Goal: Information Seeking & Learning: Learn about a topic

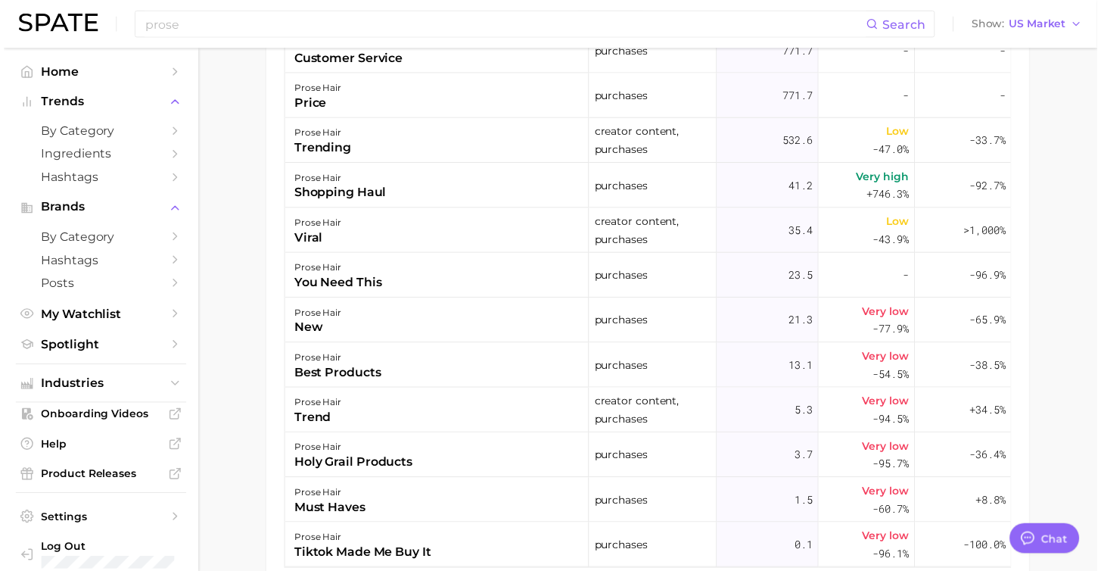
scroll to position [868, 0]
type textarea "x"
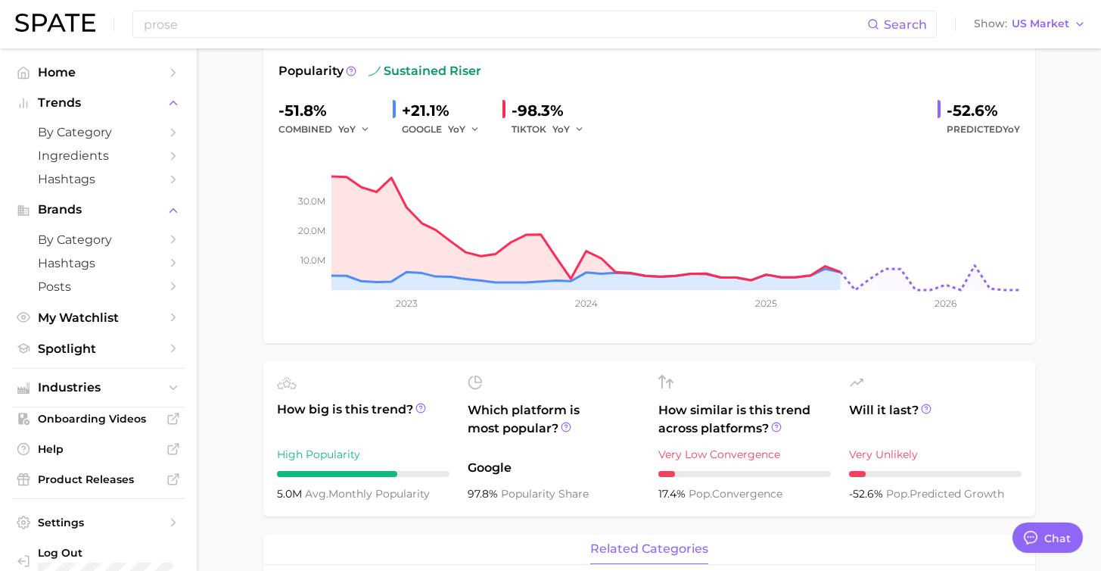
scroll to position [0, 0]
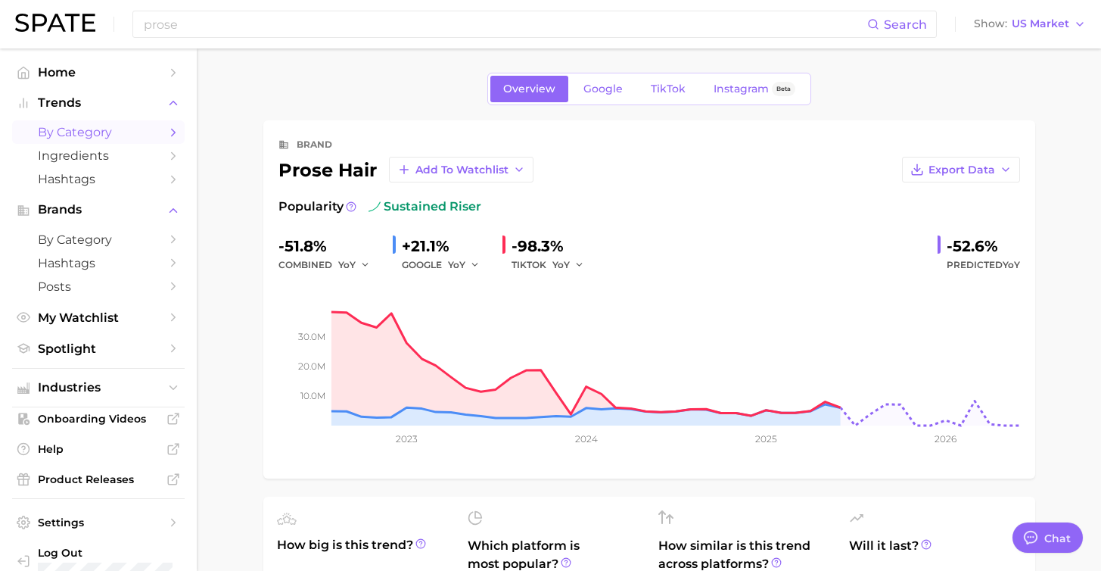
click at [109, 135] on span "by Category" at bounding box center [98, 132] width 121 height 14
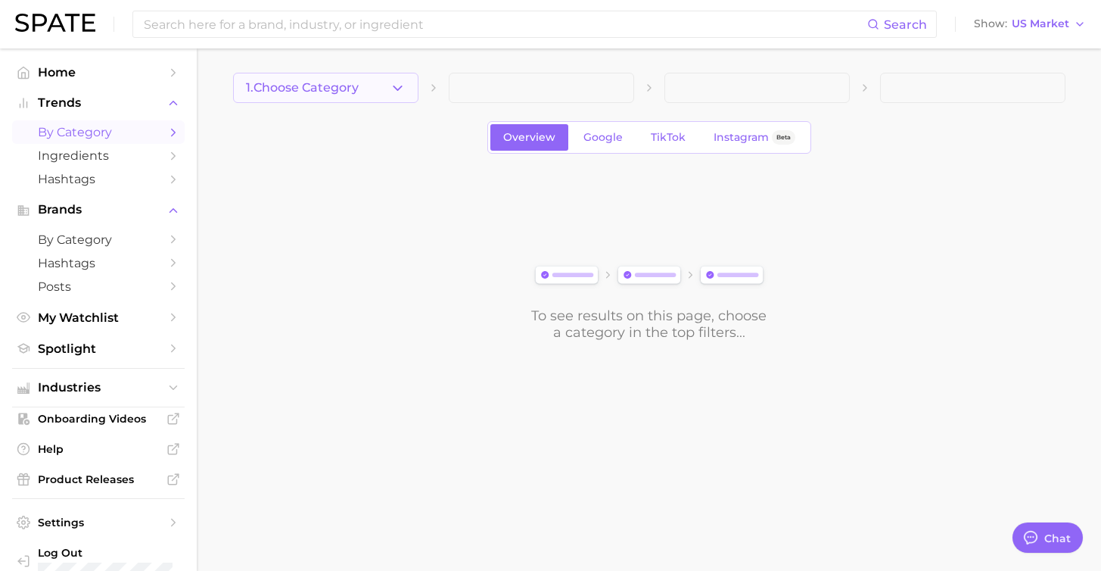
click at [276, 85] on span "1. Choose Category" at bounding box center [302, 88] width 113 height 14
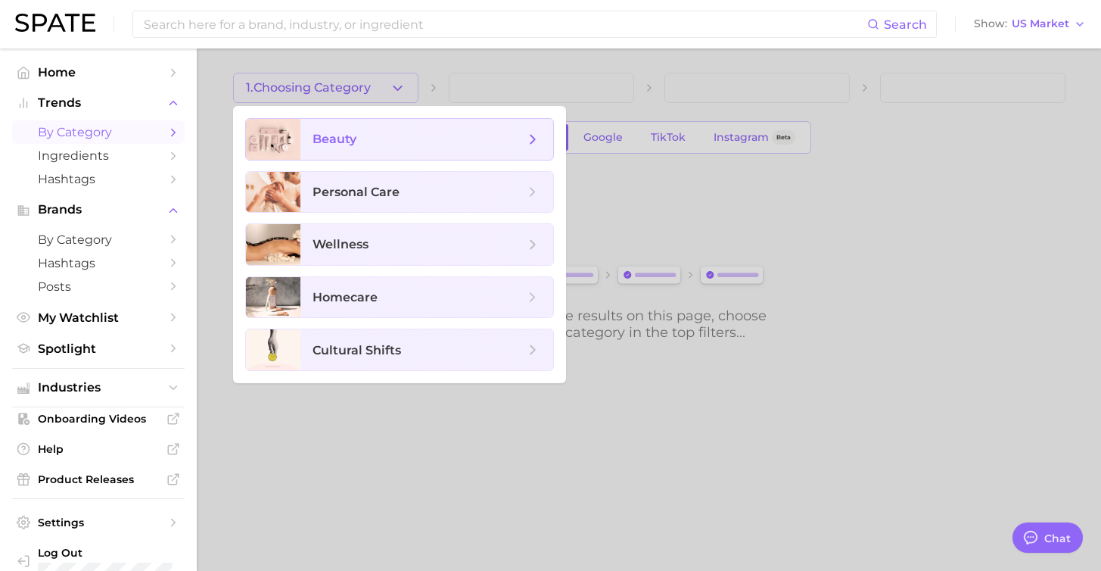
click at [357, 140] on span "beauty" at bounding box center [419, 139] width 212 height 17
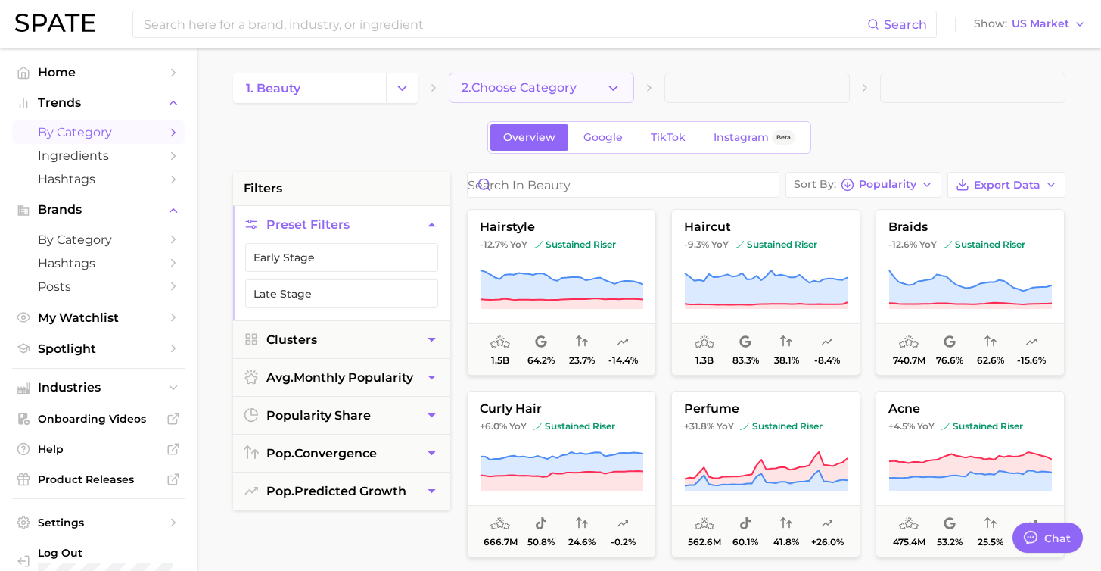
click at [511, 88] on span "2. Choose Category" at bounding box center [519, 88] width 115 height 14
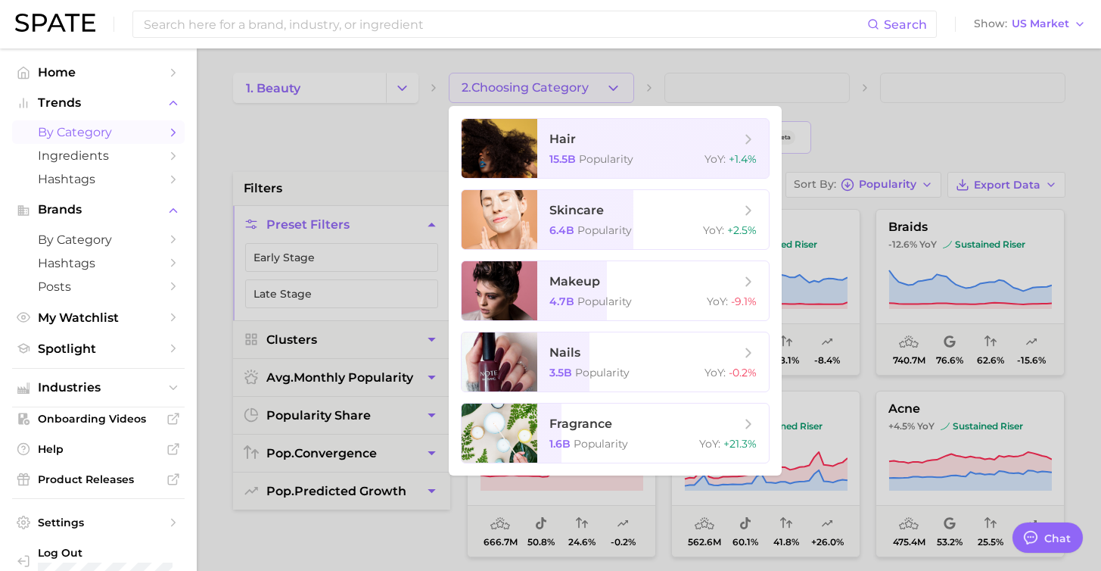
click at [511, 88] on div at bounding box center [550, 285] width 1101 height 571
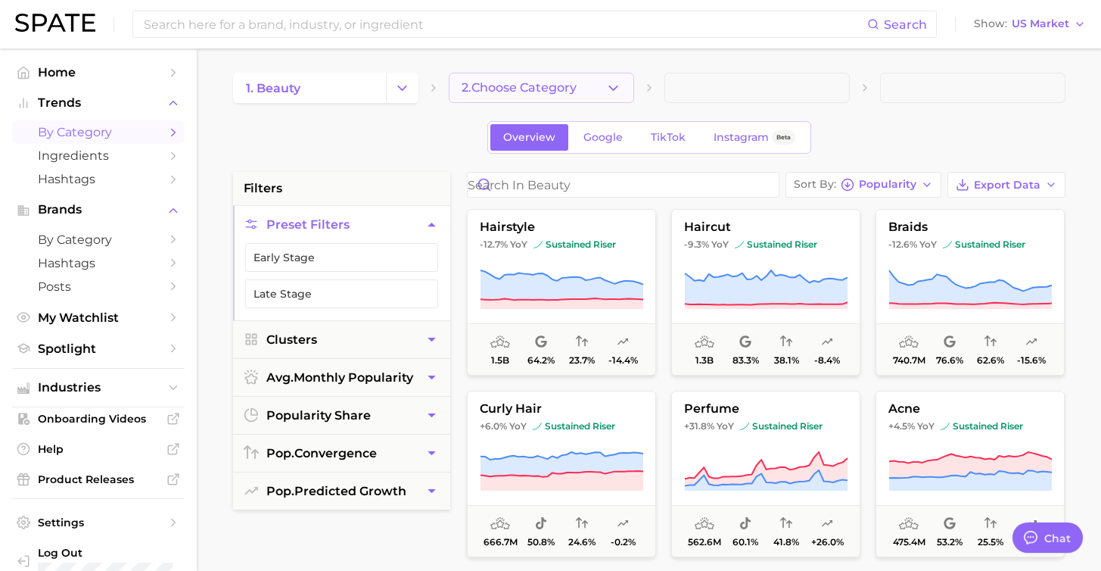
click at [511, 88] on span "2. Choose Category" at bounding box center [519, 88] width 115 height 14
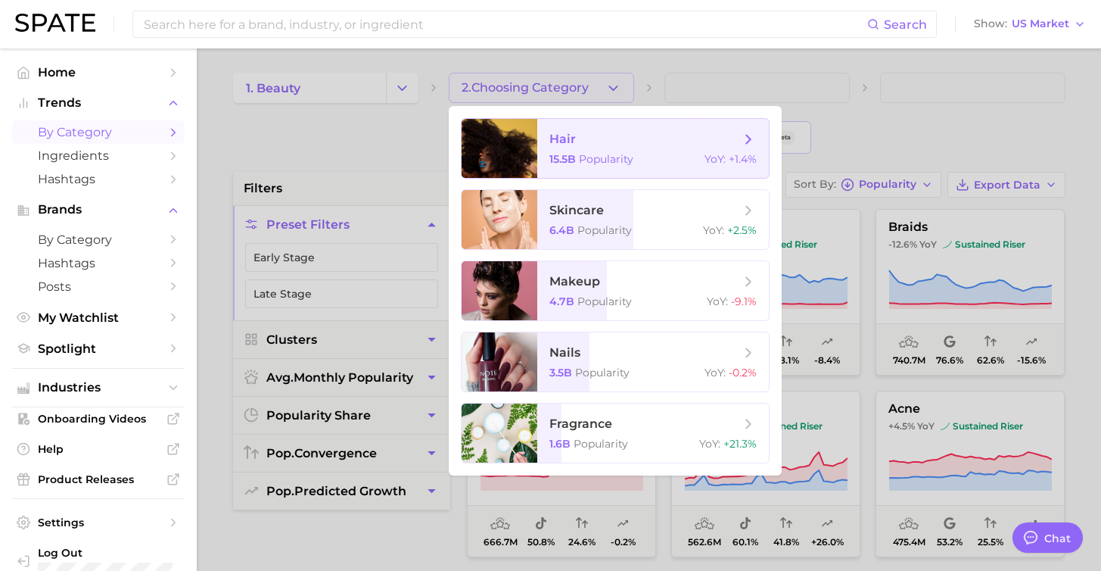
click at [593, 151] on span "hair 15.5b Popularity YoY : +1.4%" at bounding box center [653, 148] width 232 height 59
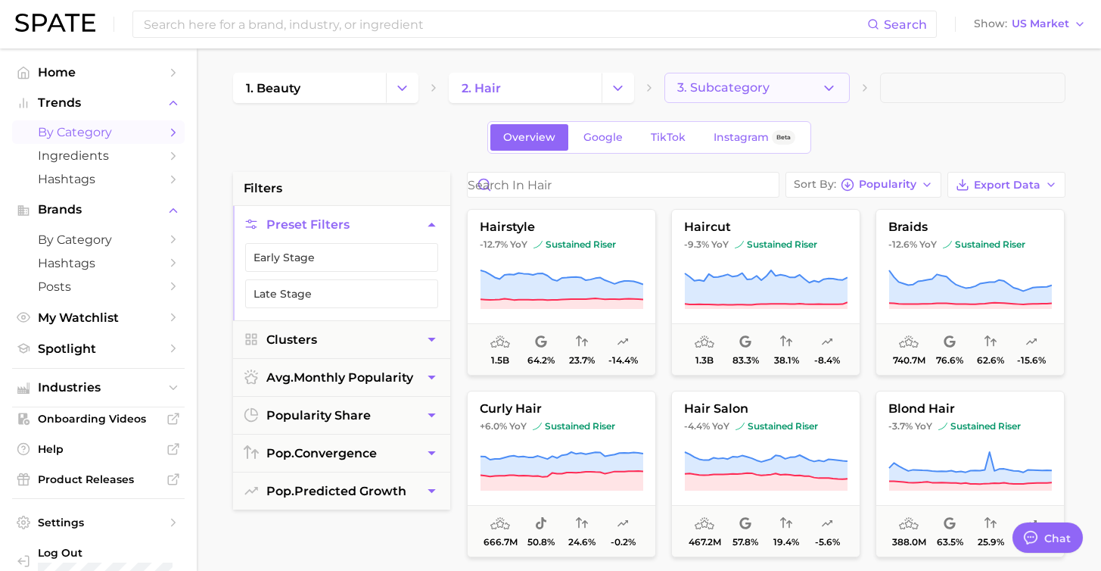
click at [729, 92] on span "3. Subcategory" at bounding box center [723, 88] width 92 height 14
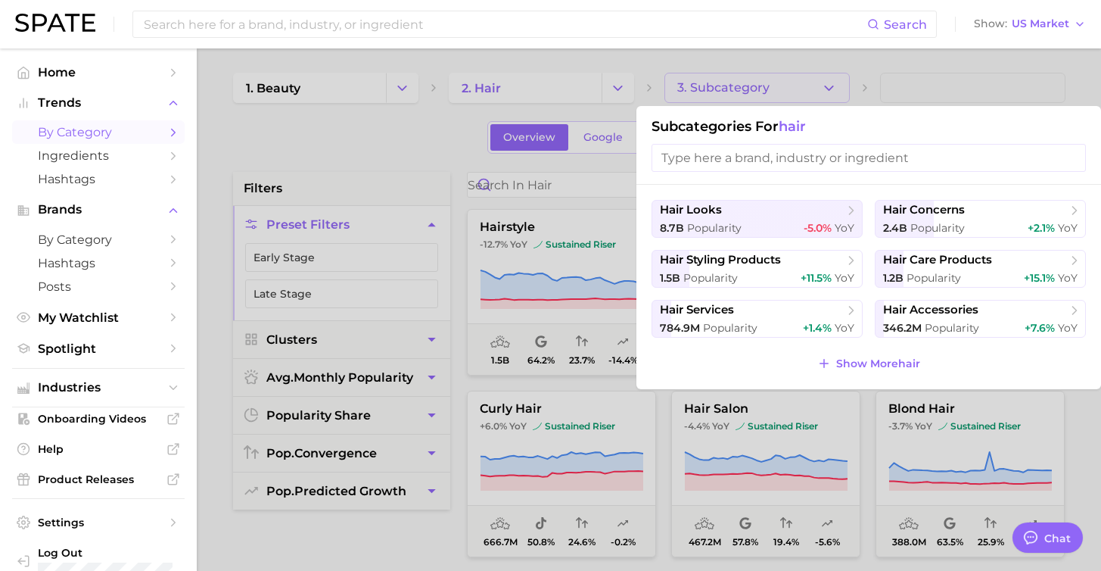
click at [729, 92] on div at bounding box center [550, 285] width 1101 height 571
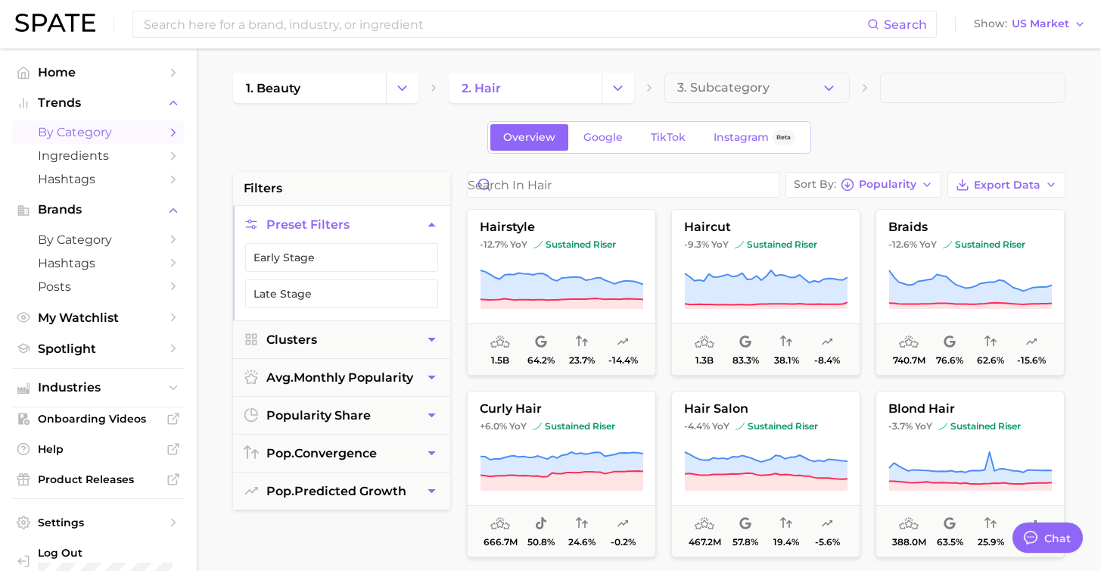
click at [922, 95] on span at bounding box center [972, 88] width 185 height 30
click at [424, 24] on input at bounding box center [504, 24] width 725 height 26
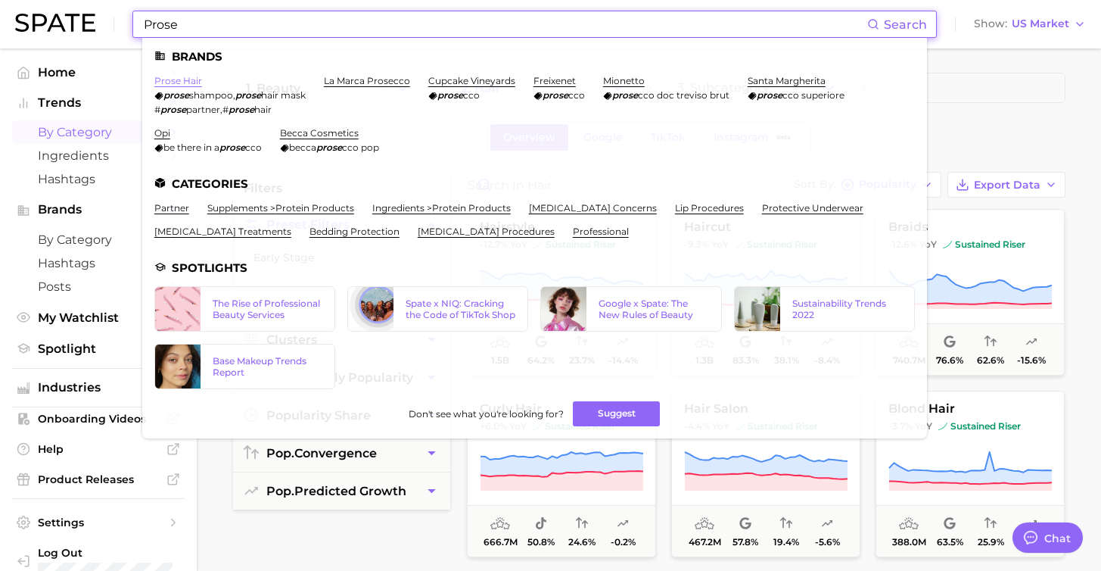
type input "Prose"
click at [191, 80] on link "prose hair" at bounding box center [178, 80] width 48 height 11
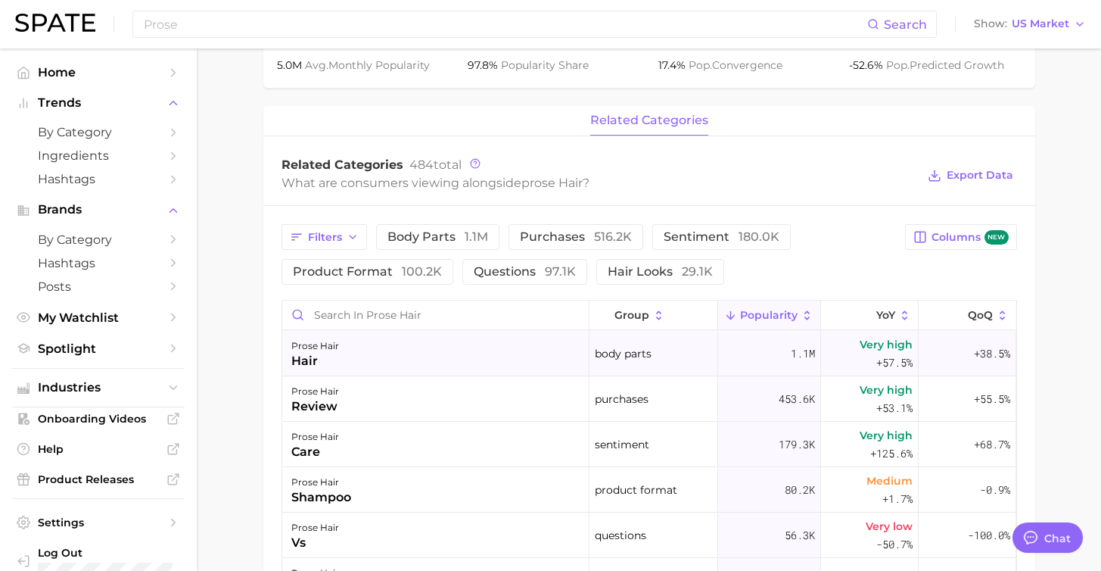
scroll to position [23, 0]
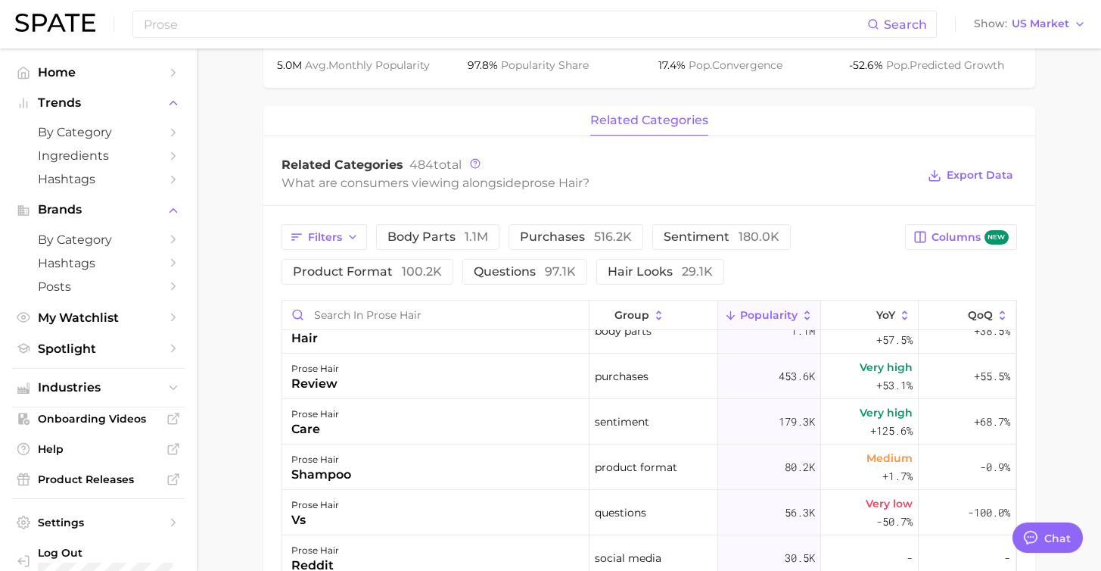
click at [341, 223] on div "Filters body parts 1.1m purchases 516.2k sentiment 180.0k product format 100.2k…" at bounding box center [649, 547] width 772 height 683
click at [341, 269] on span "product format 100.2k" at bounding box center [367, 272] width 149 height 12
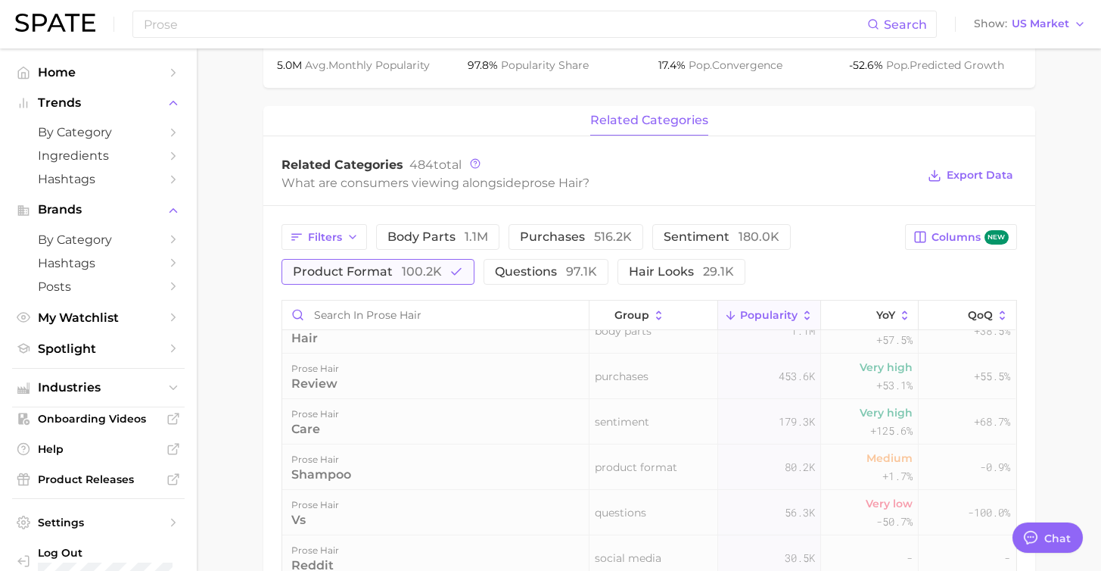
scroll to position [0, 0]
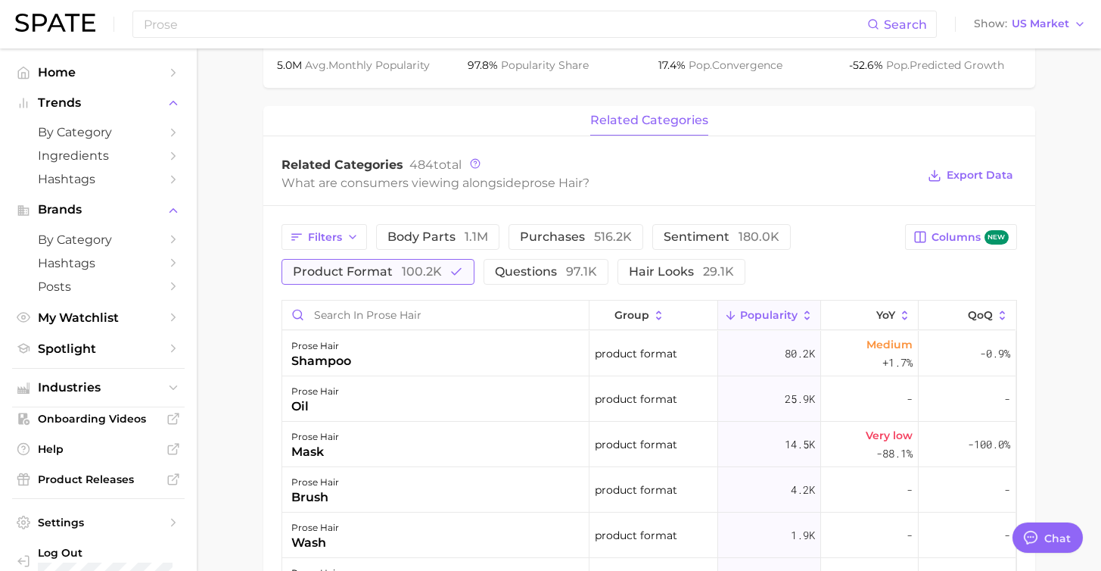
click at [360, 273] on span "product format 100.2k" at bounding box center [367, 272] width 149 height 12
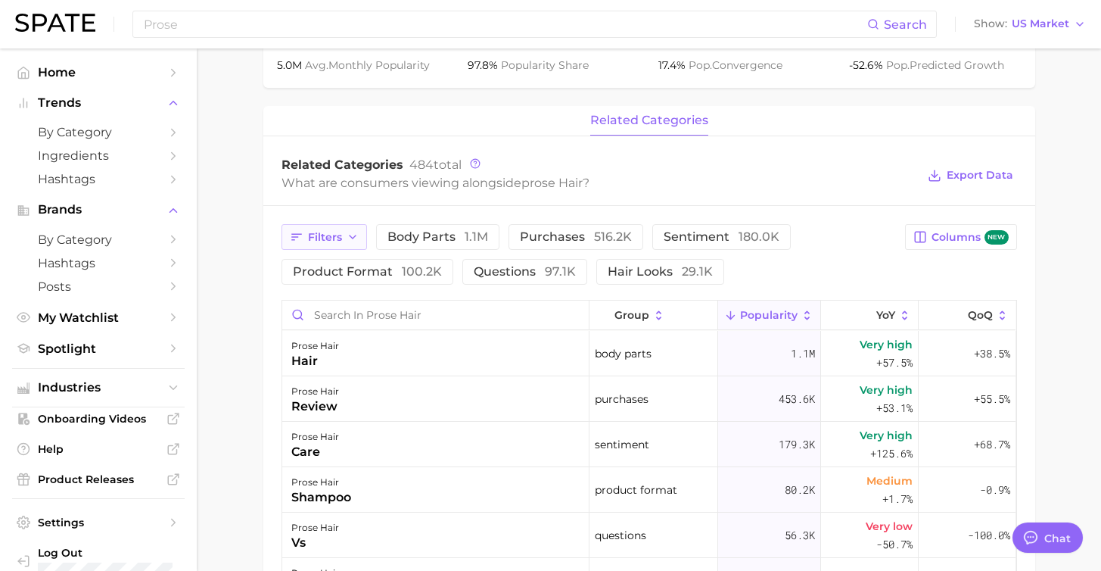
click at [351, 232] on icon "button" at bounding box center [353, 237] width 12 height 12
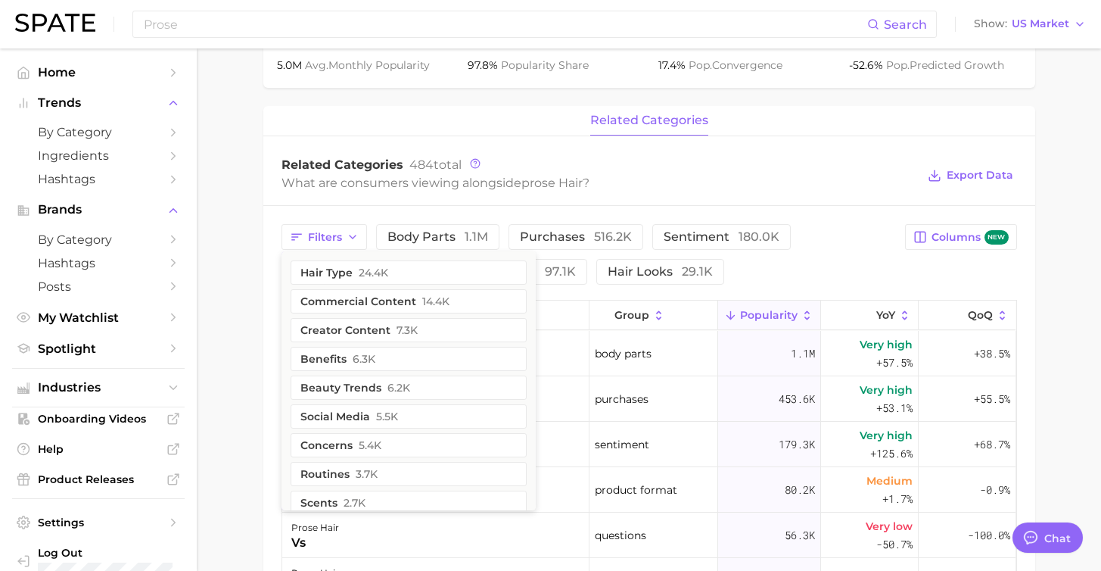
click at [243, 396] on main "Overview Google TikTok Instagram Beta brand prose hair Add to Watchlist Export …" at bounding box center [649, 225] width 905 height 1480
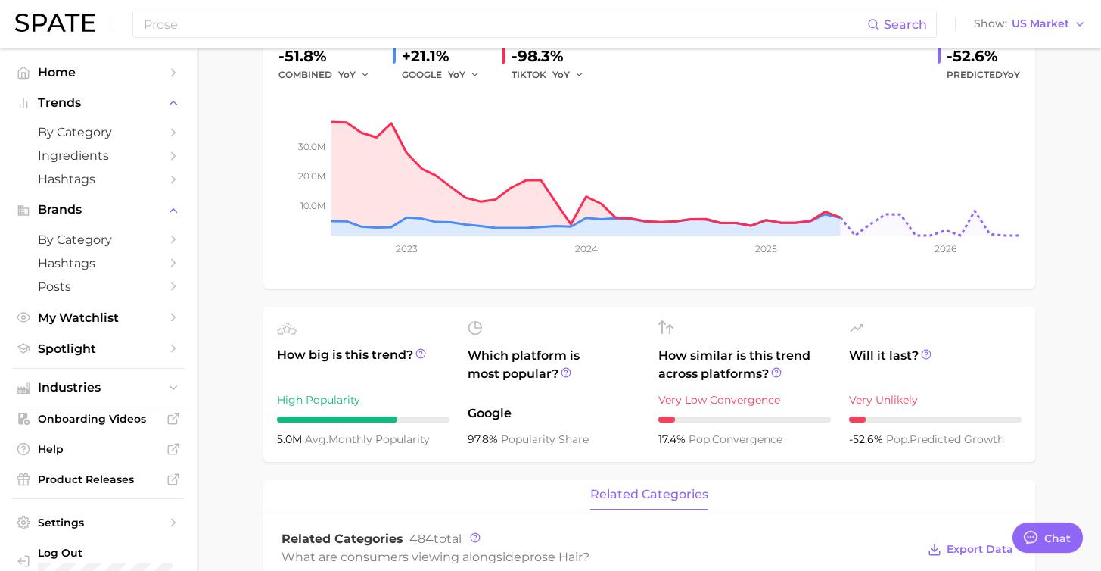
scroll to position [191, 0]
click at [136, 138] on span "by Category" at bounding box center [98, 132] width 121 height 14
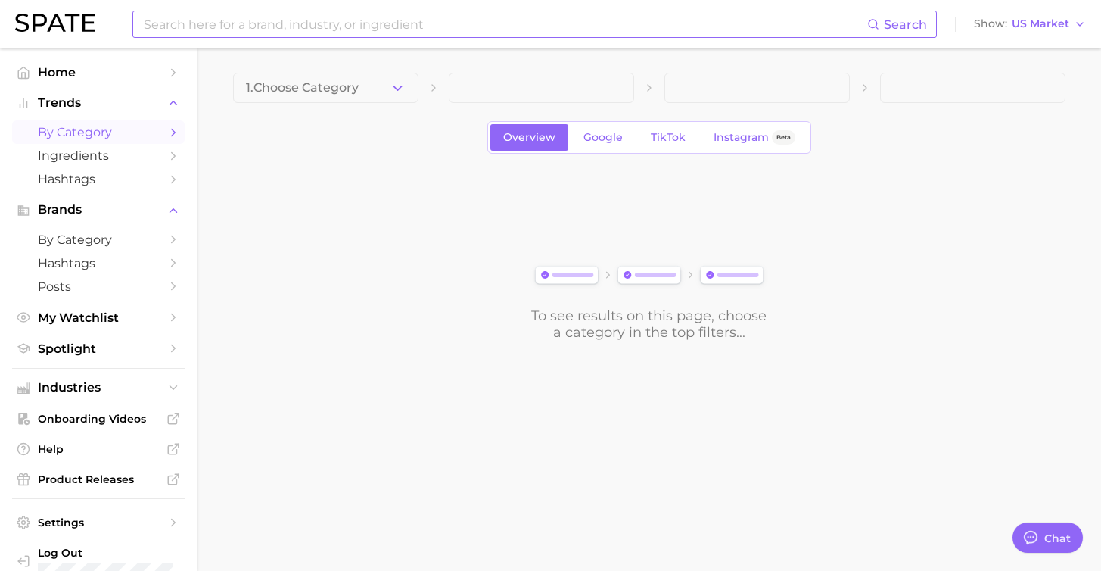
click at [323, 25] on input at bounding box center [504, 24] width 725 height 26
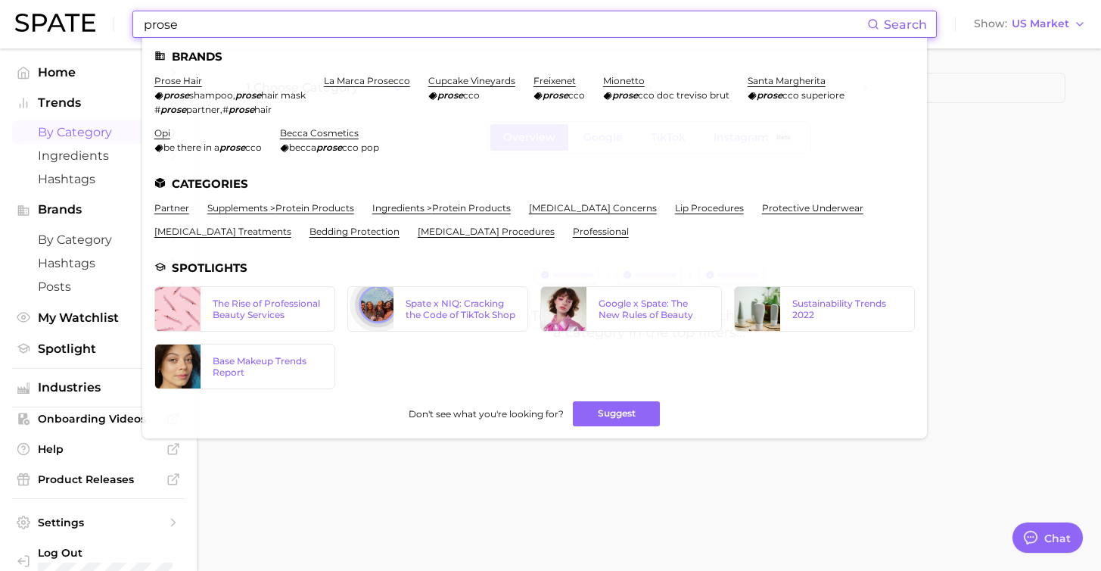
type input "prose"
click at [178, 89] on em "prose" at bounding box center [177, 94] width 26 height 11
click at [178, 79] on link "prose hair" at bounding box center [178, 80] width 48 height 11
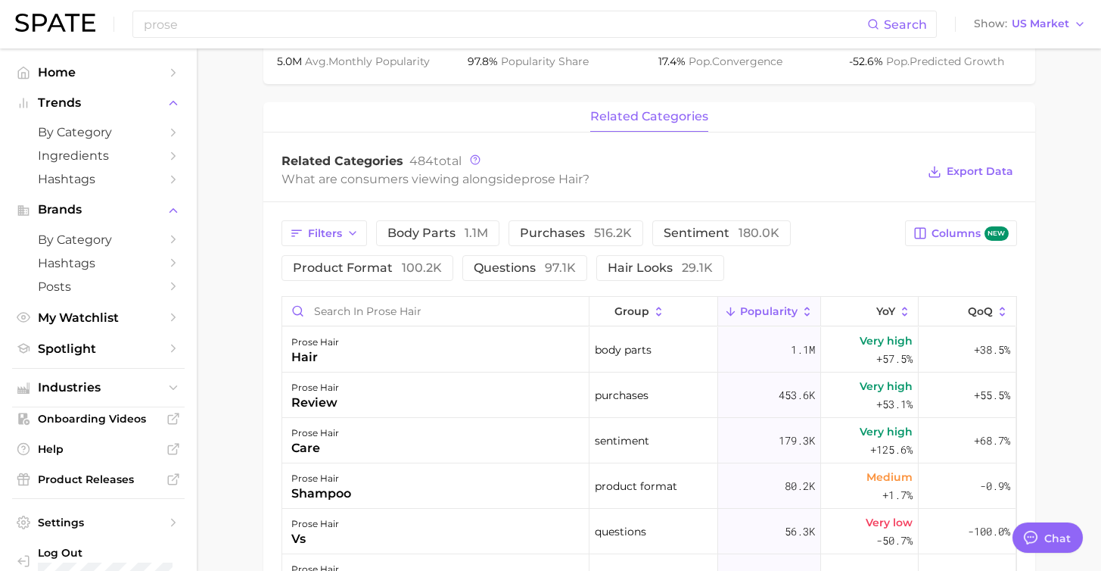
scroll to position [571, 0]
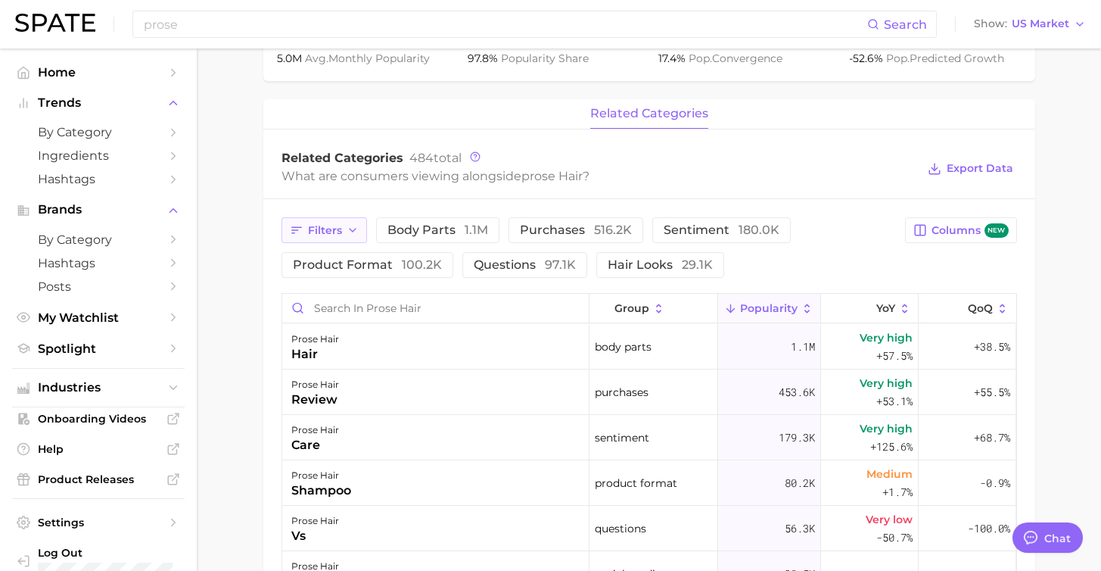
click at [357, 239] on button "Filters" at bounding box center [325, 230] width 86 height 26
click at [733, 223] on button "sentiment 180.0k" at bounding box center [721, 230] width 139 height 26
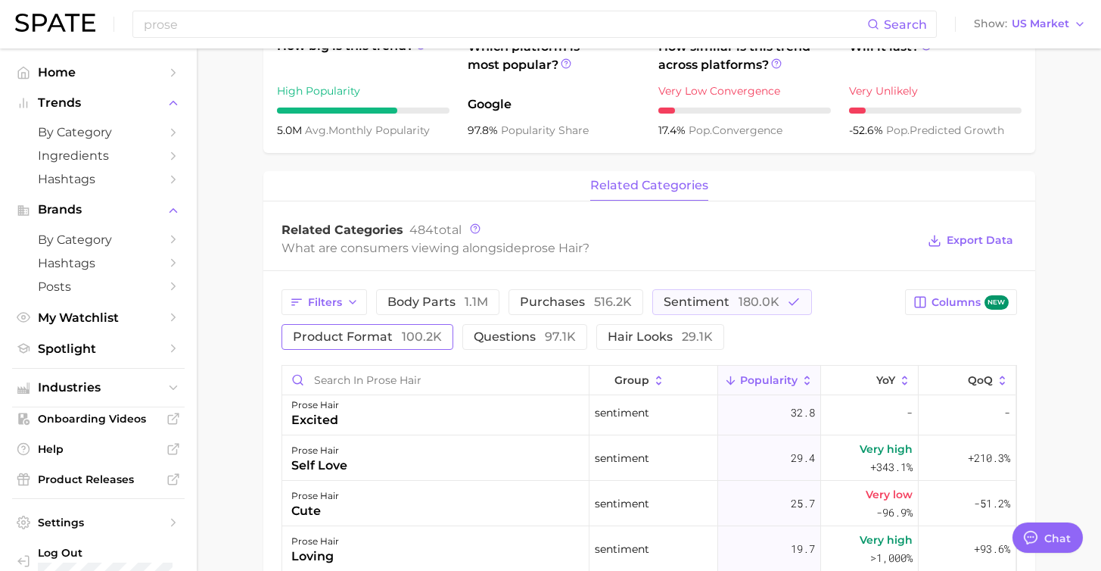
scroll to position [517, 0]
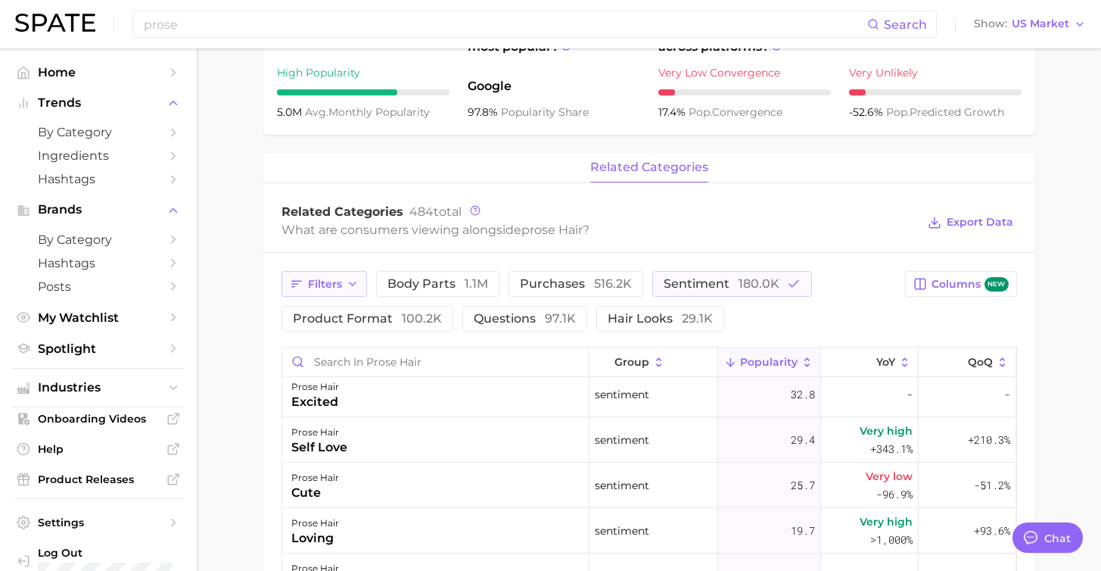
click at [339, 280] on span "Filters" at bounding box center [325, 284] width 34 height 13
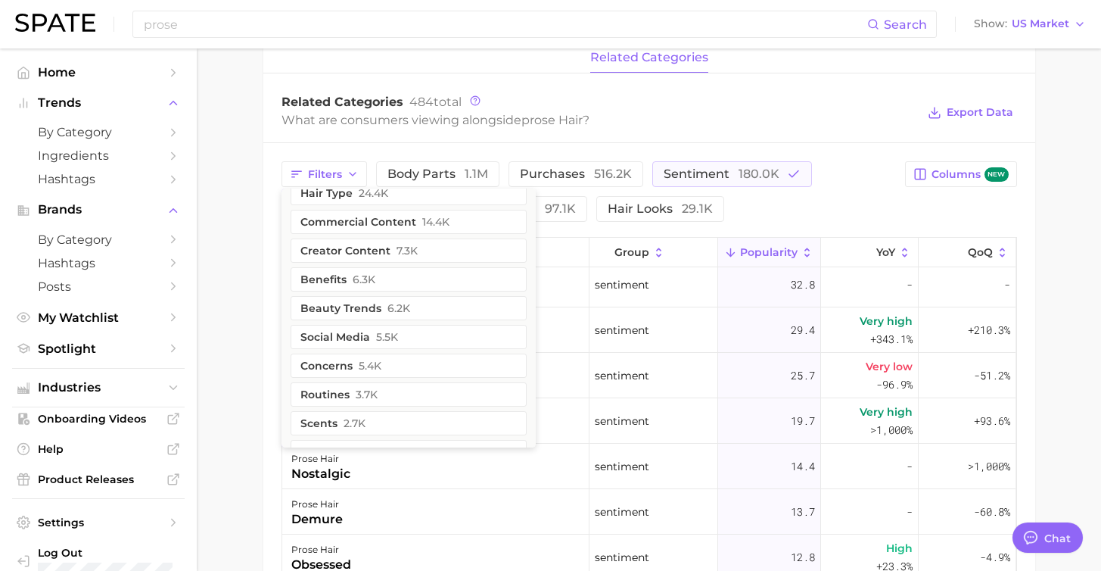
scroll to position [0, 0]
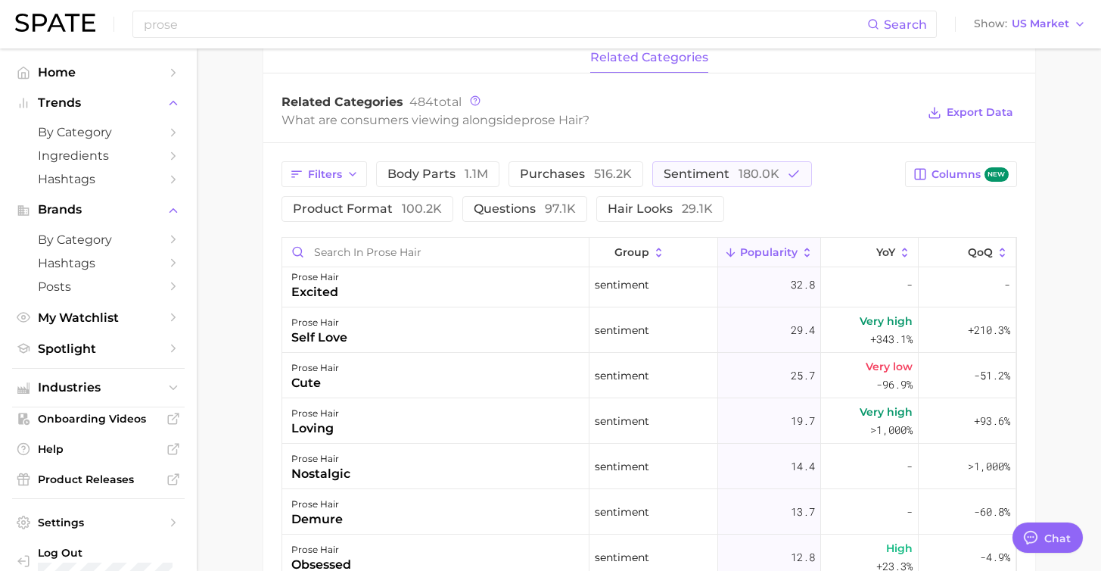
click at [709, 112] on div "What are consumers viewing alongside prose hair ?" at bounding box center [600, 120] width 636 height 20
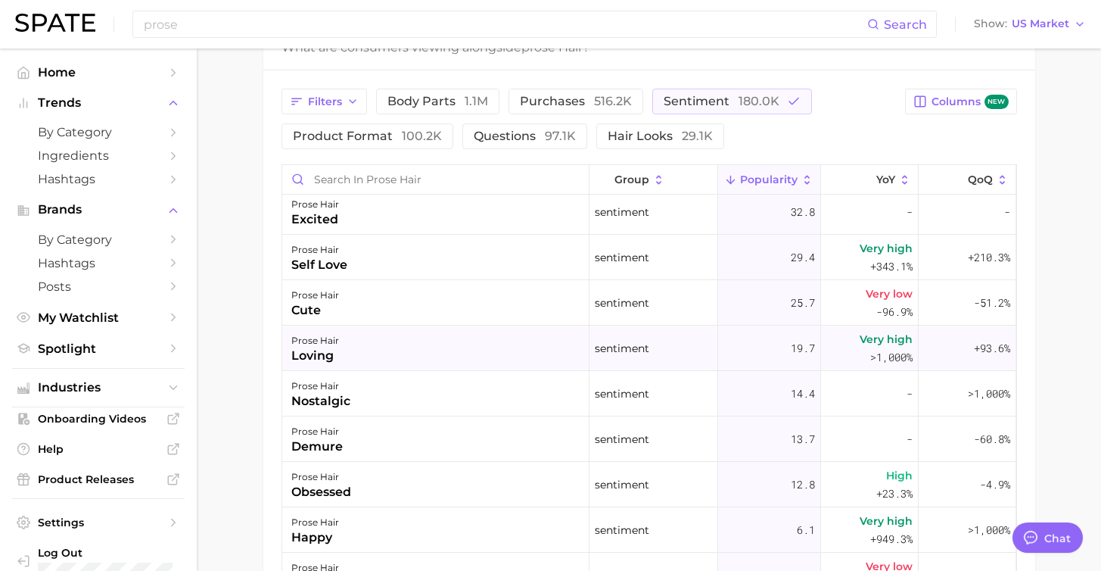
scroll to position [693, 0]
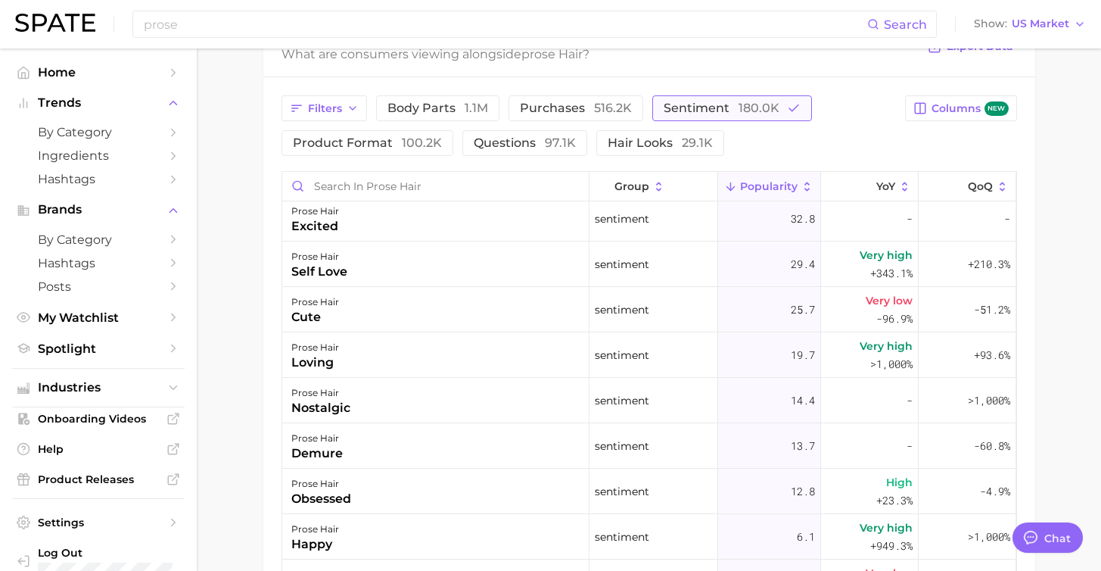
click at [773, 115] on span "180.0k" at bounding box center [759, 108] width 41 height 14
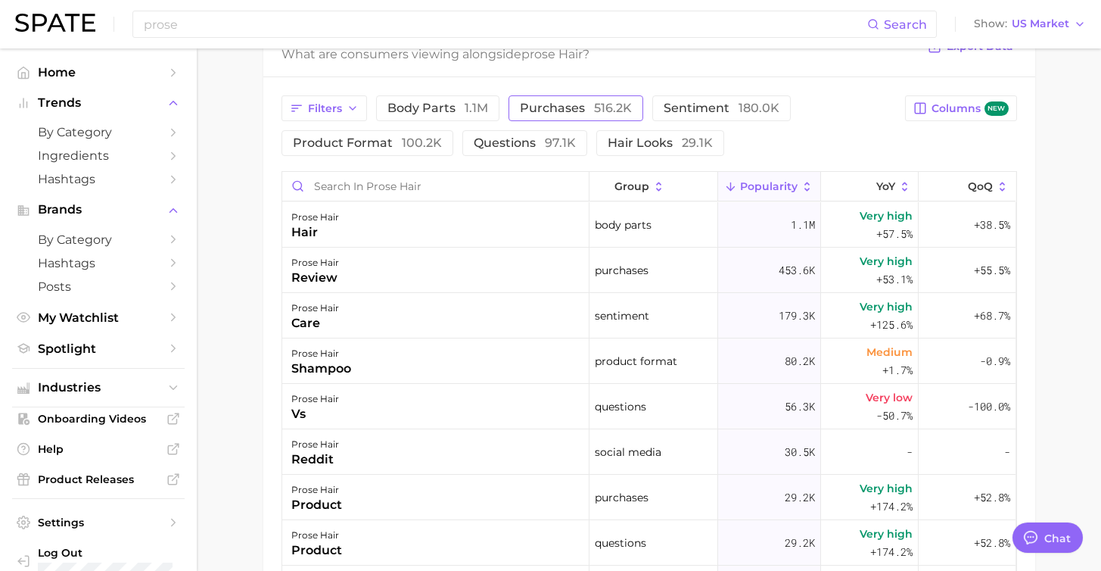
click at [572, 108] on span "purchases 516.2k" at bounding box center [576, 108] width 112 height 12
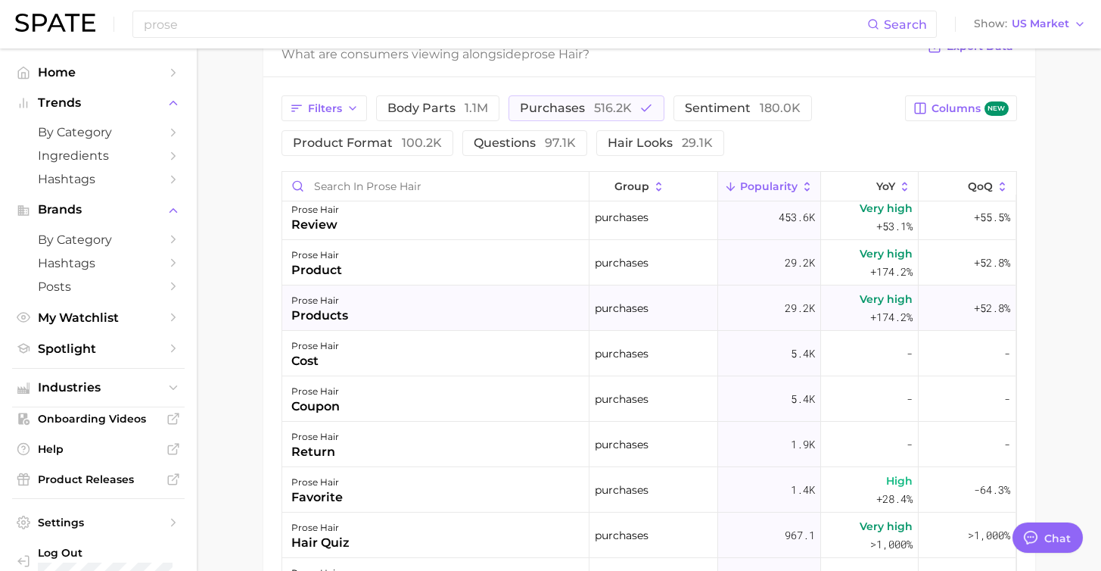
scroll to position [23, 0]
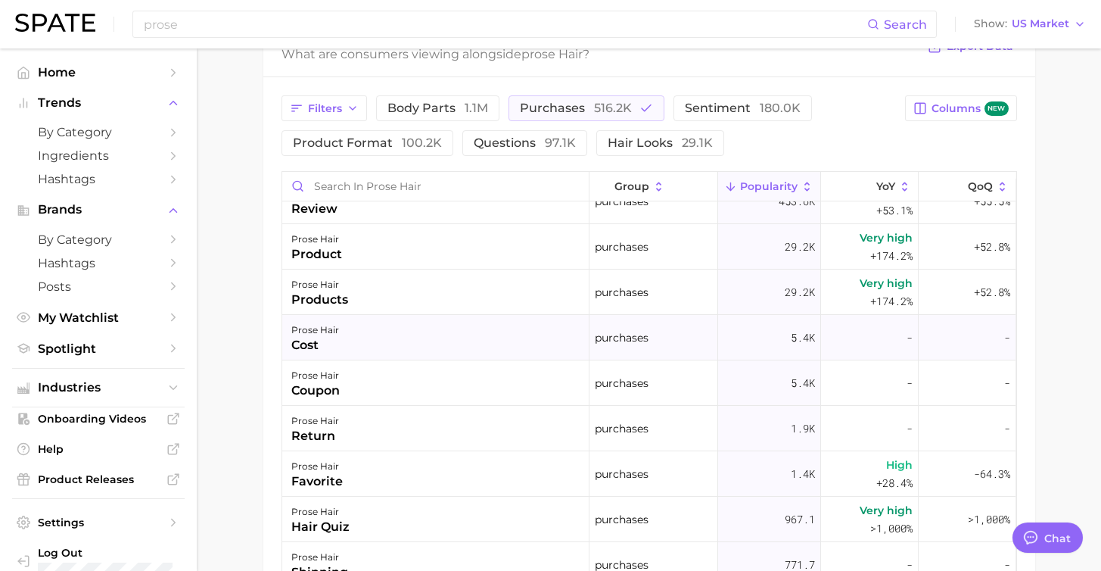
click at [310, 320] on div "prose hair cost" at bounding box center [435, 337] width 307 height 45
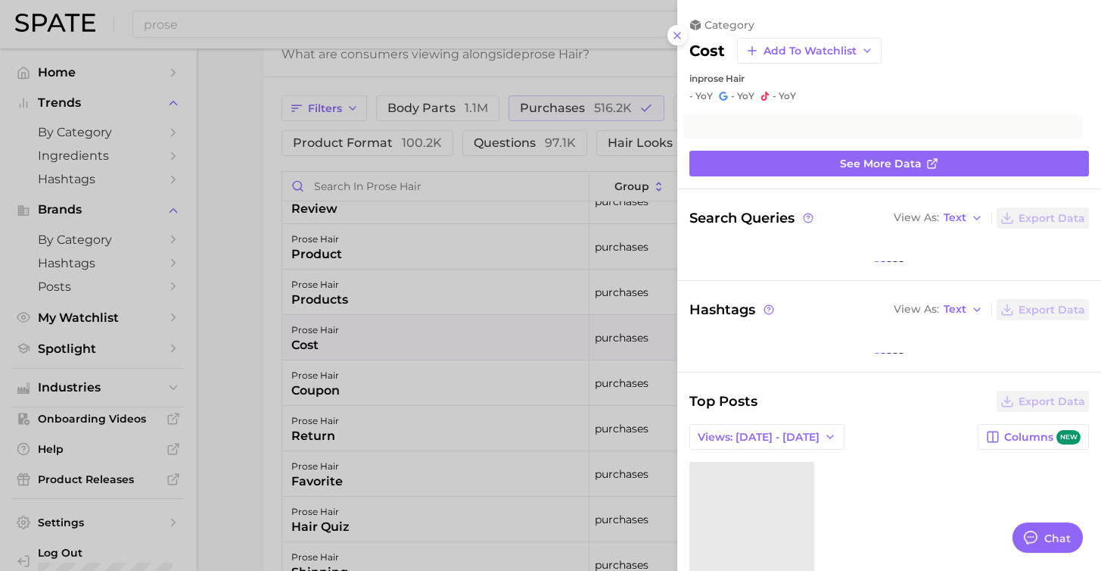
click at [319, 294] on div at bounding box center [550, 285] width 1101 height 571
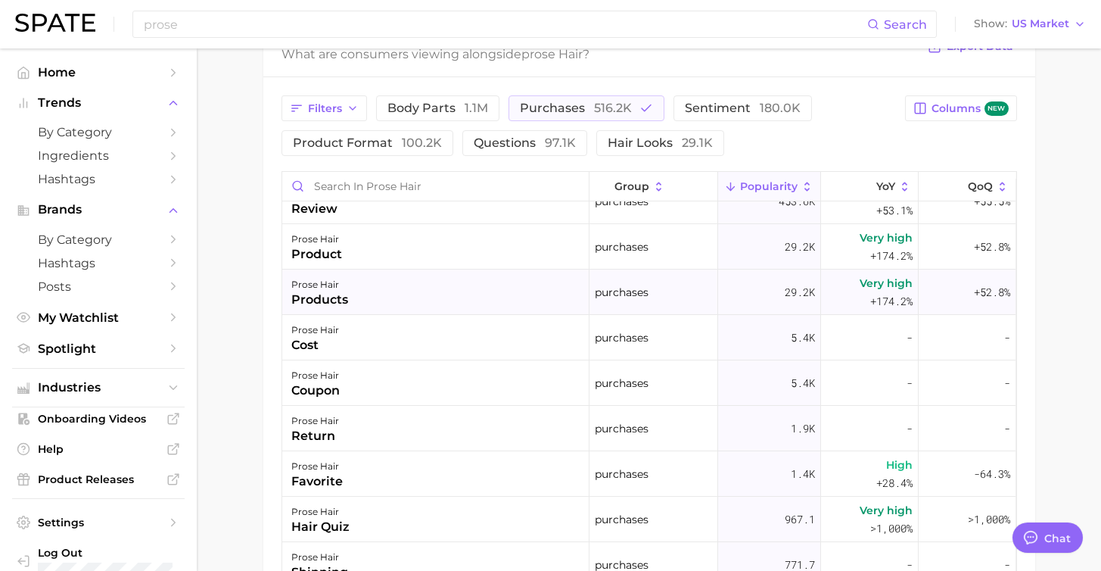
click at [334, 293] on div "products" at bounding box center [319, 300] width 57 height 18
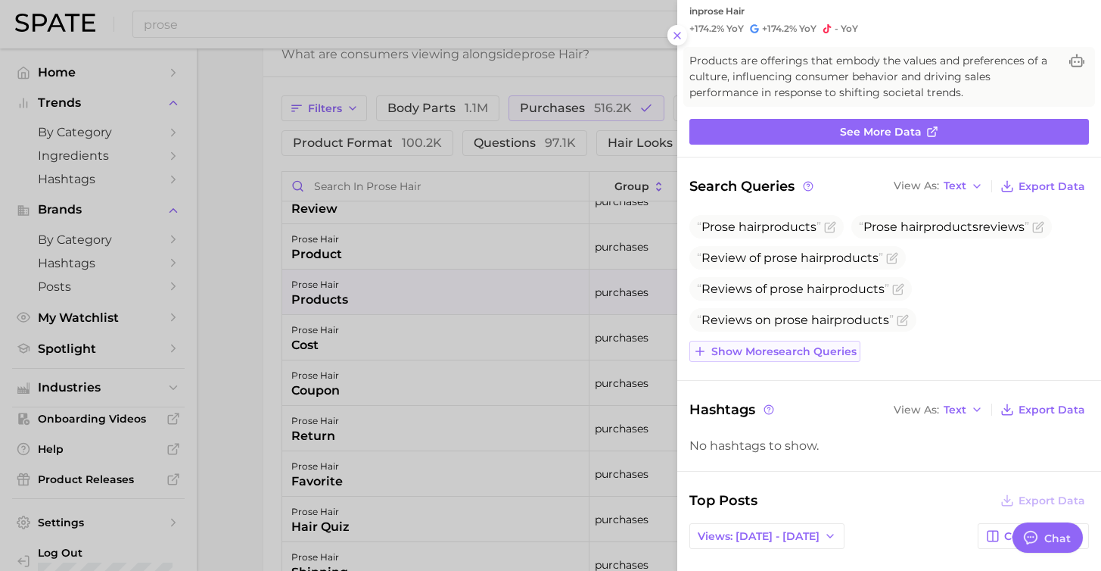
scroll to position [0, 0]
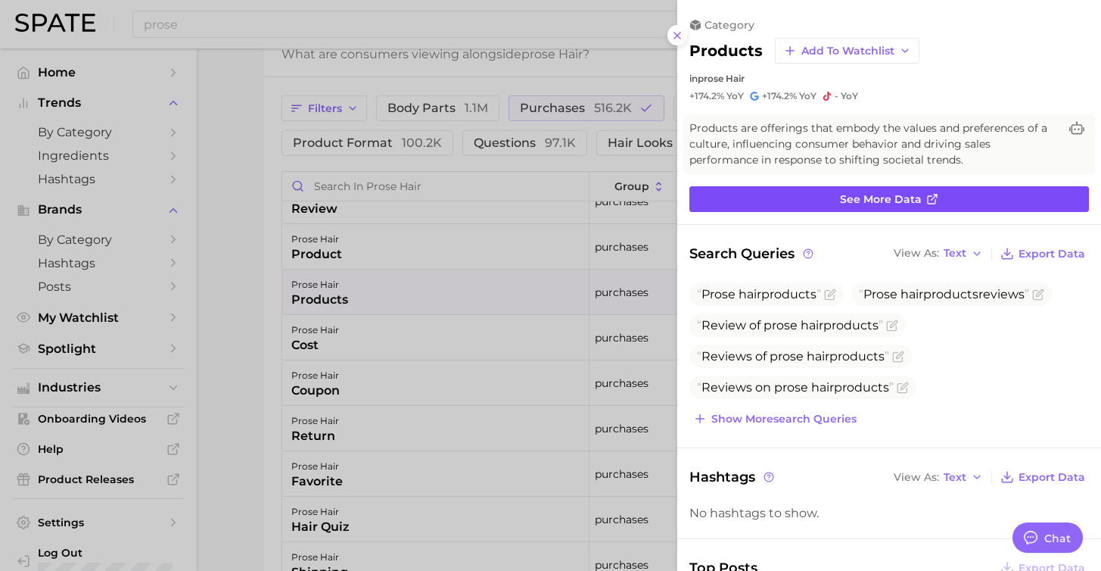
click at [824, 206] on link "See more data" at bounding box center [890, 199] width 400 height 26
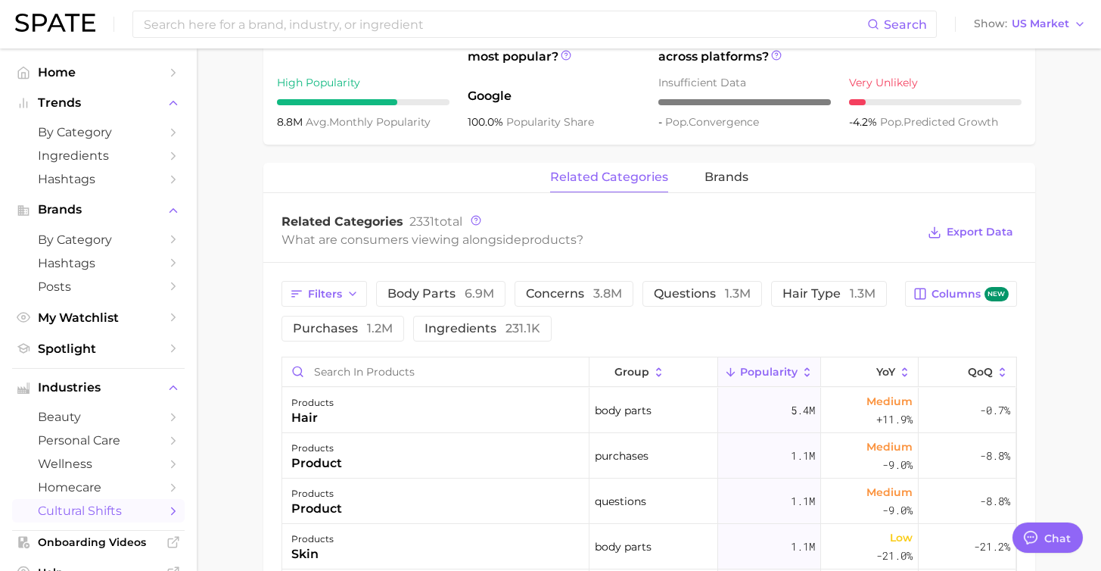
scroll to position [615, 0]
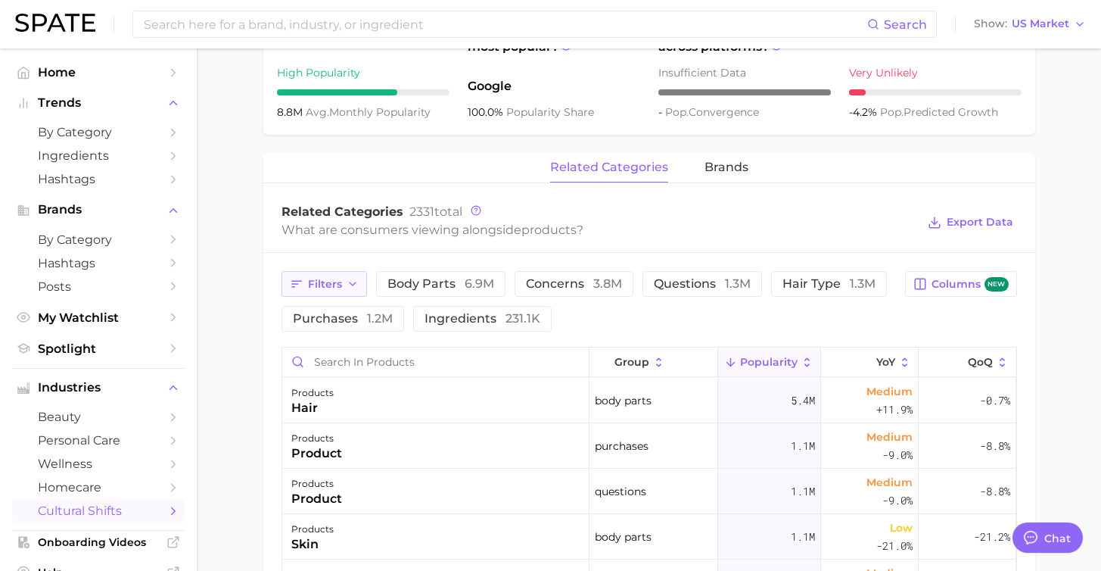
click at [348, 292] on button "Filters" at bounding box center [325, 284] width 86 height 26
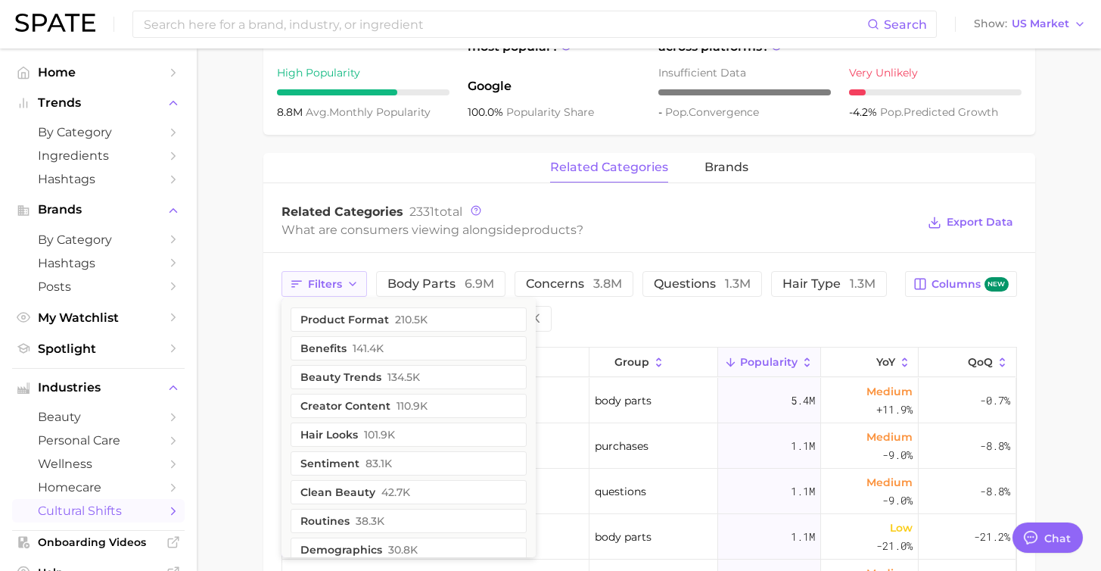
click at [348, 292] on button "Filters" at bounding box center [325, 284] width 86 height 26
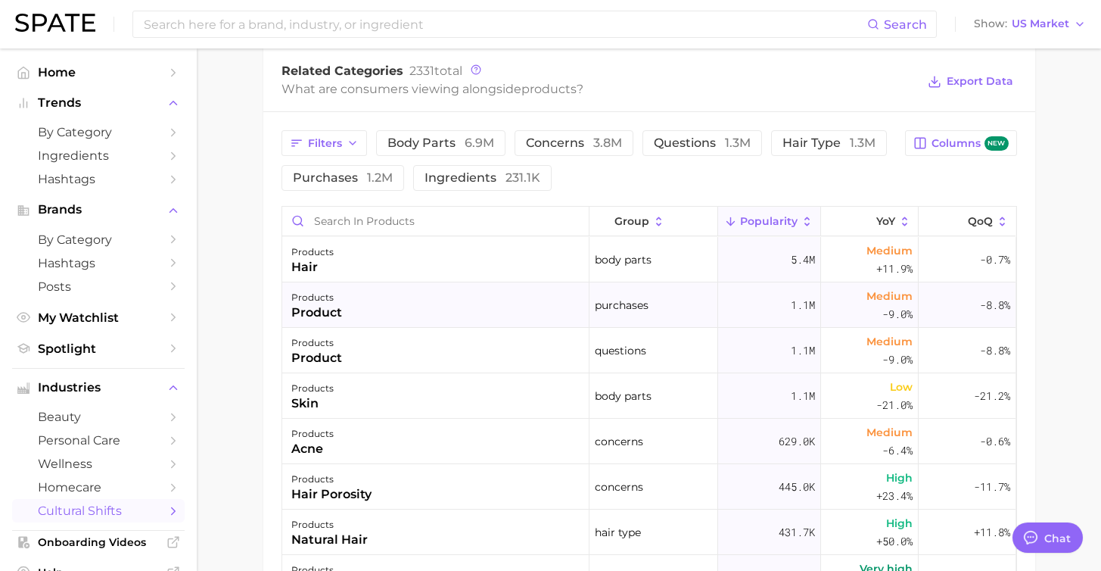
scroll to position [759, 0]
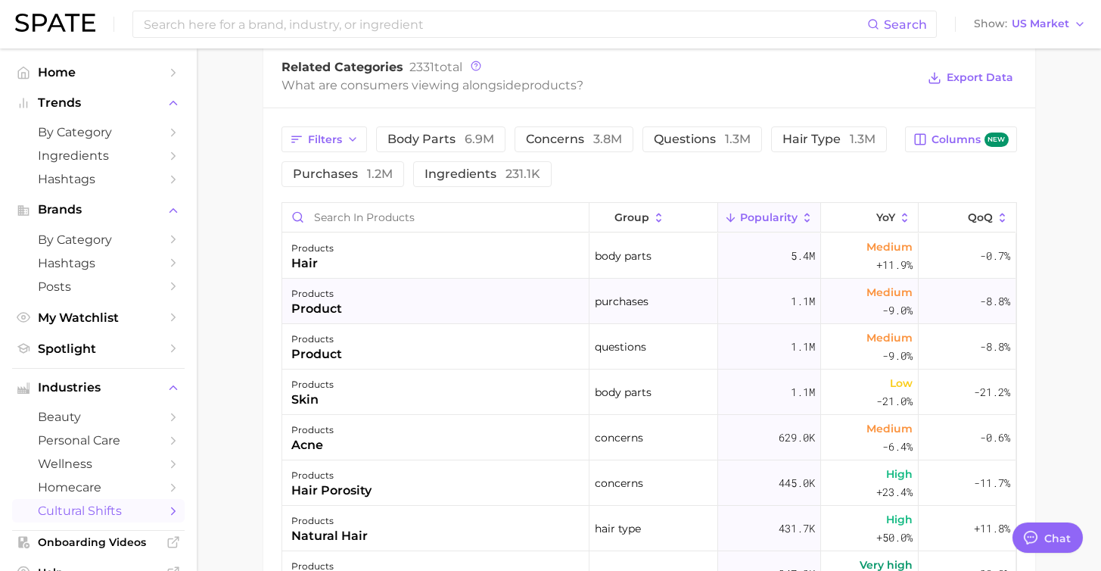
click at [424, 295] on div "products product" at bounding box center [435, 301] width 307 height 45
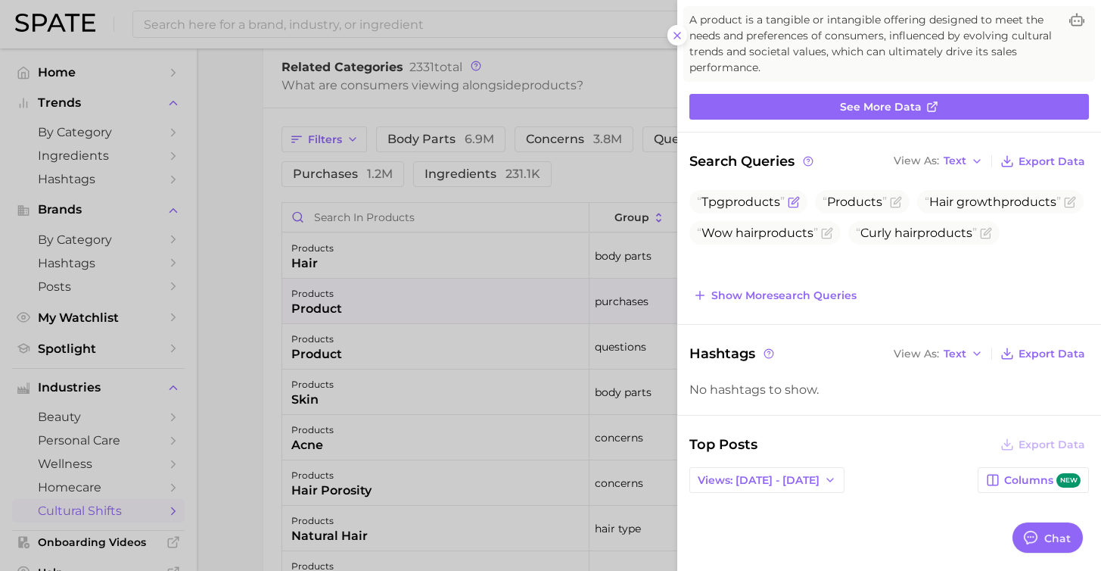
scroll to position [0, 0]
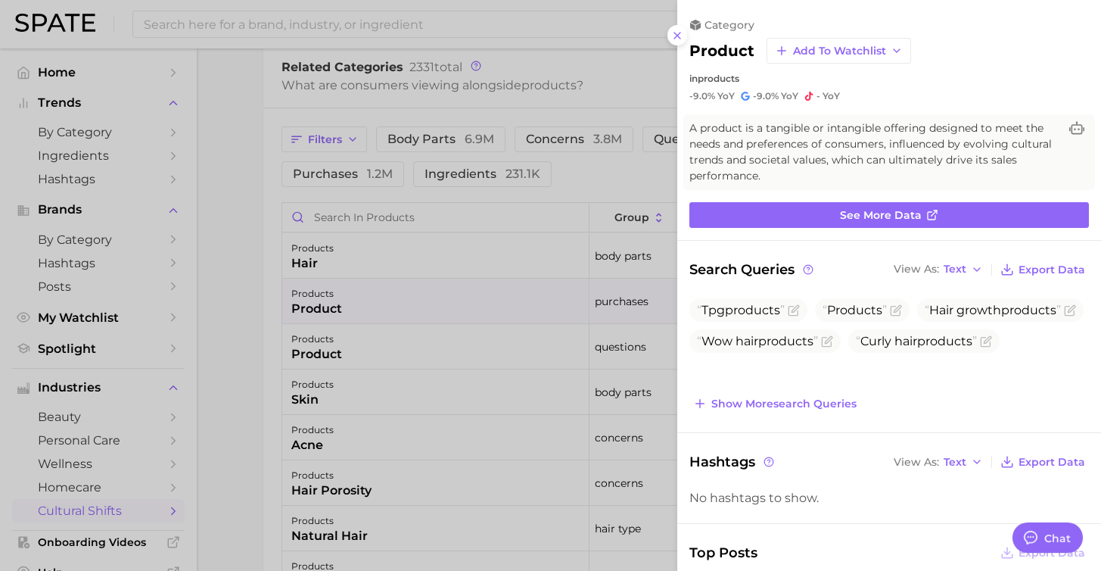
click at [235, 221] on div at bounding box center [550, 285] width 1101 height 571
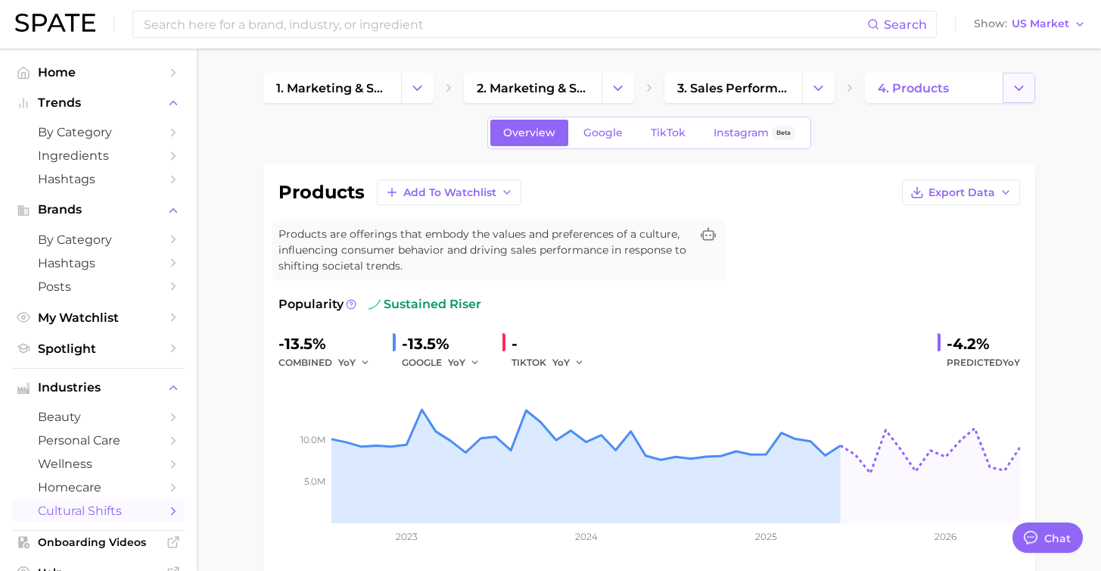
click at [1023, 88] on icon "Change Category" at bounding box center [1019, 88] width 16 height 16
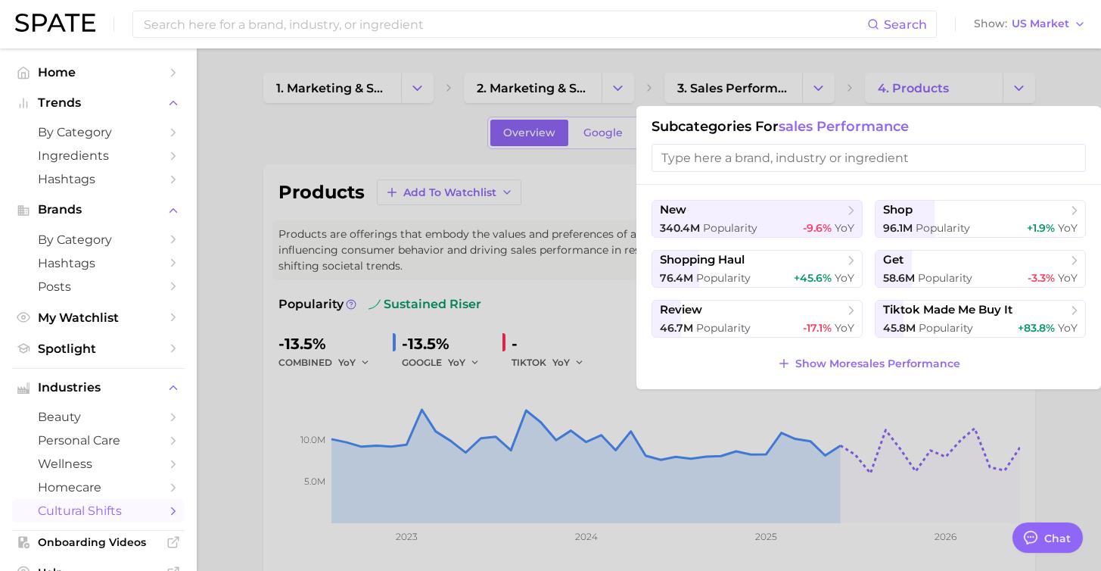
click at [800, 156] on input "search" at bounding box center [869, 158] width 434 height 28
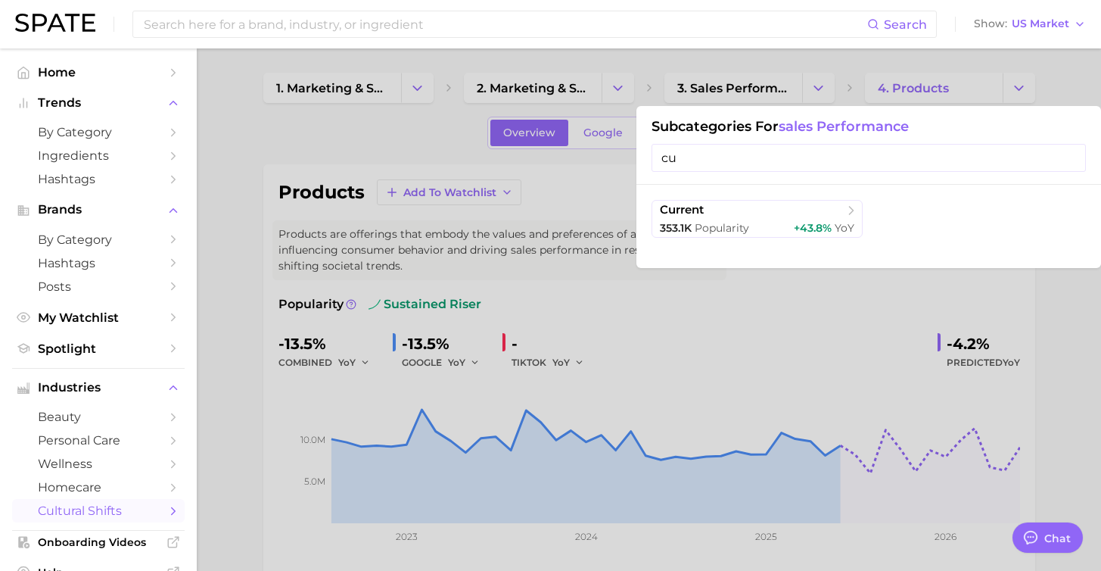
type input "c"
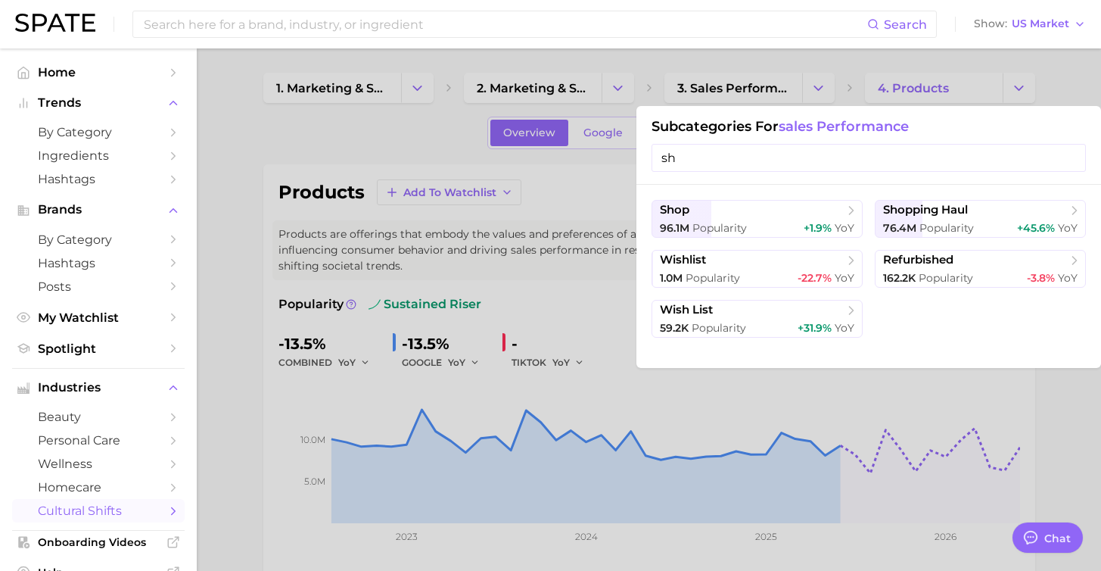
type input "s"
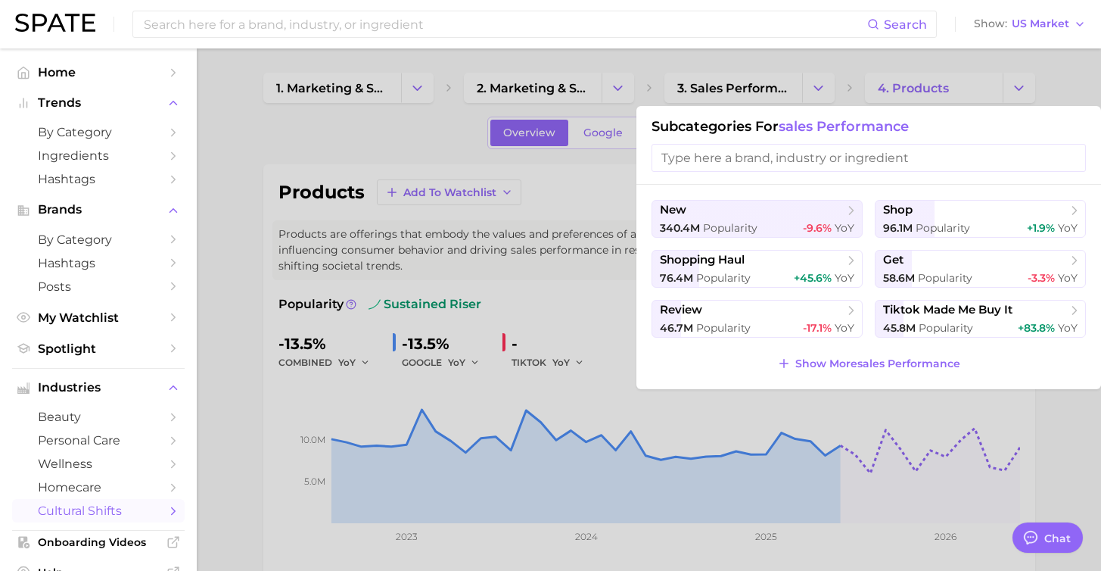
click at [568, 202] on div at bounding box center [550, 285] width 1101 height 571
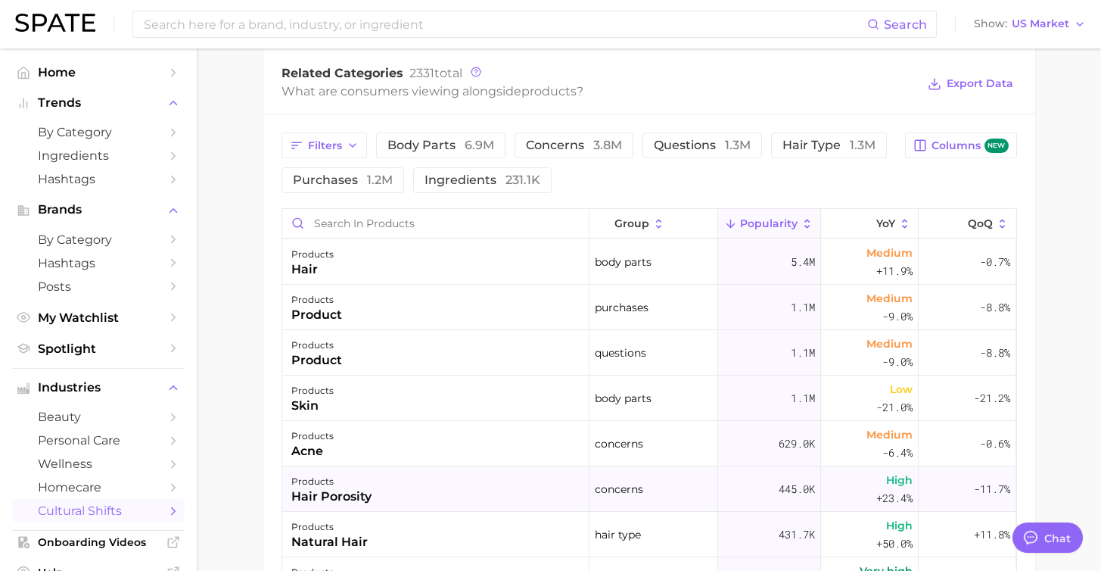
scroll to position [722, 0]
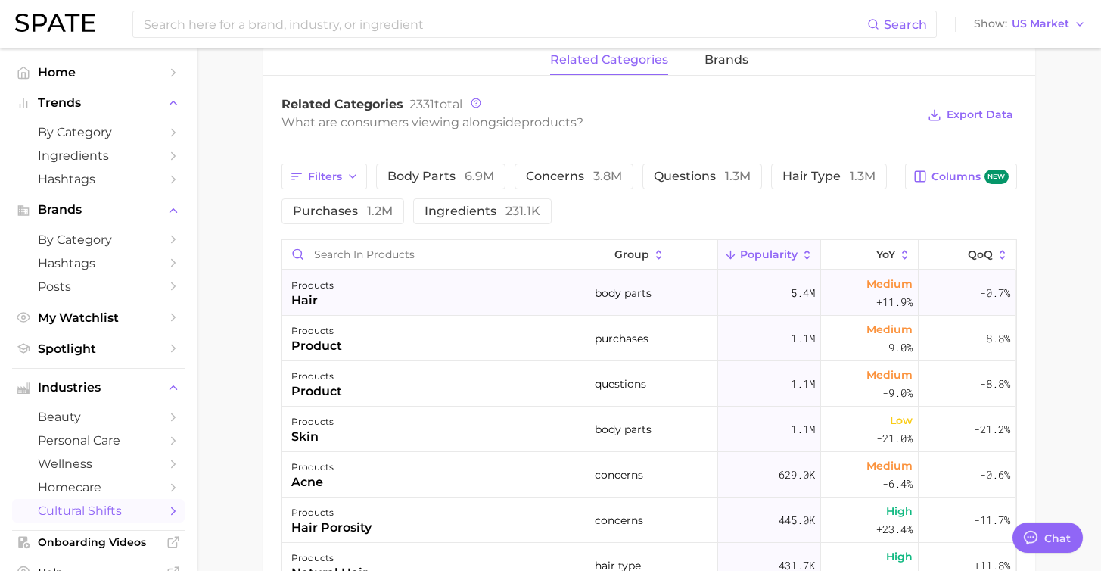
click at [400, 311] on div "products hair" at bounding box center [435, 292] width 307 height 45
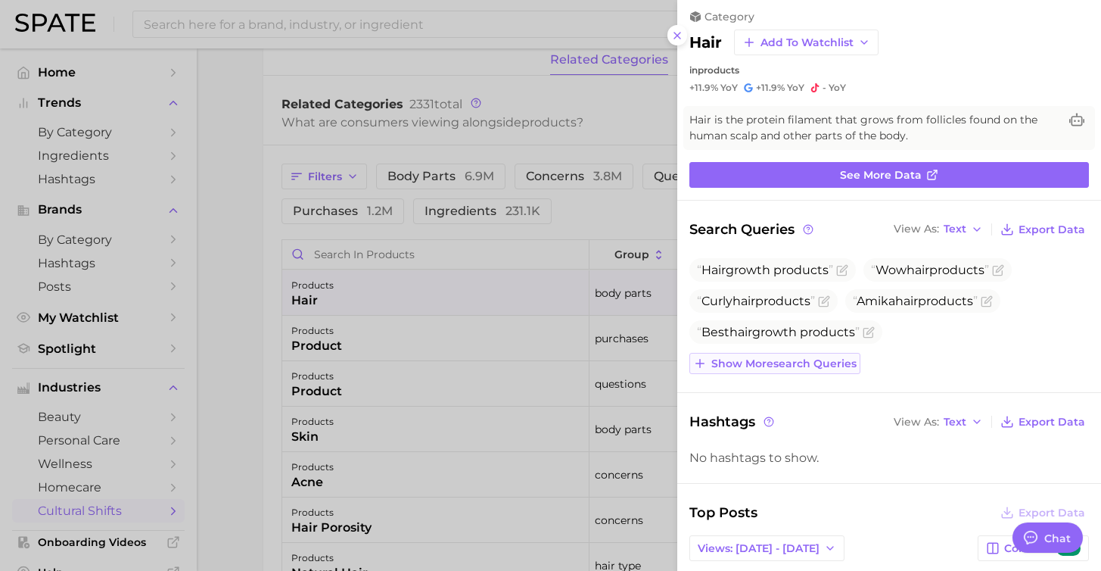
scroll to position [0, 0]
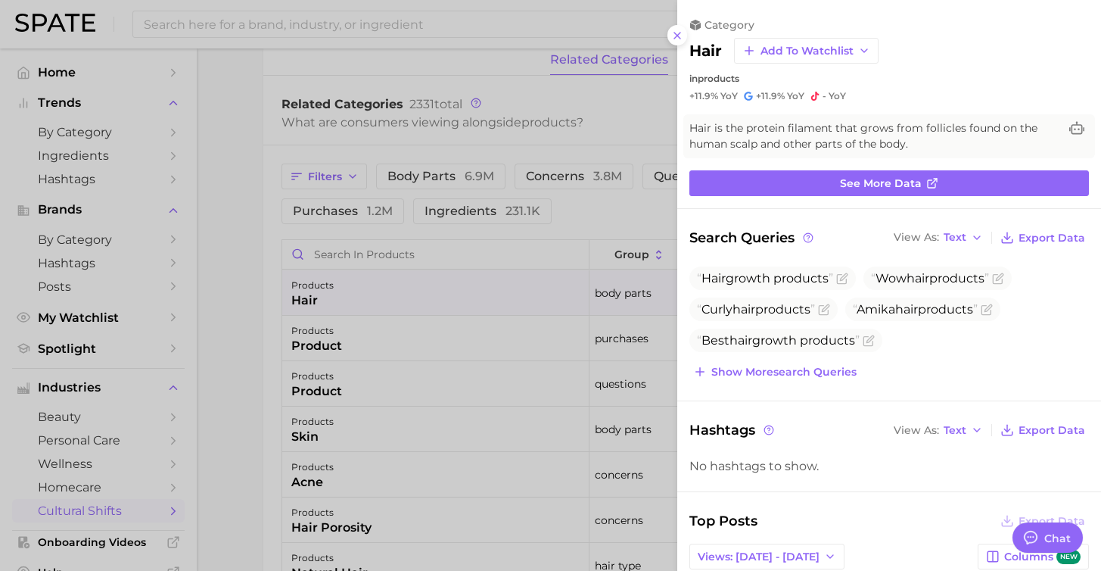
click at [577, 54] on div at bounding box center [550, 285] width 1101 height 571
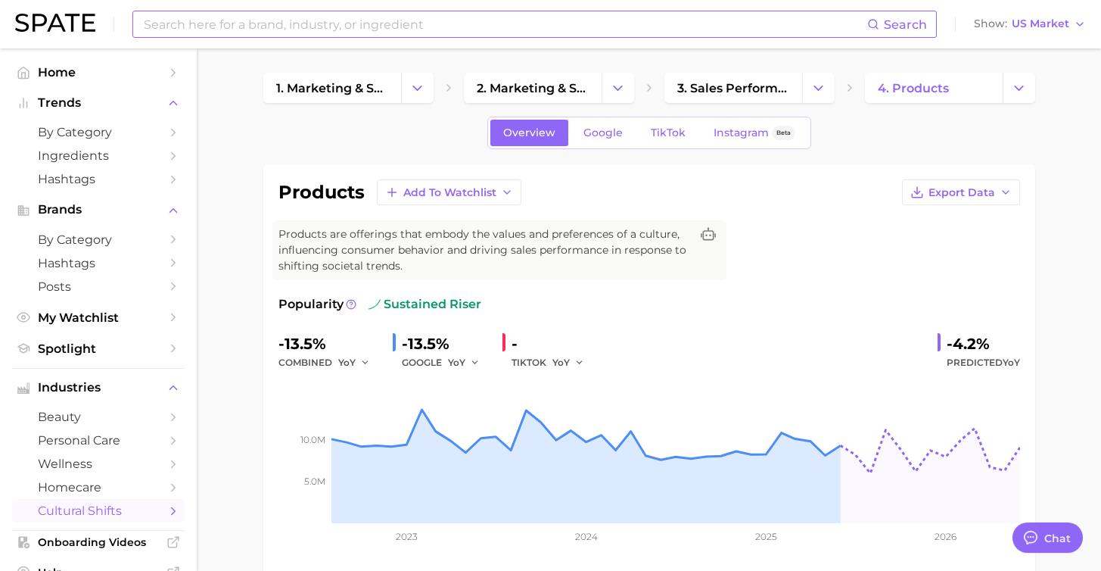
click at [362, 33] on input at bounding box center [504, 24] width 725 height 26
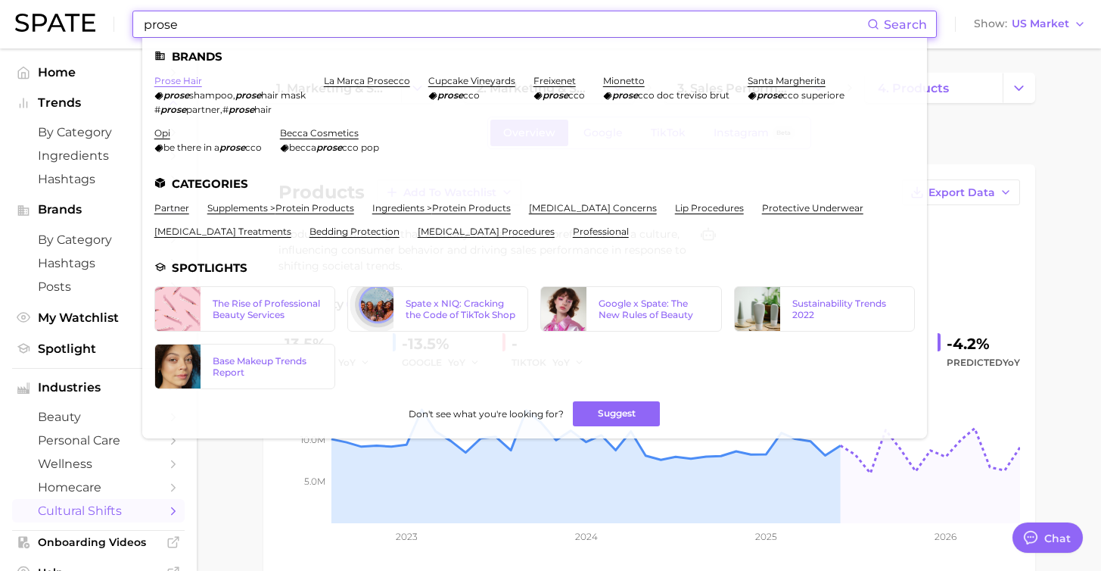
type input "prose"
click at [189, 83] on link "prose hair" at bounding box center [178, 80] width 48 height 11
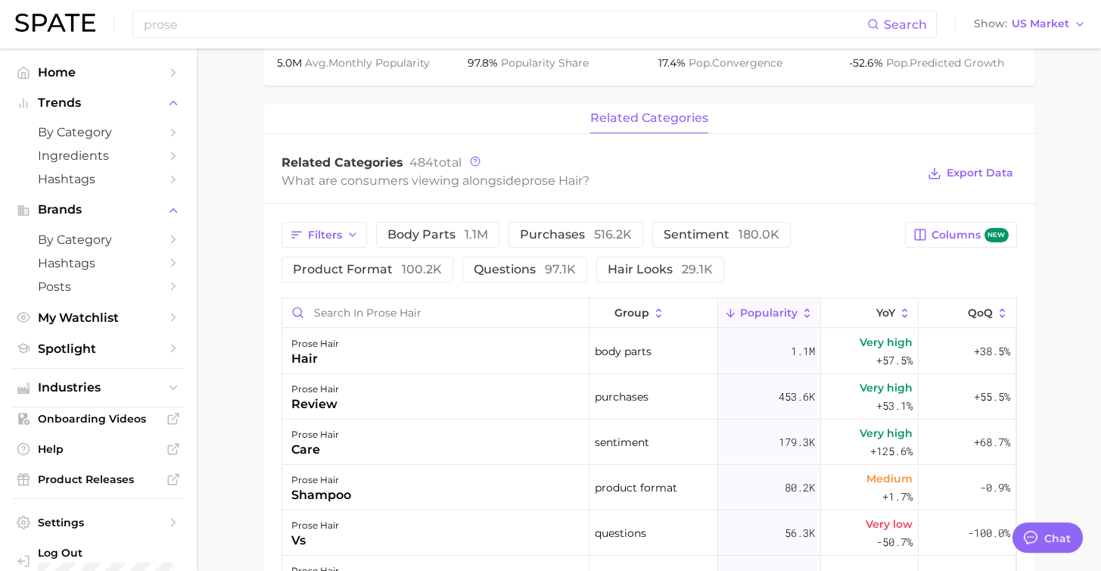
scroll to position [568, 0]
click at [347, 237] on icon "button" at bounding box center [353, 232] width 12 height 12
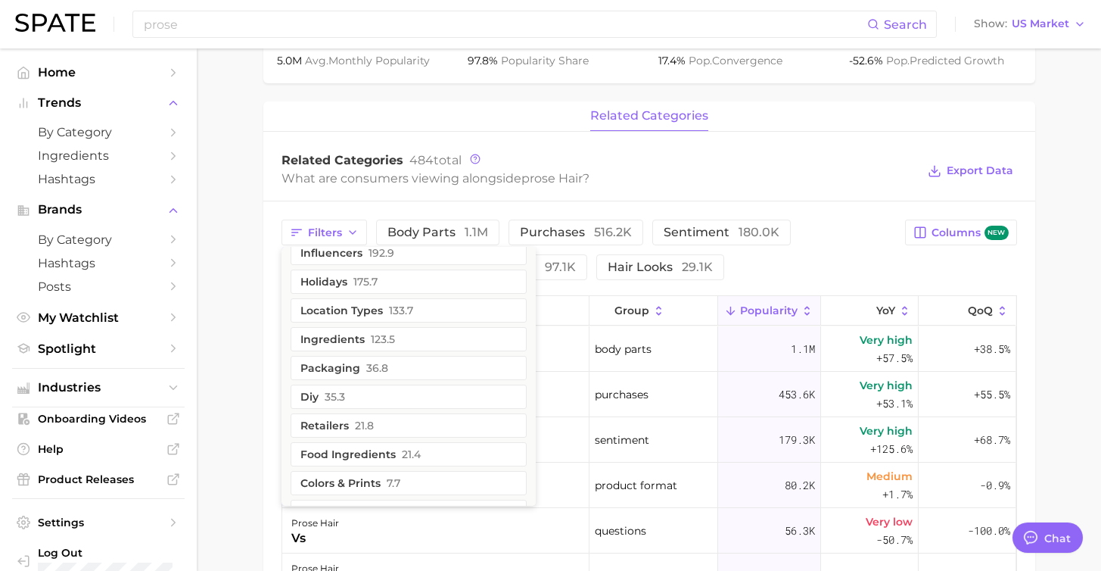
scroll to position [420, 0]
click at [364, 335] on button "ingredients 123.5" at bounding box center [409, 337] width 236 height 24
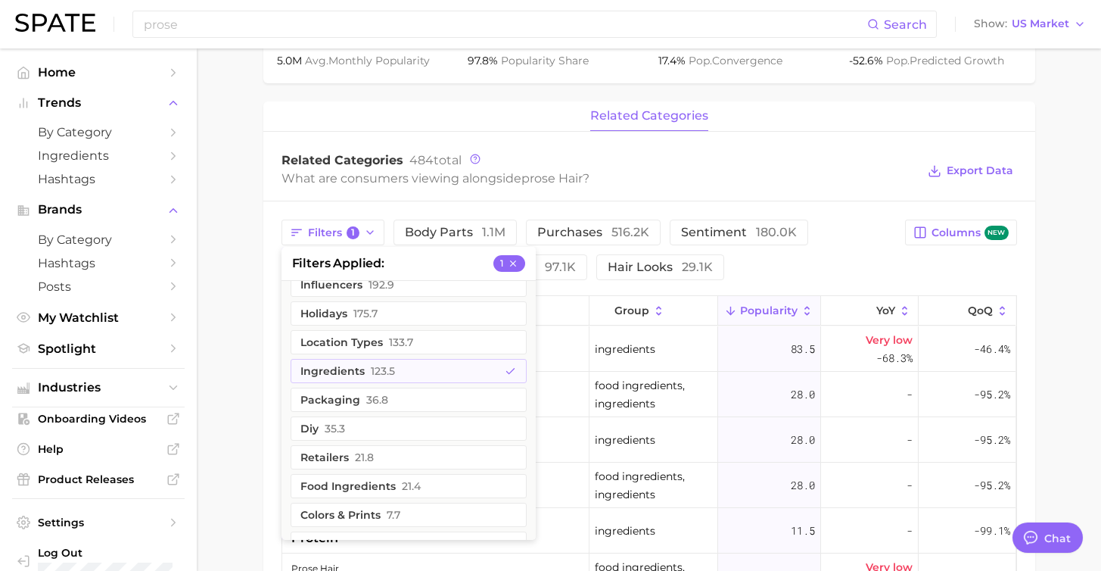
click at [777, 111] on div "related categories" at bounding box center [649, 116] width 772 height 30
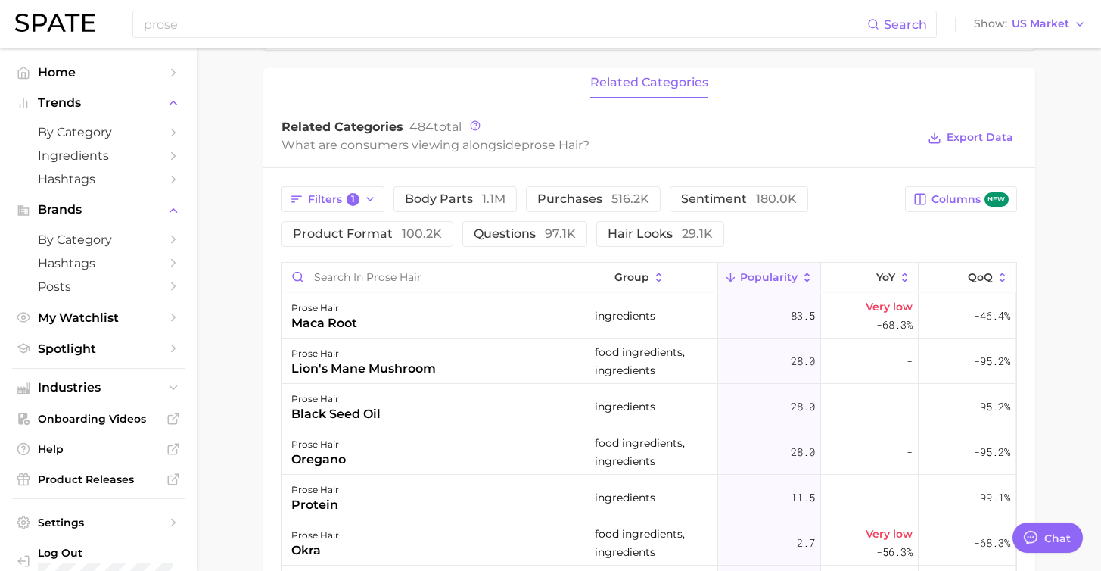
scroll to position [634, 0]
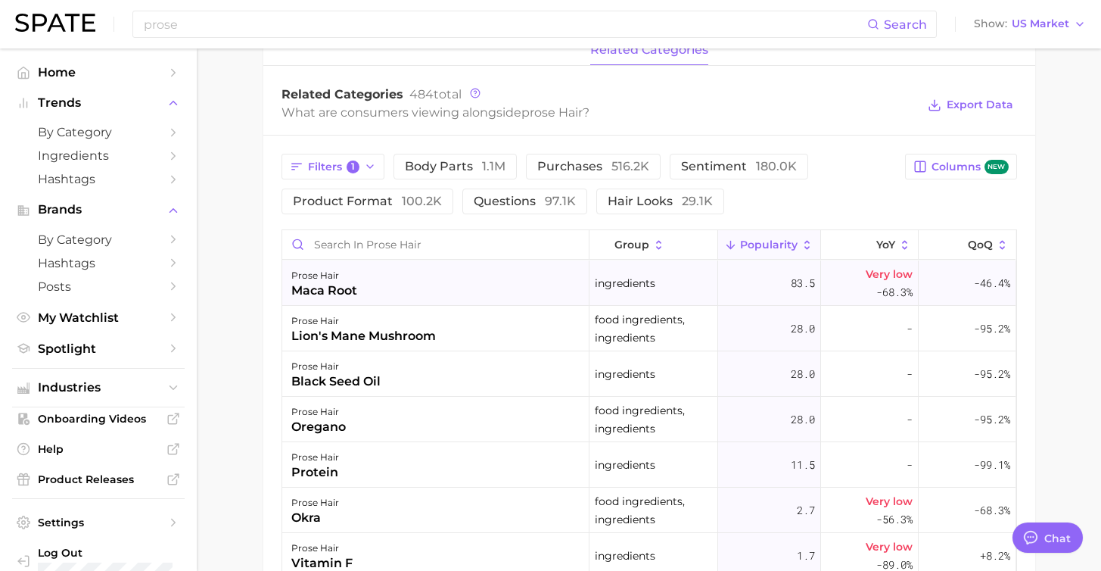
click at [523, 292] on div "prose hair maca root" at bounding box center [435, 282] width 307 height 45
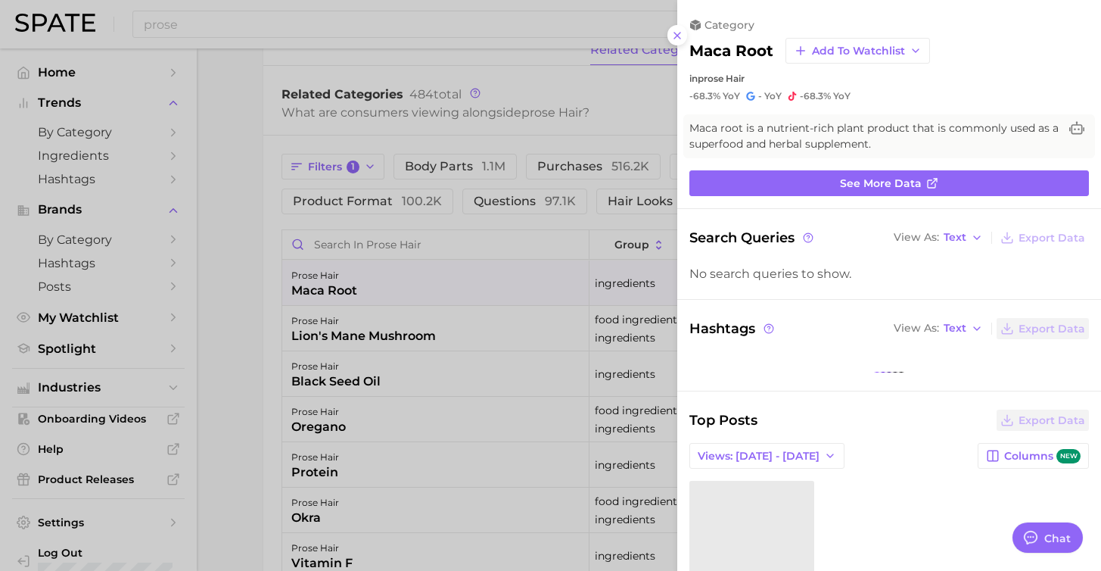
click at [523, 292] on div at bounding box center [550, 285] width 1101 height 571
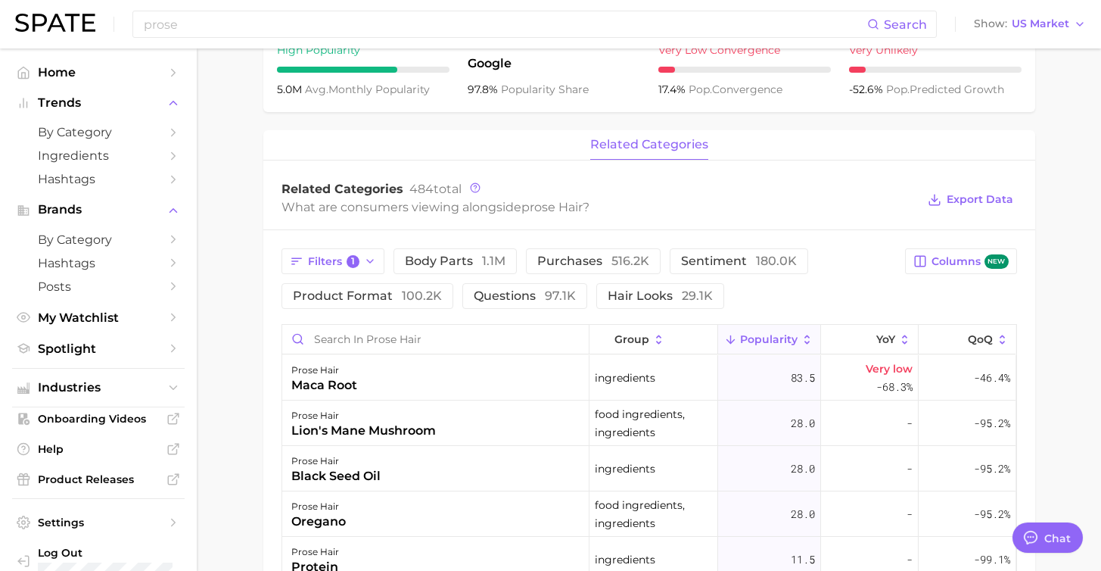
scroll to position [477, 0]
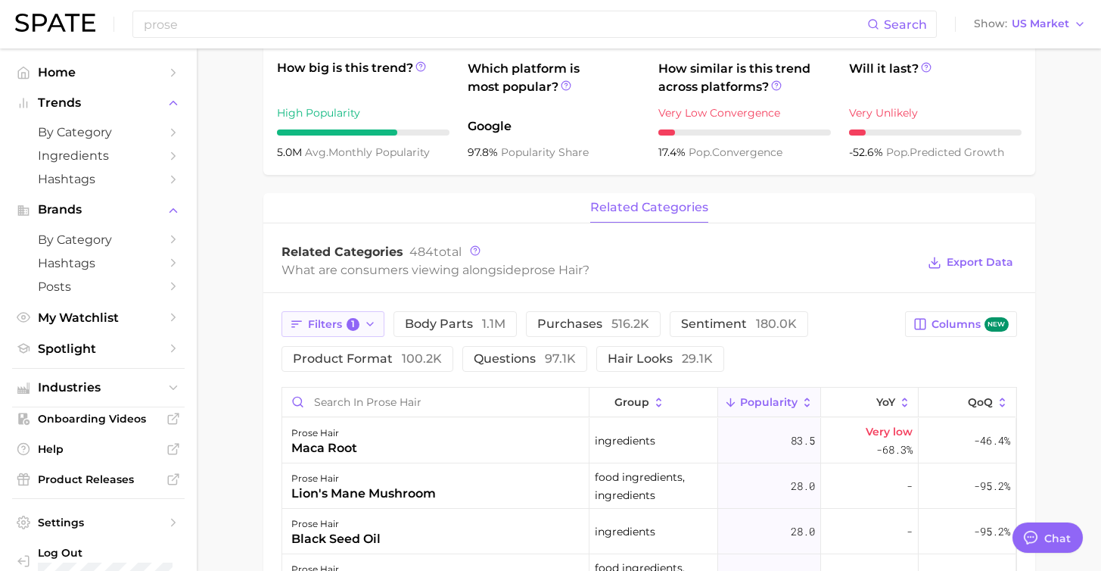
click at [351, 334] on button "Filters 1" at bounding box center [334, 324] width 104 height 26
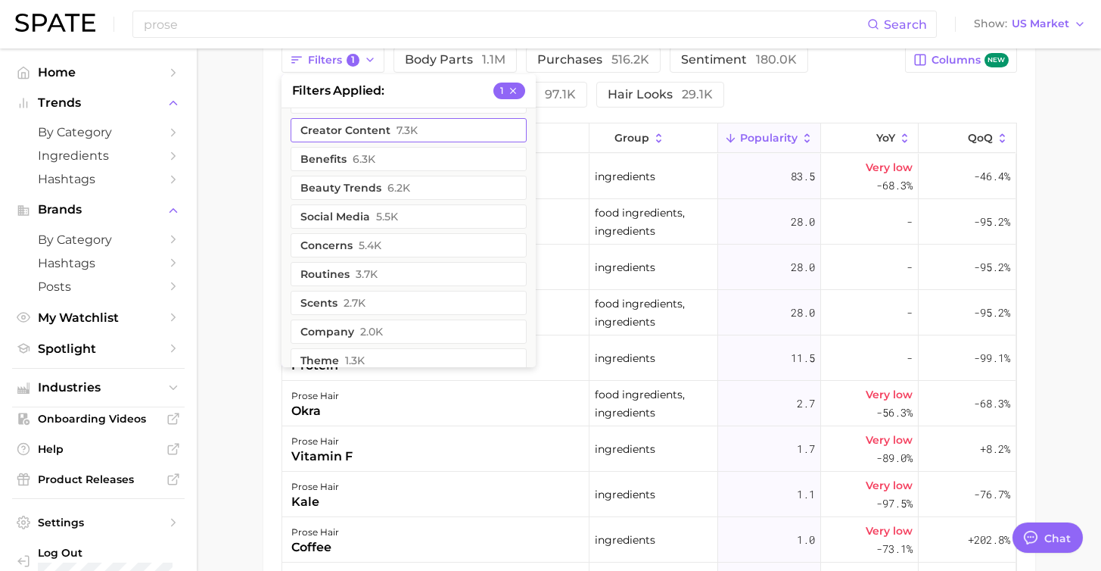
scroll to position [89, 0]
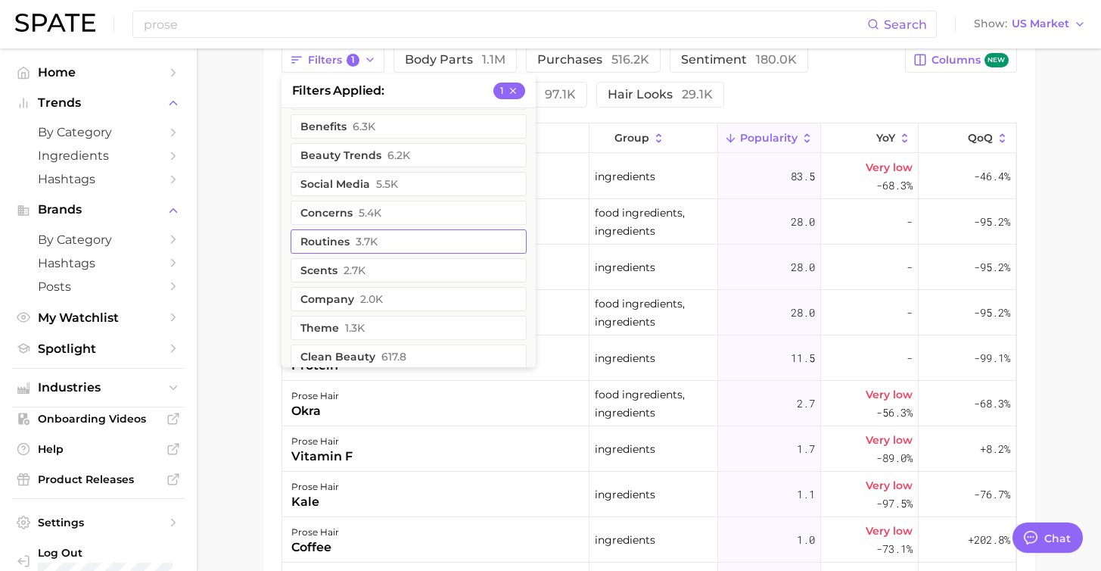
click at [387, 238] on button "routines 3.7k" at bounding box center [409, 241] width 236 height 24
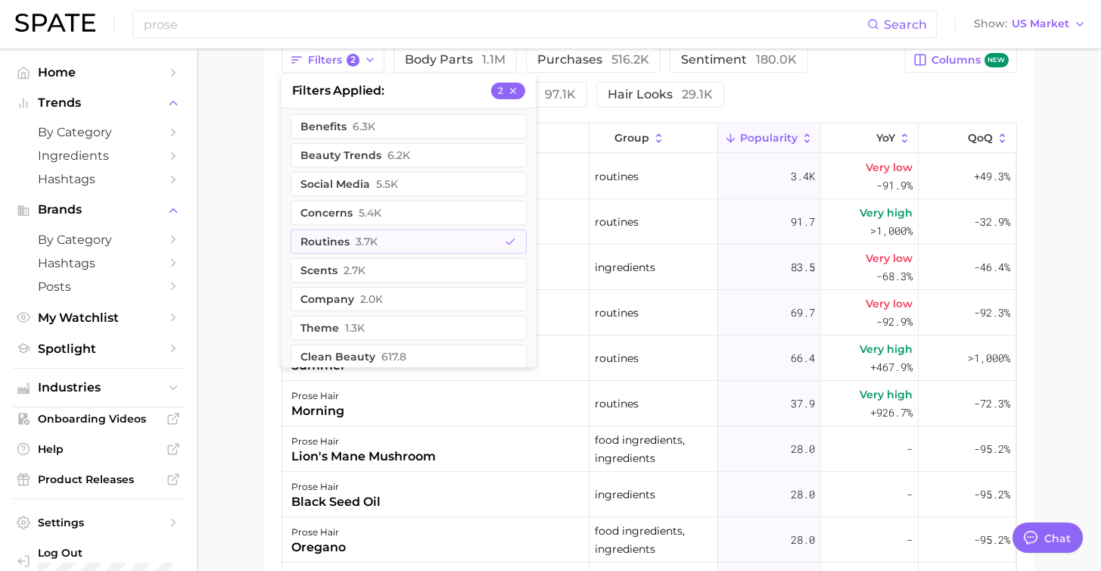
click at [251, 298] on main "Overview Google TikTok Instagram Beta brand prose hair Add to Watchlist Export …" at bounding box center [649, 47] width 905 height 1480
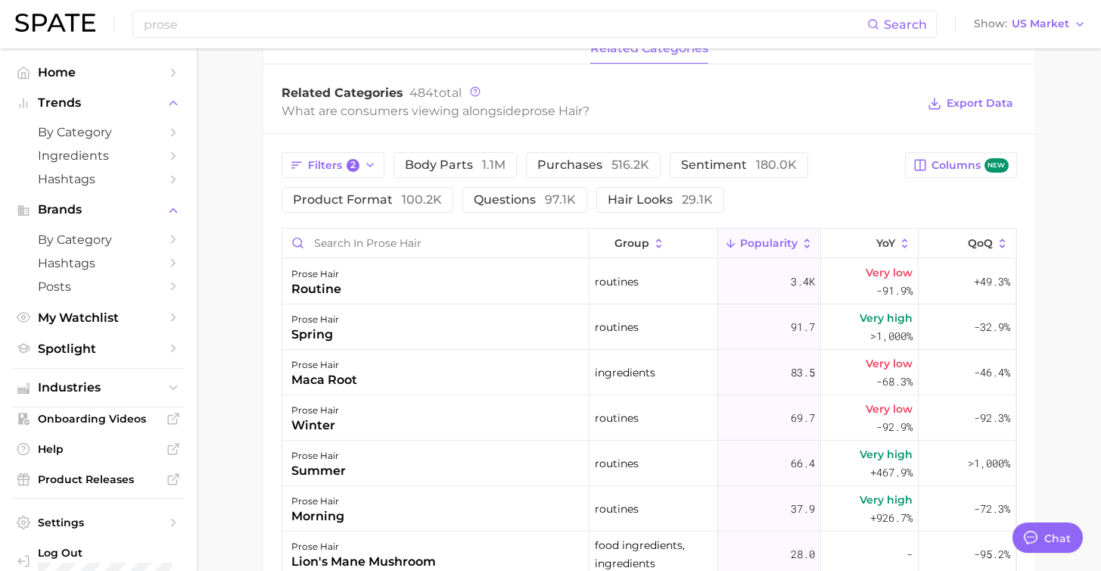
scroll to position [623, 0]
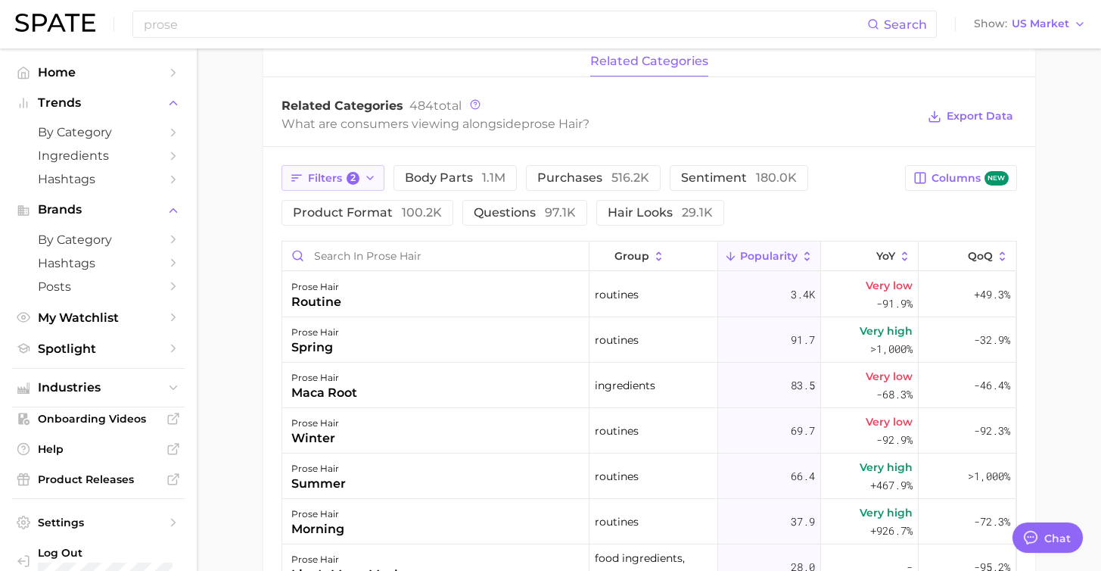
click at [341, 182] on span "Filters 2" at bounding box center [334, 179] width 52 height 14
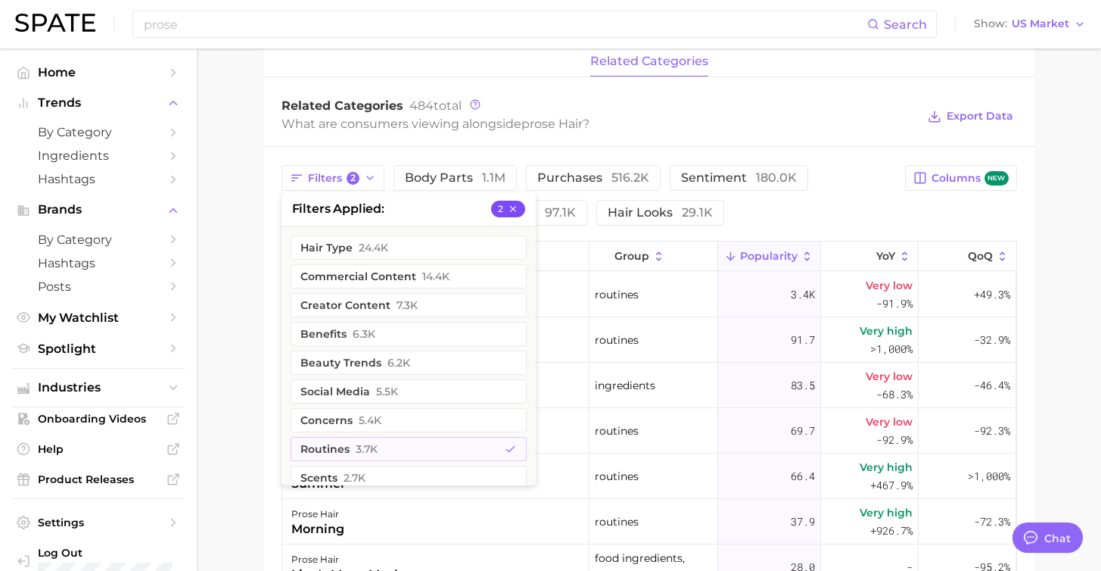
click at [515, 208] on icon "button" at bounding box center [513, 209] width 11 height 11
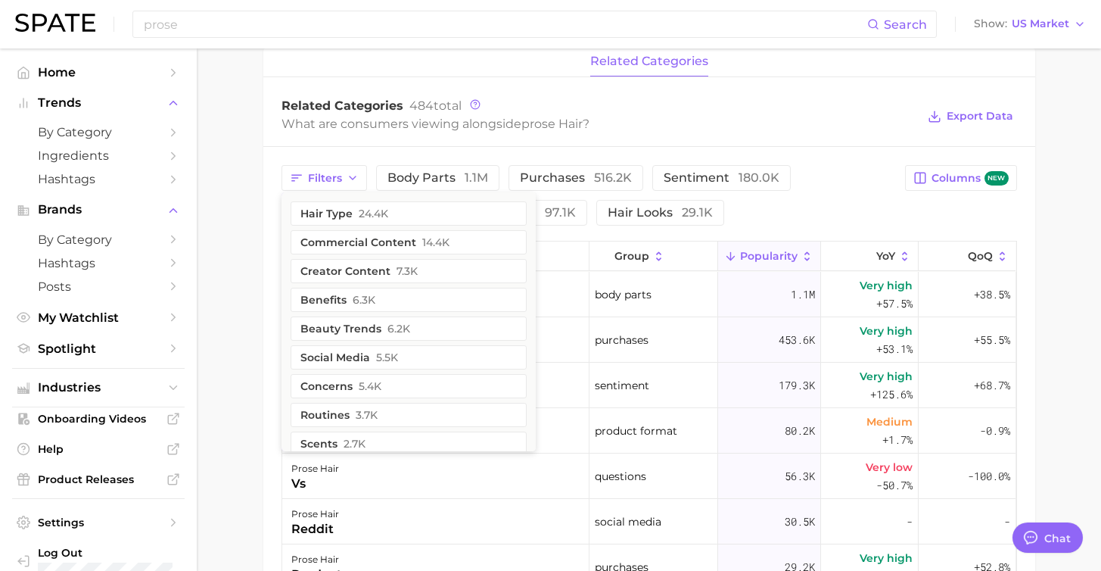
click at [250, 410] on main "Overview Google TikTok Instagram Beta brand prose hair Add to Watchlist Export …" at bounding box center [649, 165] width 905 height 1480
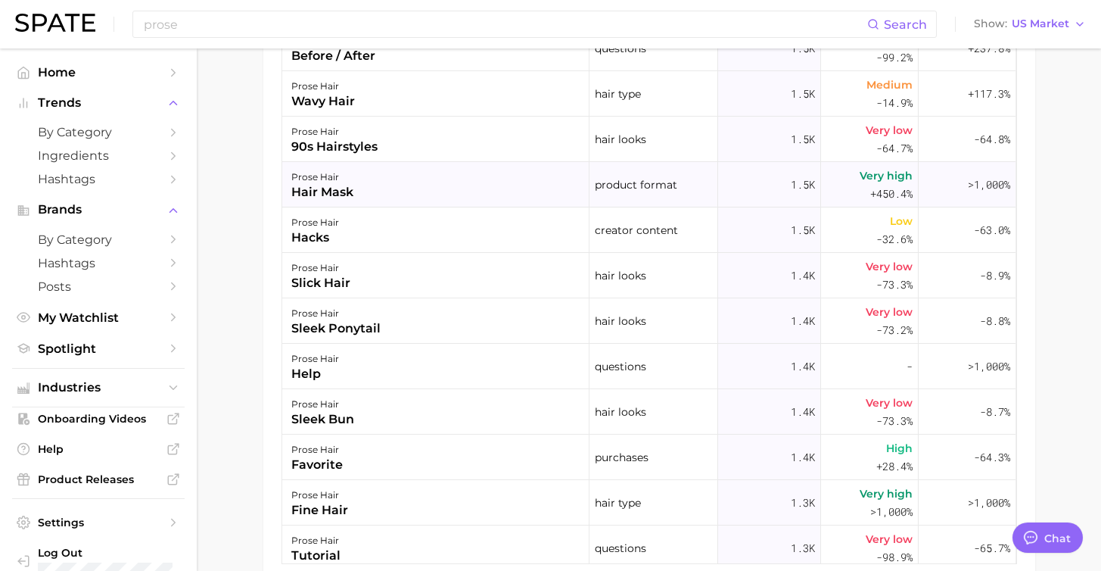
scroll to position [2440, 0]
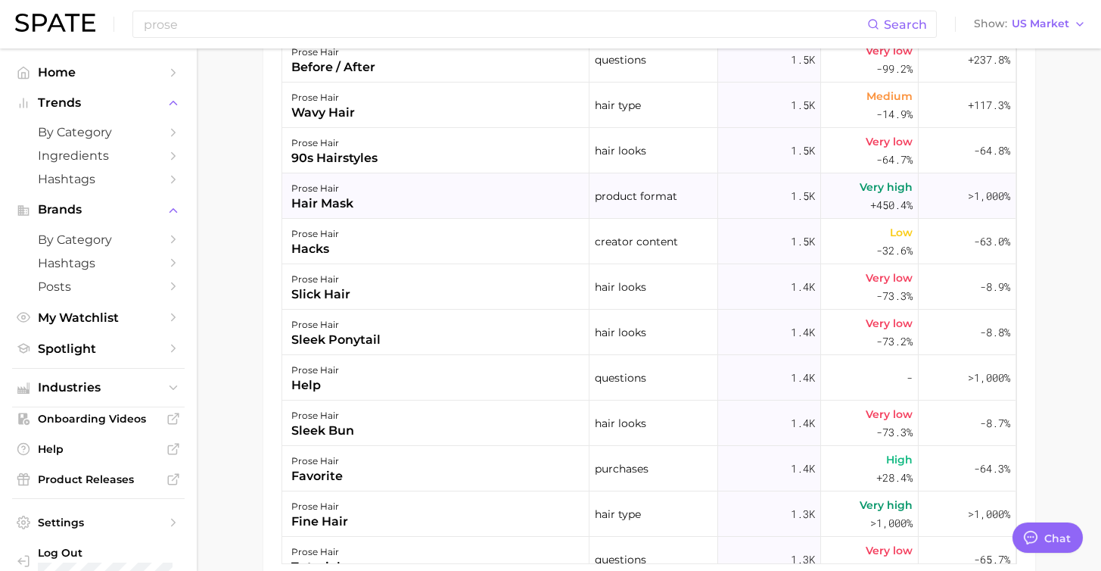
click at [404, 198] on div "prose hair hair mask" at bounding box center [435, 195] width 307 height 45
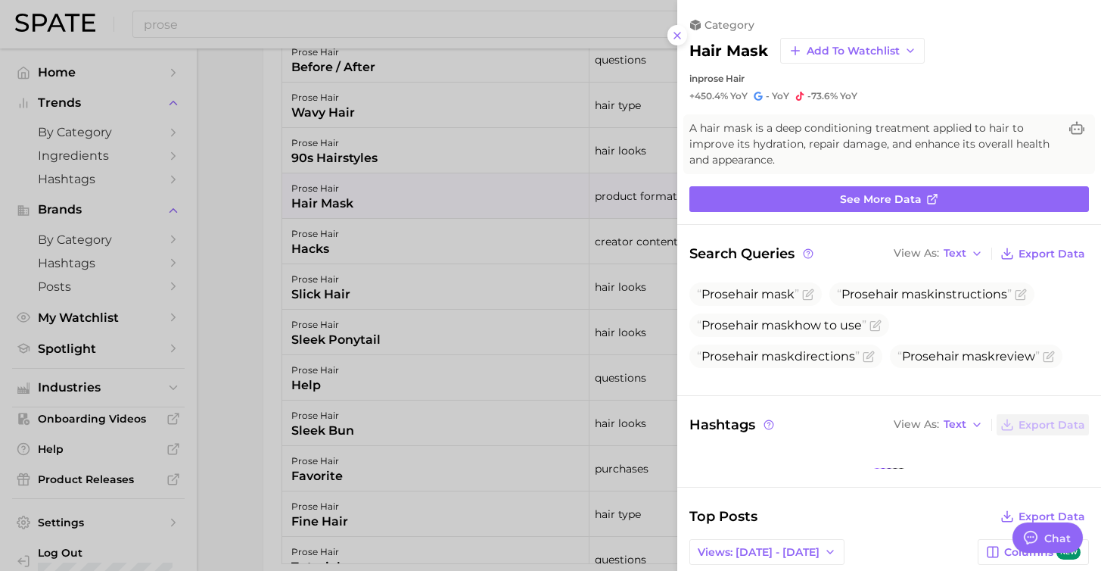
scroll to position [0, 0]
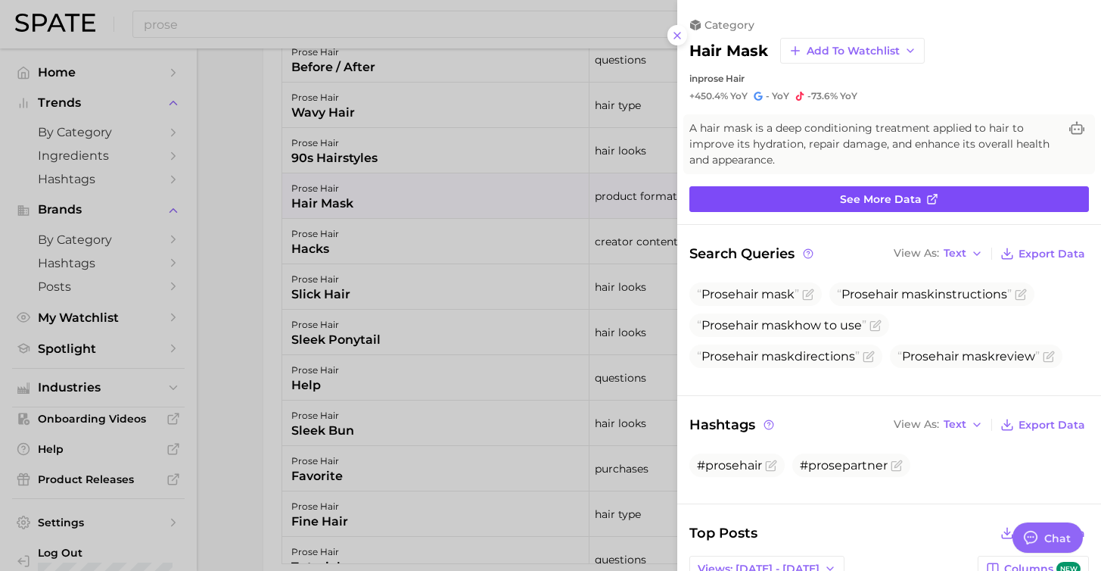
click at [768, 188] on link "See more data" at bounding box center [890, 199] width 400 height 26
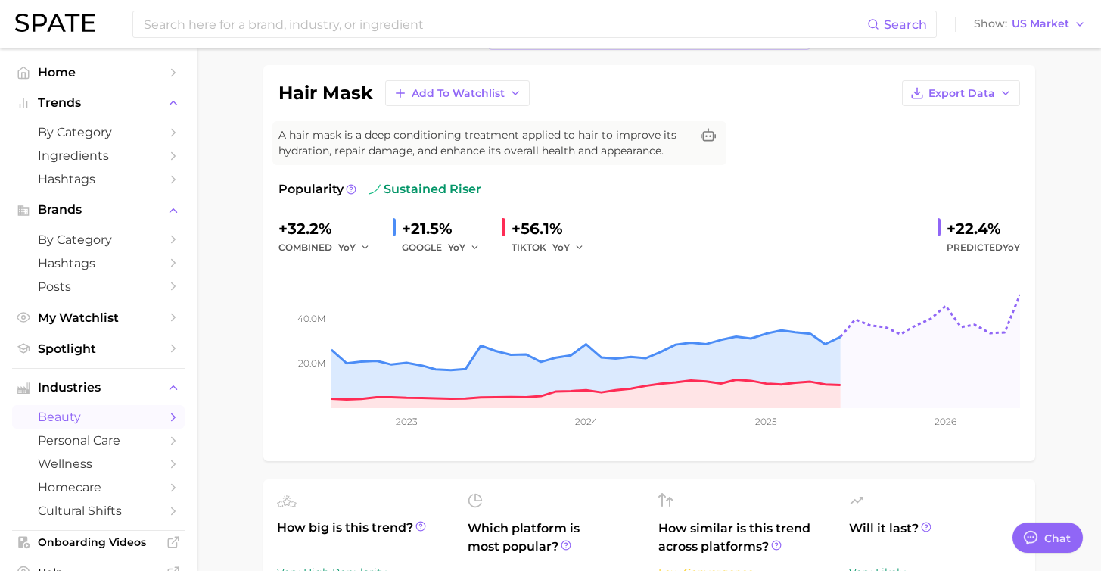
scroll to position [94, 0]
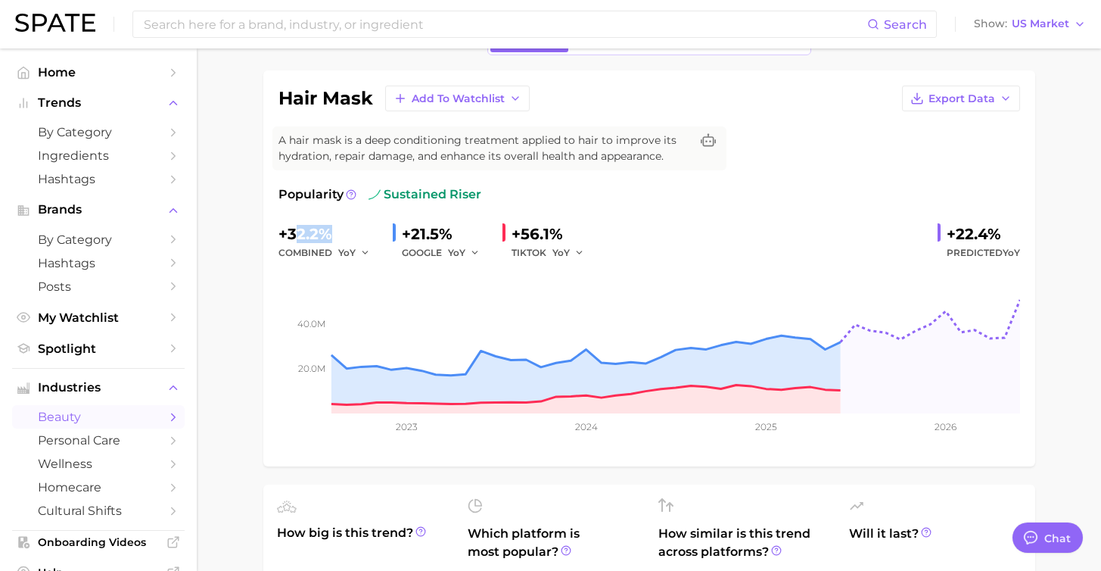
drag, startPoint x: 340, startPoint y: 232, endPoint x: 294, endPoint y: 235, distance: 45.5
click at [294, 235] on div "+32.2%" at bounding box center [330, 234] width 102 height 24
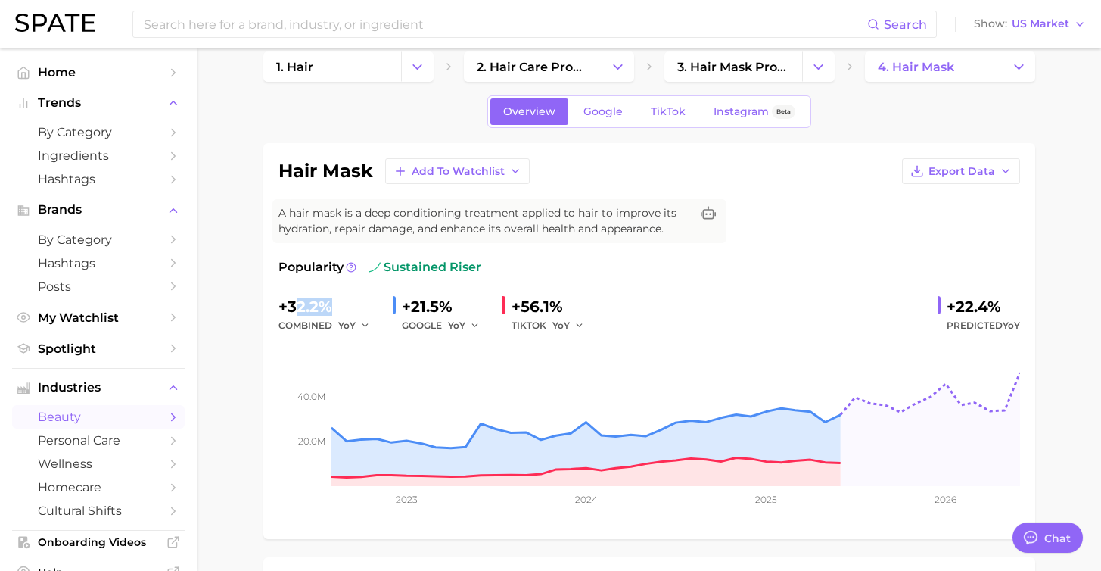
scroll to position [0, 0]
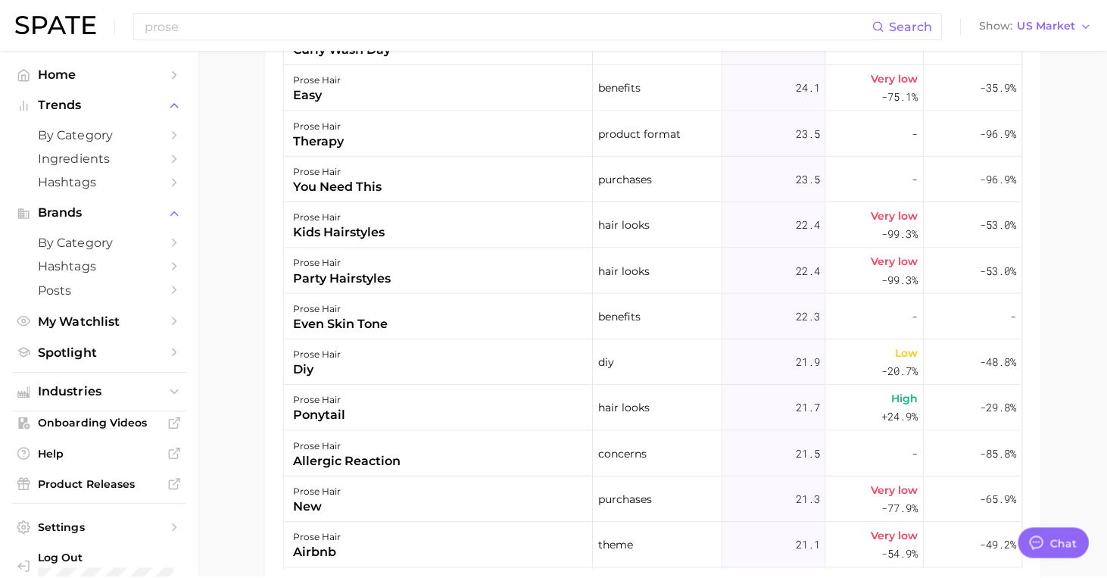
scroll to position [8455, 0]
type textarea "x"
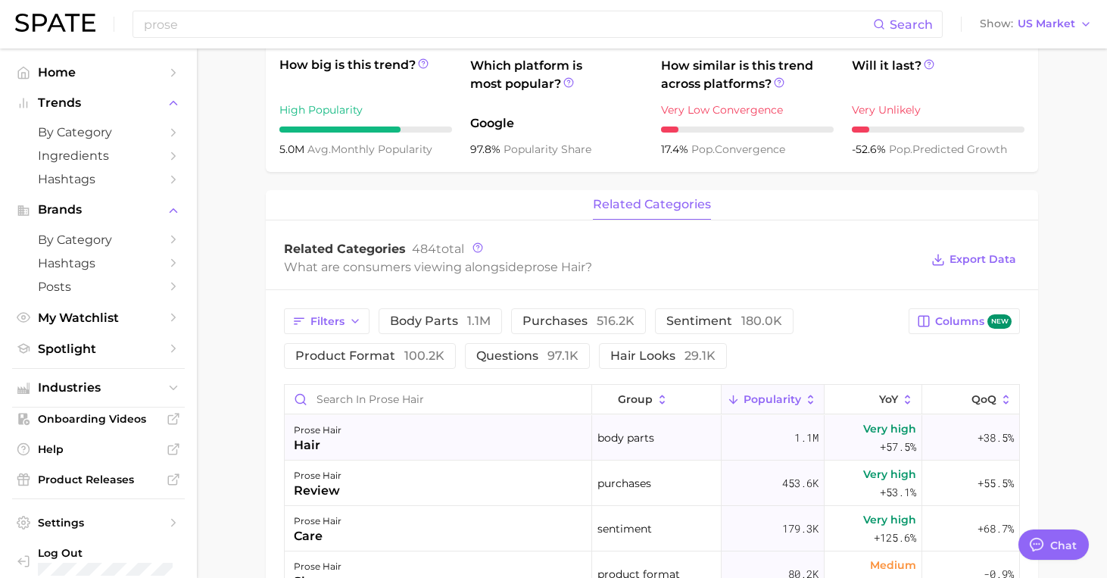
scroll to position [481, 0]
click at [353, 321] on polyline "button" at bounding box center [355, 319] width 6 height 3
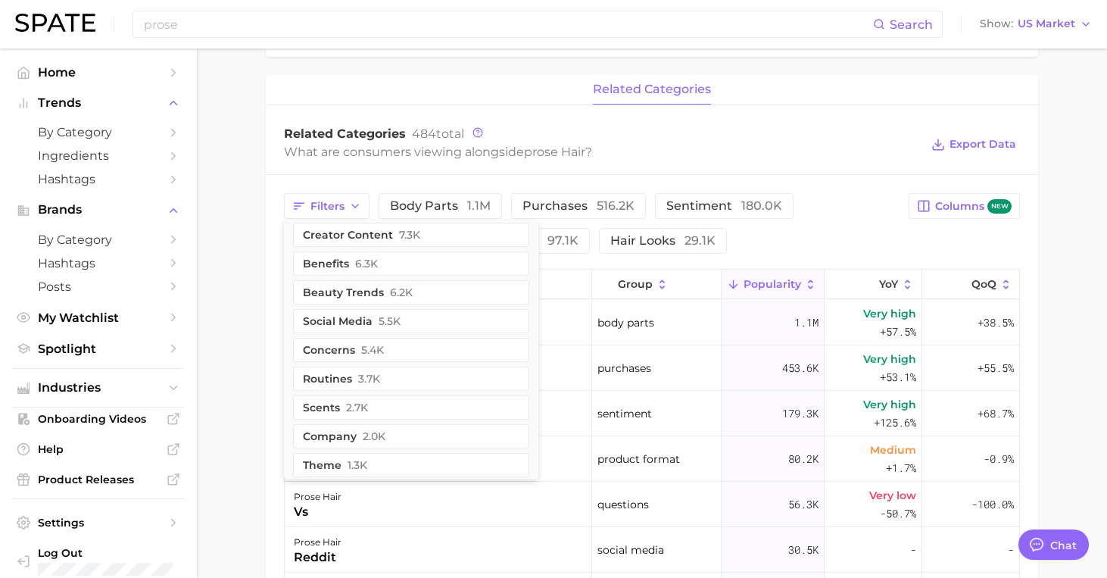
scroll to position [58, 0]
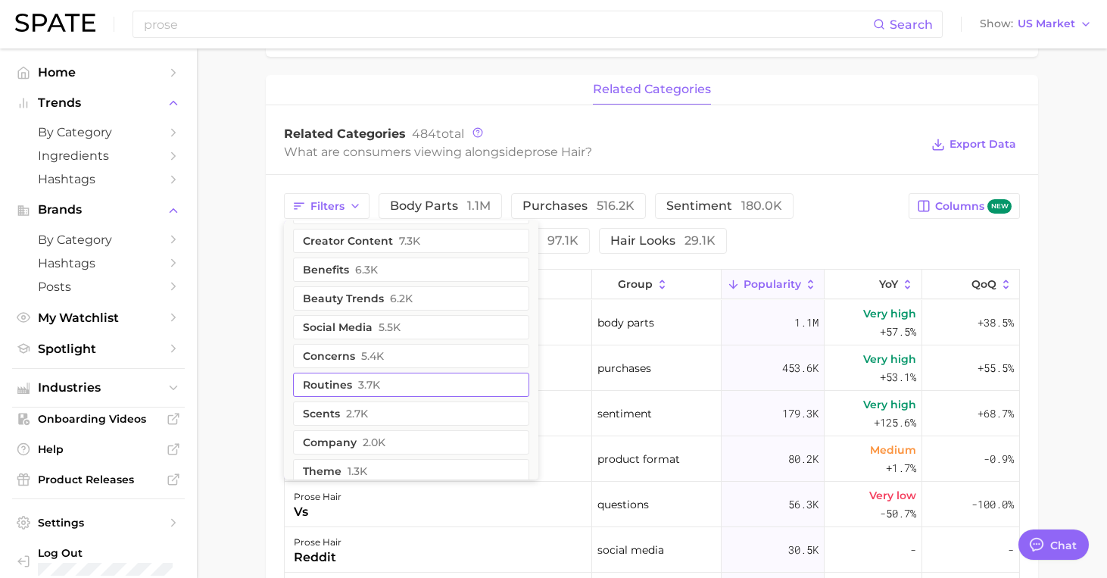
click at [353, 385] on button "routines 3.7k" at bounding box center [411, 384] width 236 height 24
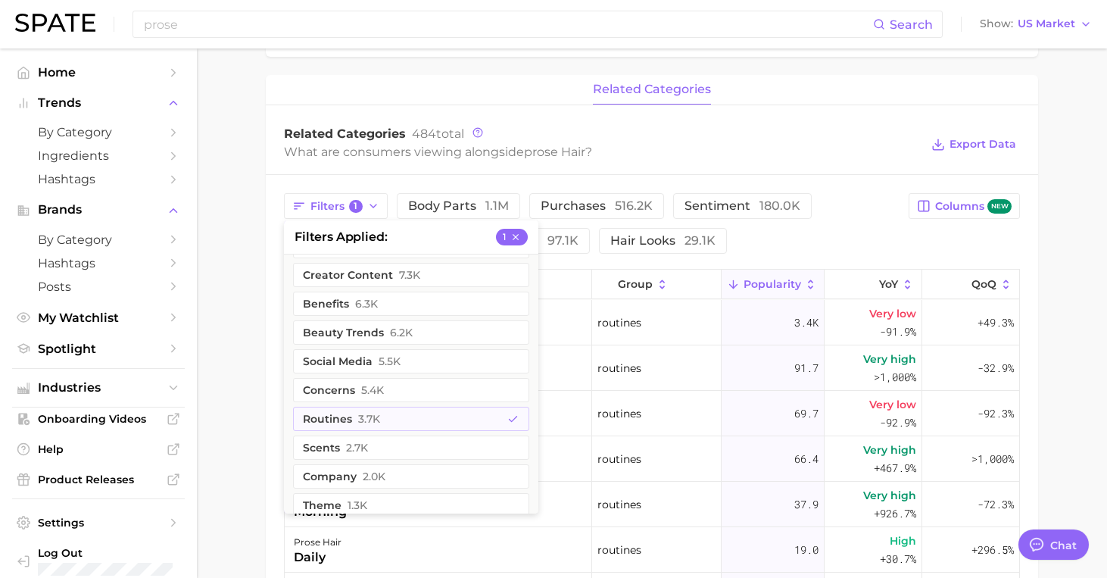
click at [228, 170] on main "Overview Google TikTok Instagram Beta brand prose hair Add to Watchlist Export …" at bounding box center [652, 196] width 910 height 1487
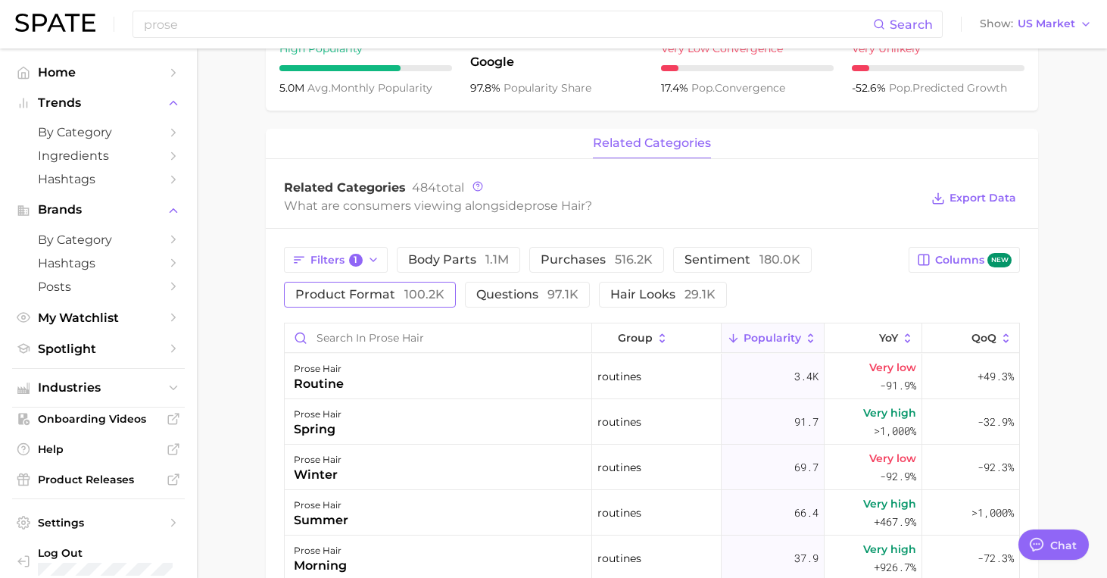
scroll to position [531, 0]
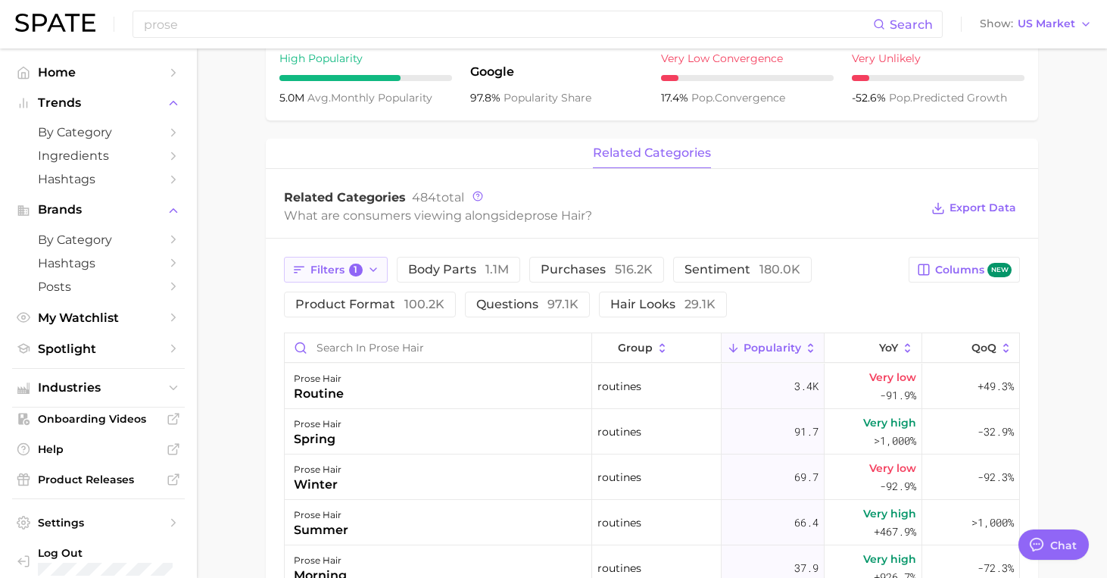
click at [341, 268] on span "Filters 1" at bounding box center [336, 270] width 52 height 14
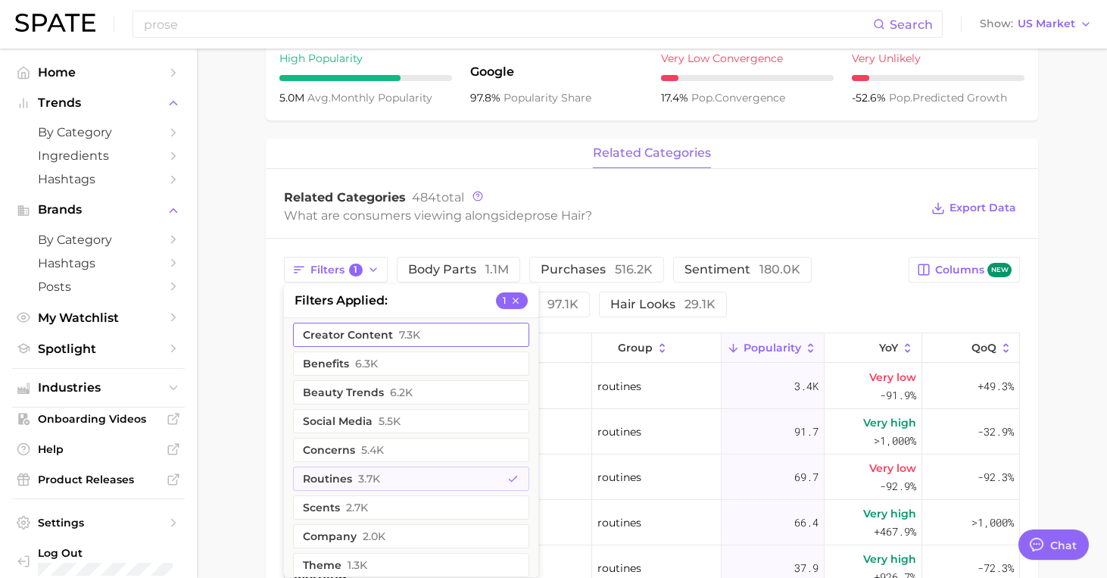
scroll to position [89, 0]
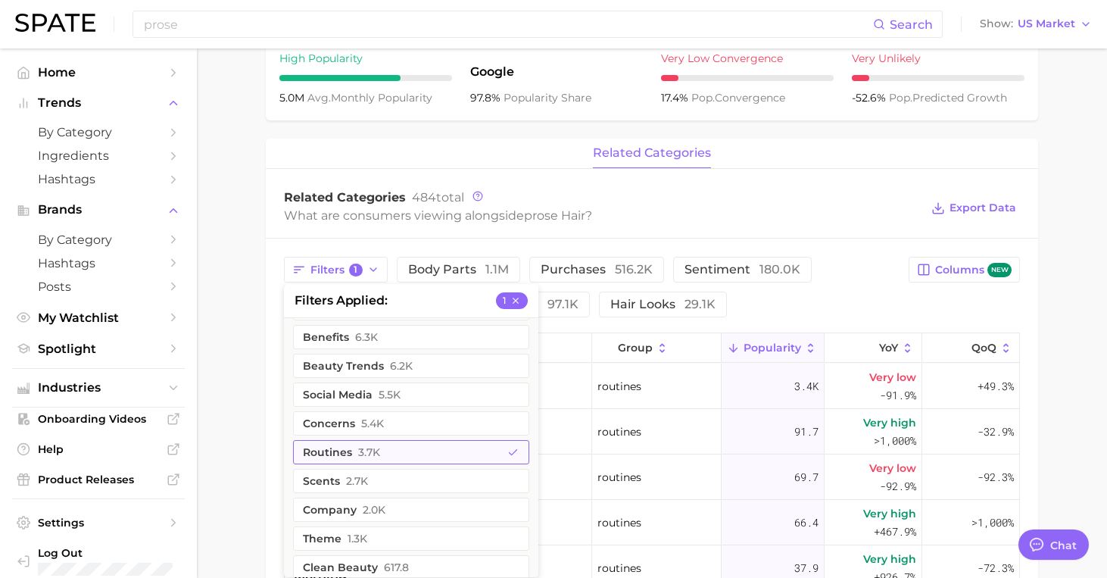
click at [376, 450] on span "3.7k" at bounding box center [369, 452] width 22 height 12
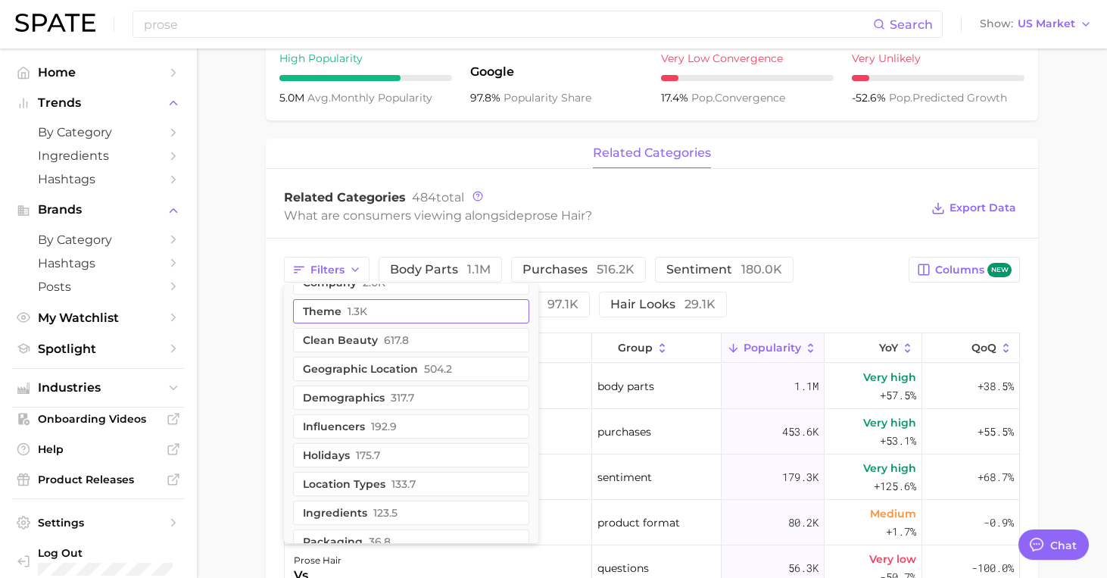
scroll to position [251, 0]
click at [353, 324] on button "company 2.0k" at bounding box center [411, 313] width 236 height 24
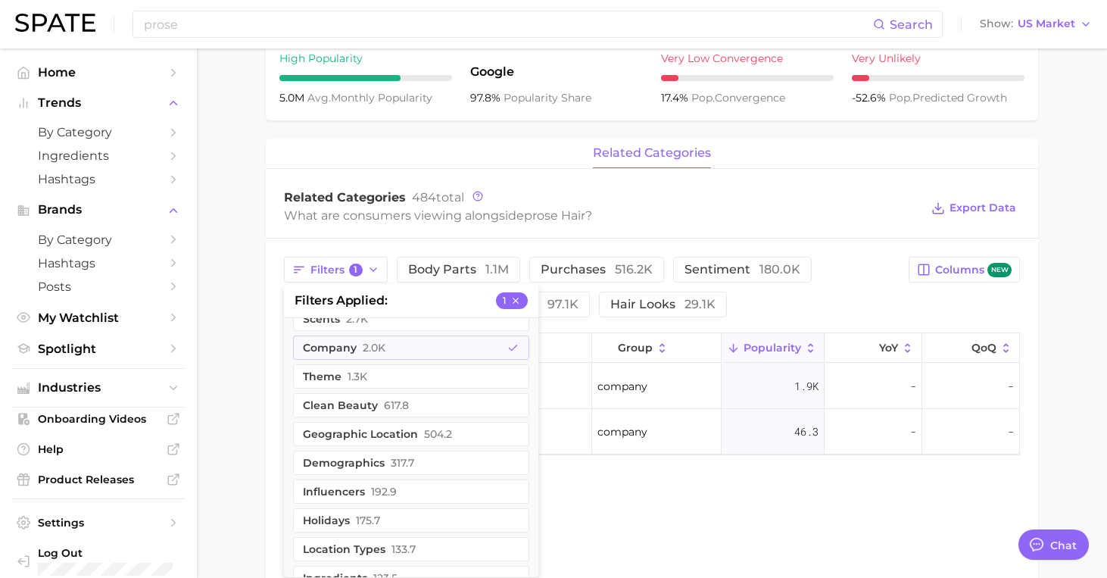
click at [217, 460] on main "Overview Google TikTok Instagram Beta brand prose hair Add to Watchlist Export …" at bounding box center [652, 106] width 910 height 1178
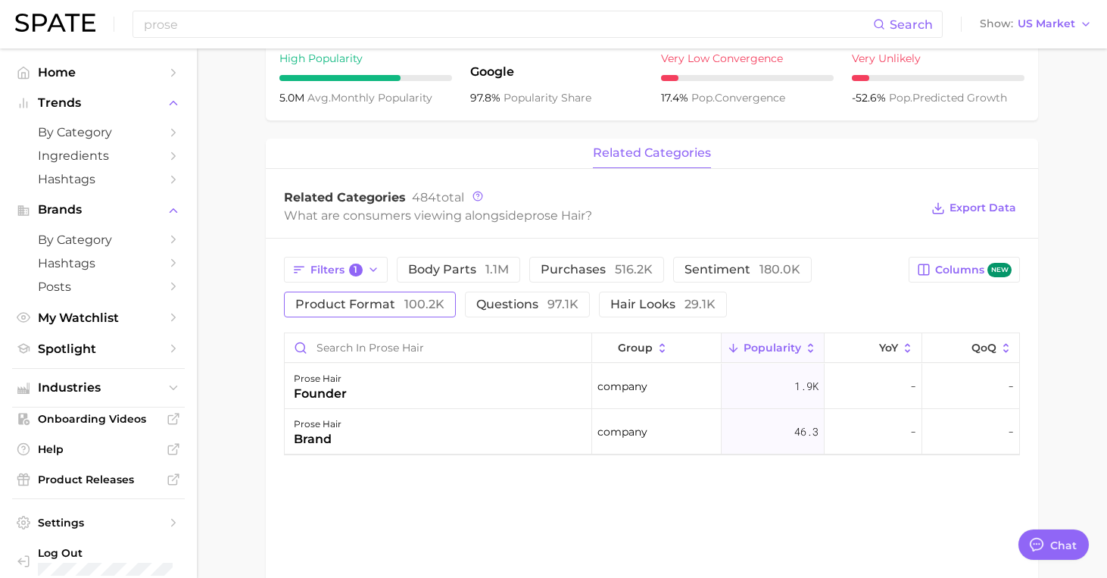
click at [383, 310] on span "product format 100.2k" at bounding box center [369, 304] width 149 height 12
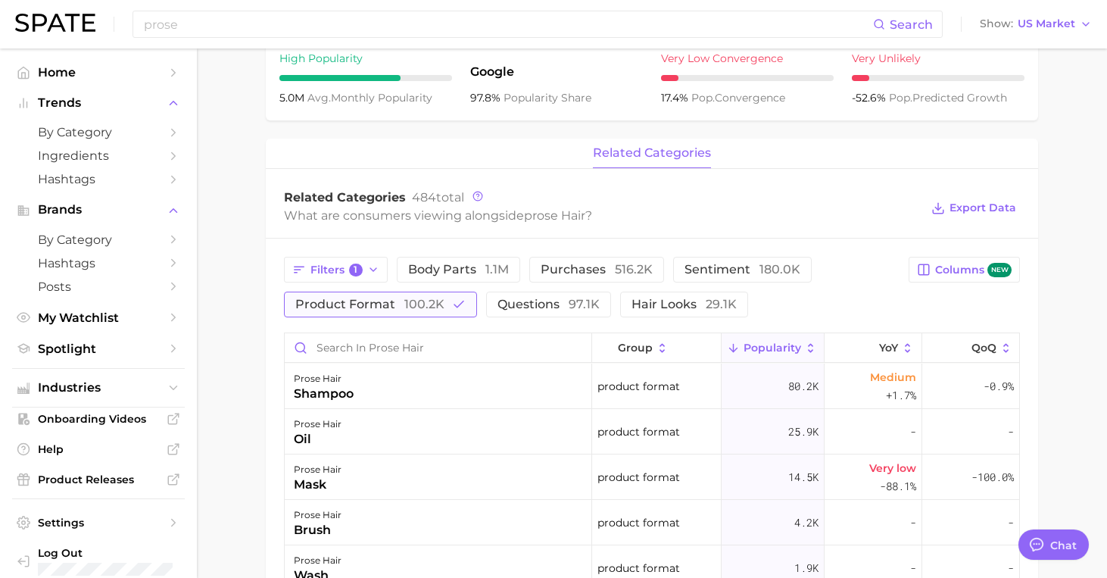
click at [383, 310] on span "product format 100.2k" at bounding box center [369, 304] width 149 height 12
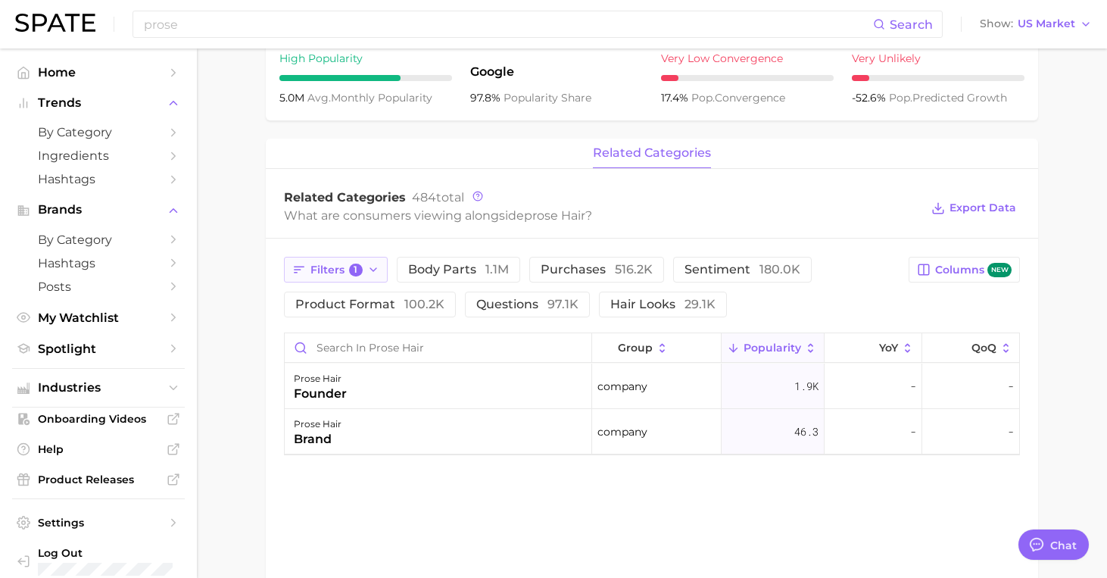
click at [344, 275] on span "Filters 1" at bounding box center [336, 270] width 52 height 14
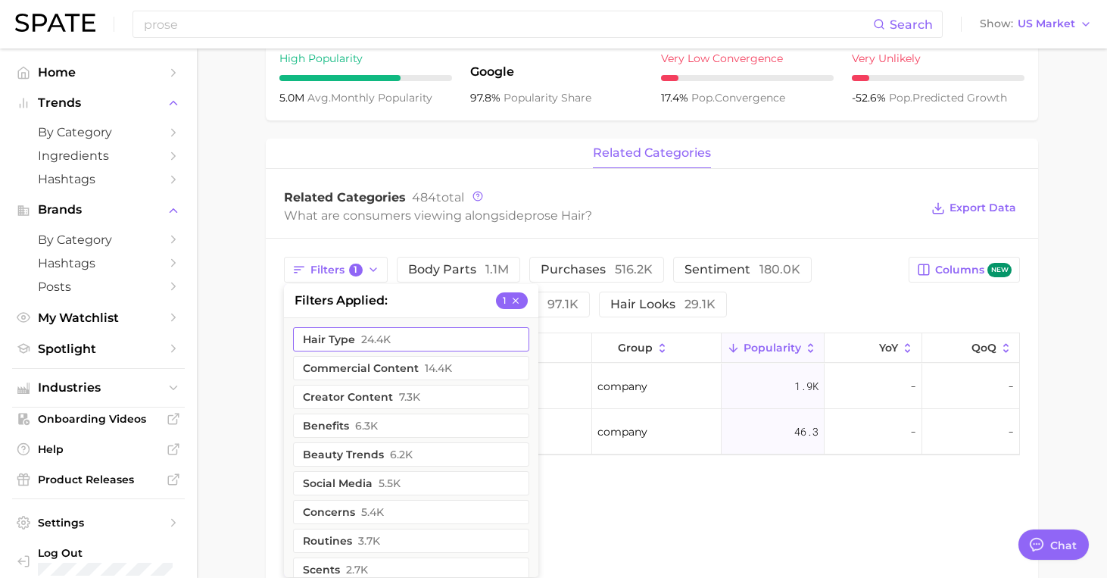
scroll to position [475, 0]
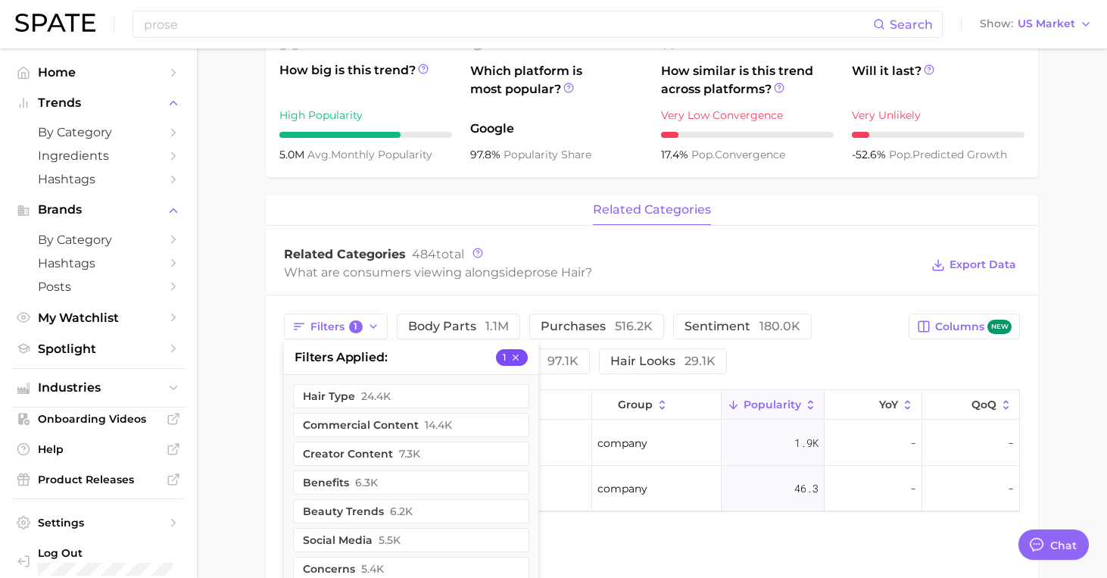
click at [525, 361] on button "1" at bounding box center [512, 357] width 32 height 17
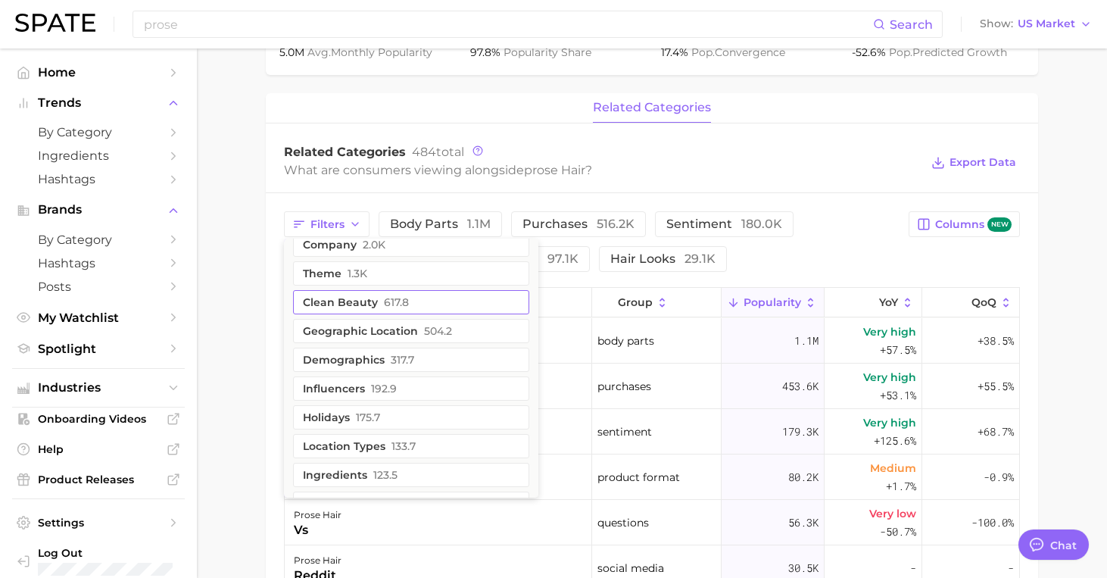
scroll to position [402, 0]
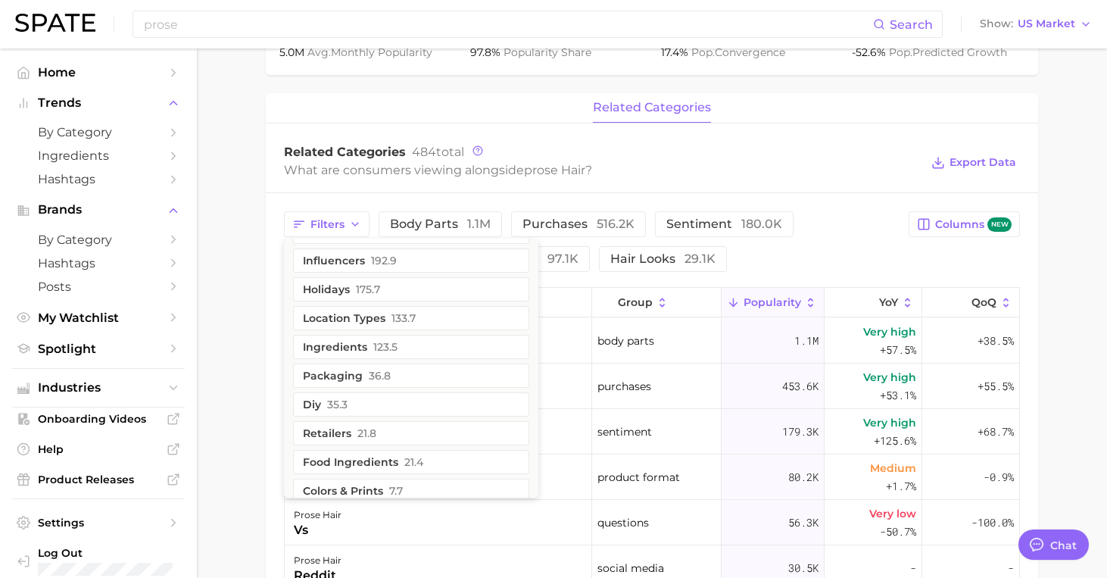
click at [231, 444] on main "Overview Google TikTok Instagram Beta brand prose hair Add to Watchlist Export …" at bounding box center [652, 215] width 910 height 1487
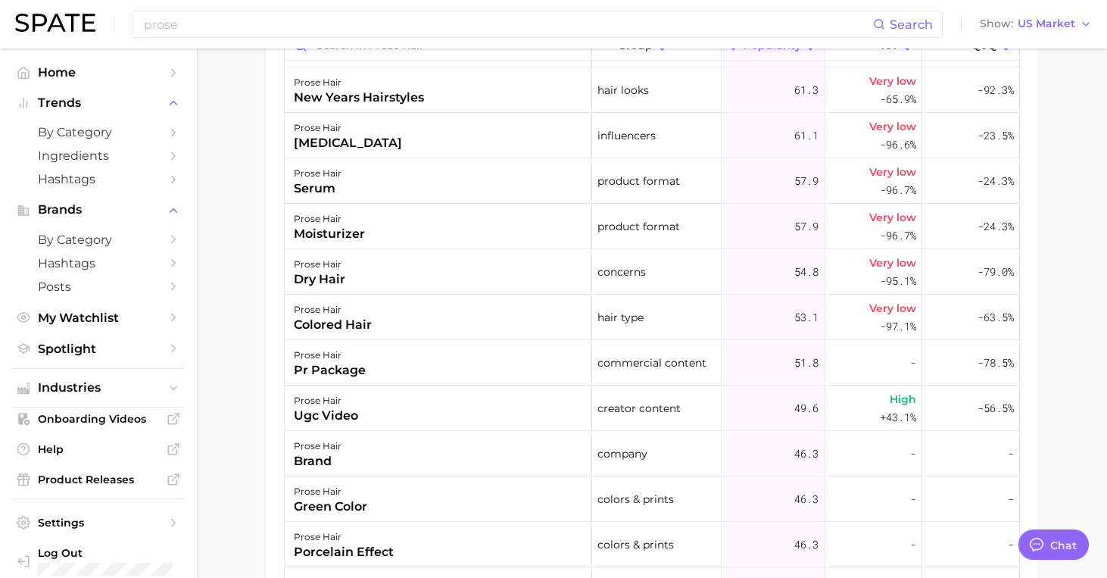
scroll to position [6398, 0]
click at [402, 197] on div "prose hair serum" at bounding box center [438, 179] width 307 height 45
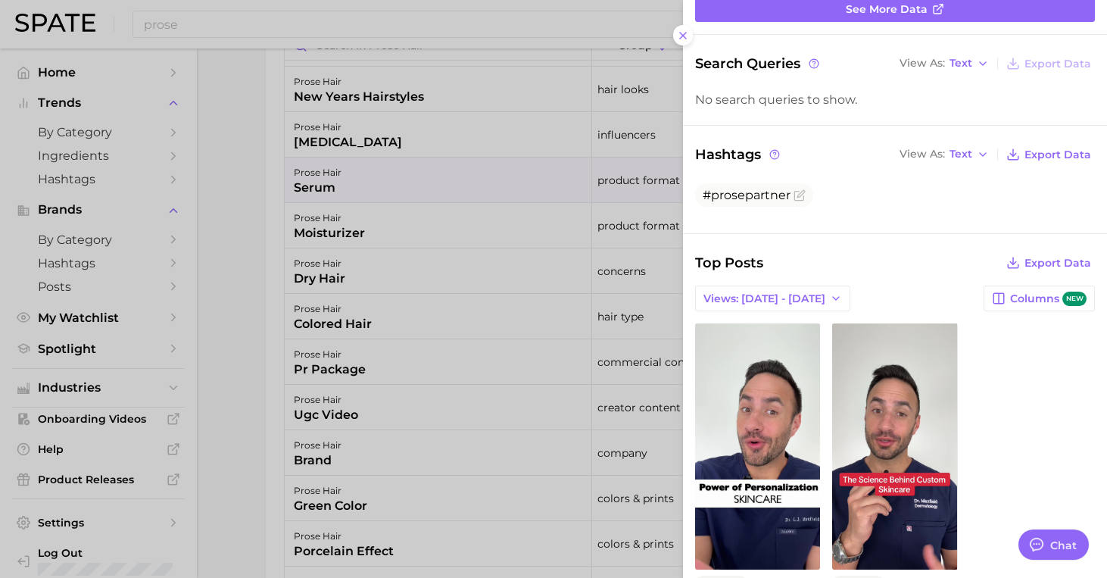
scroll to position [233, 0]
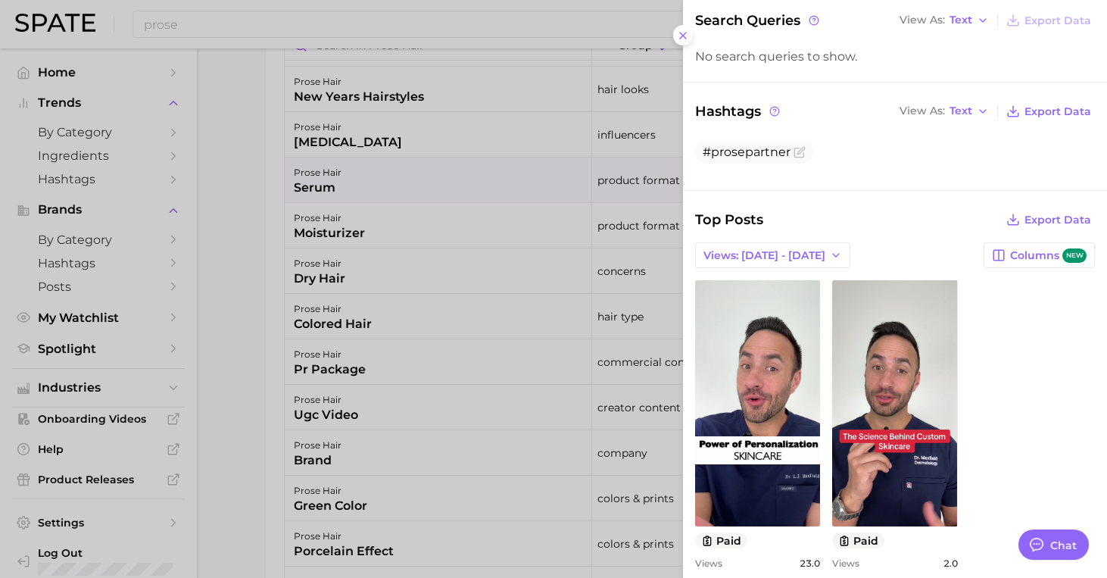
click at [257, 357] on div at bounding box center [553, 289] width 1107 height 578
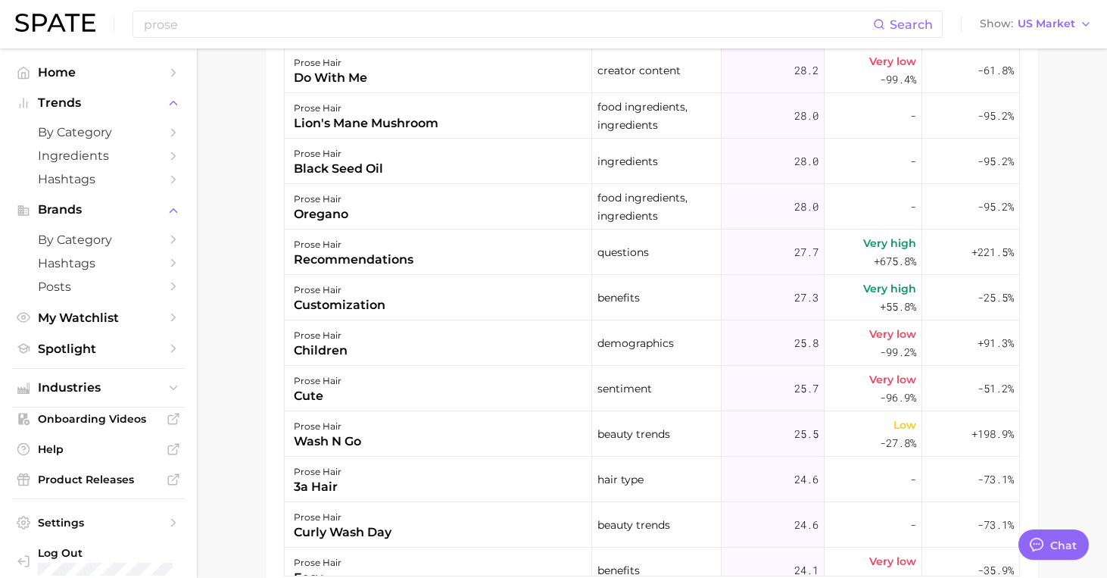
scroll to position [7934, 0]
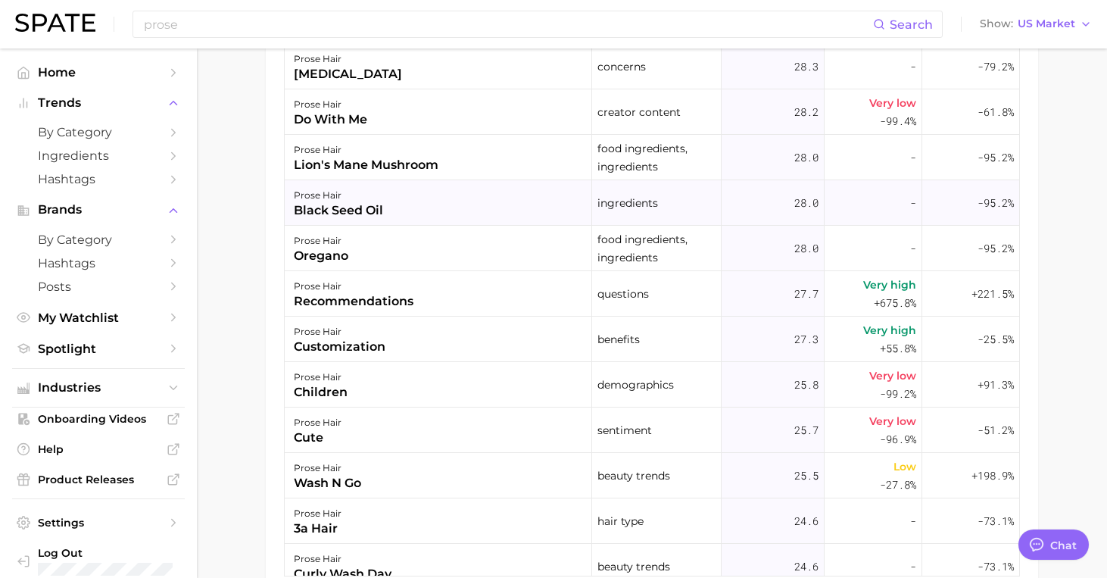
click at [395, 208] on div "prose hair black seed oil" at bounding box center [438, 202] width 307 height 45
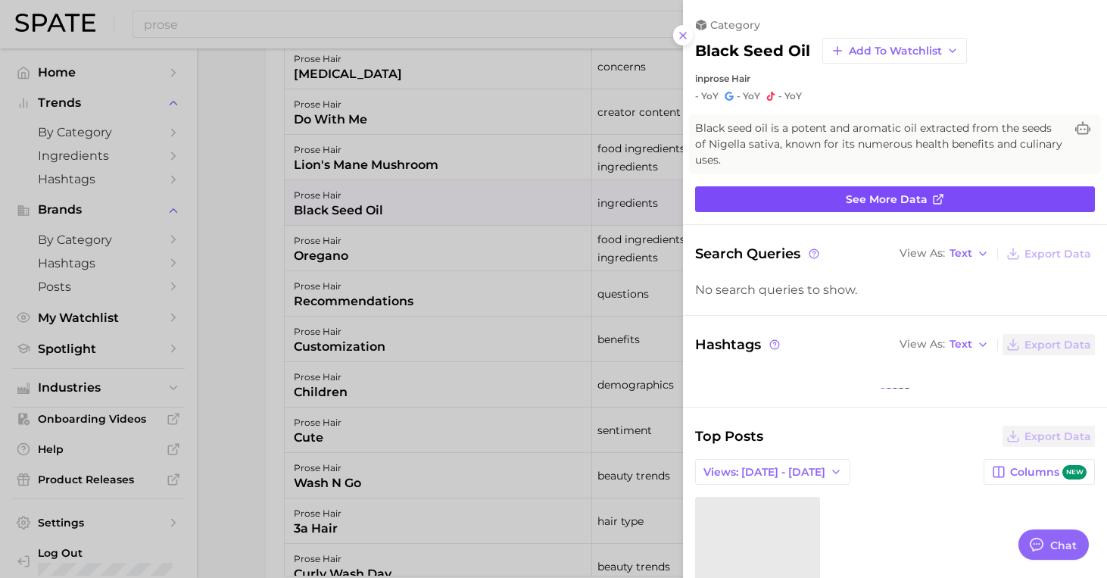
click at [805, 204] on link "See more data" at bounding box center [895, 199] width 400 height 26
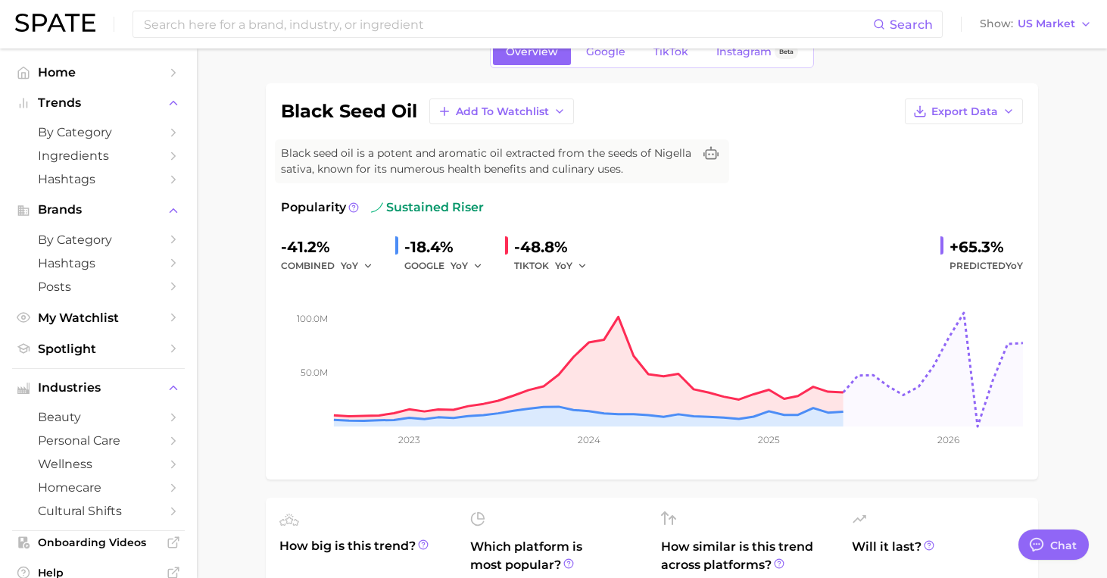
scroll to position [79, 0]
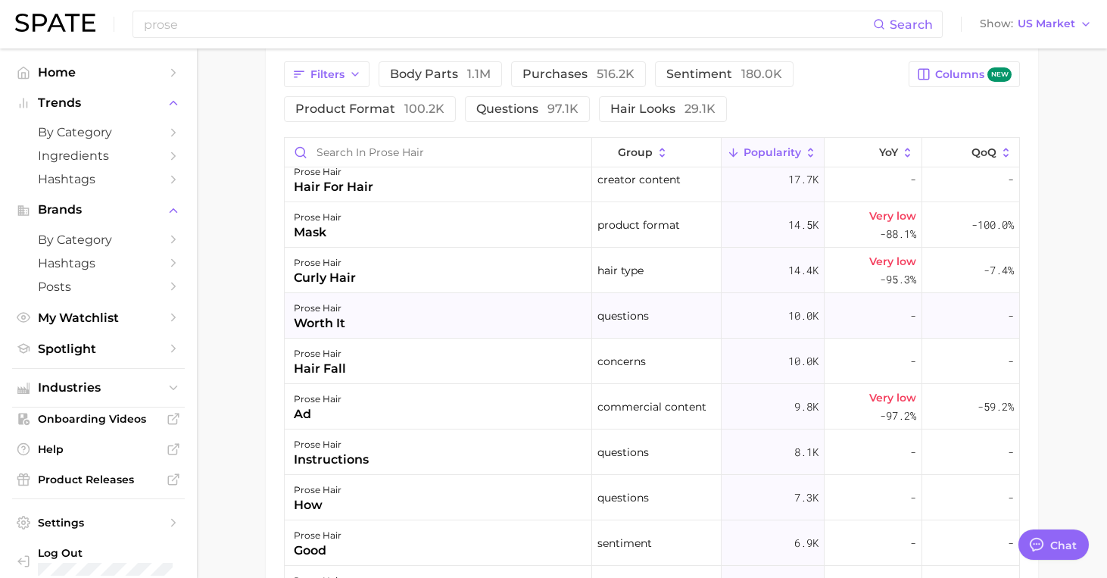
scroll to position [512, 0]
click at [348, 238] on div "prose hair mask" at bounding box center [438, 223] width 307 height 45
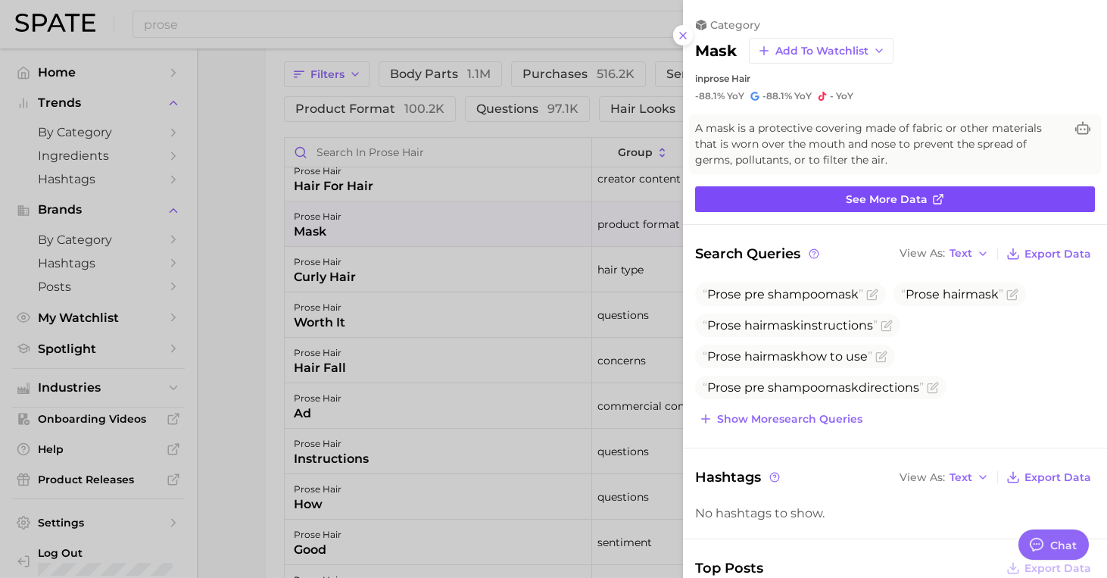
click at [842, 199] on link "See more data" at bounding box center [895, 199] width 400 height 26
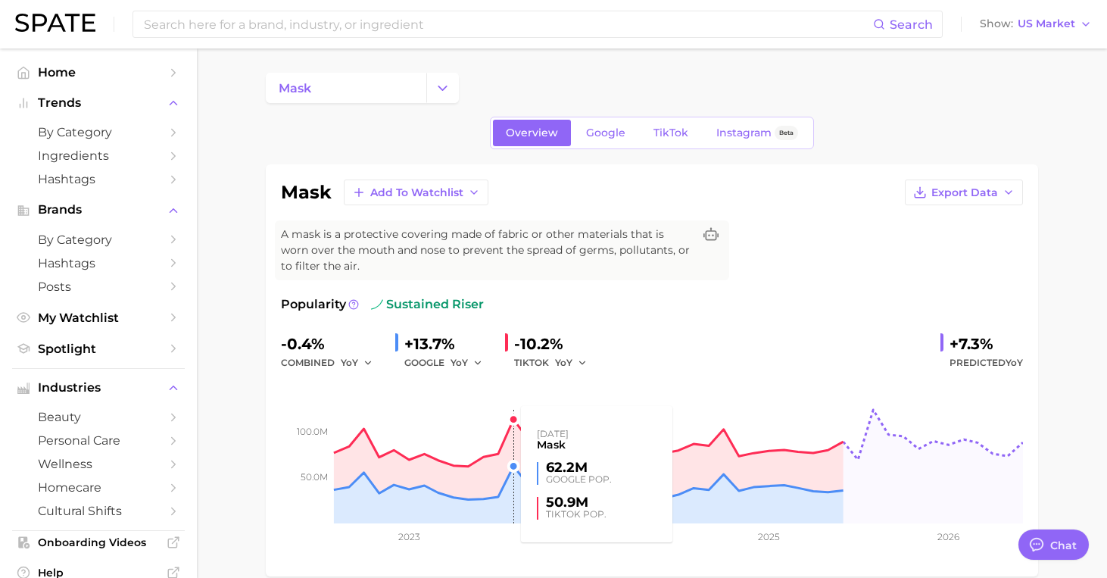
scroll to position [20, 0]
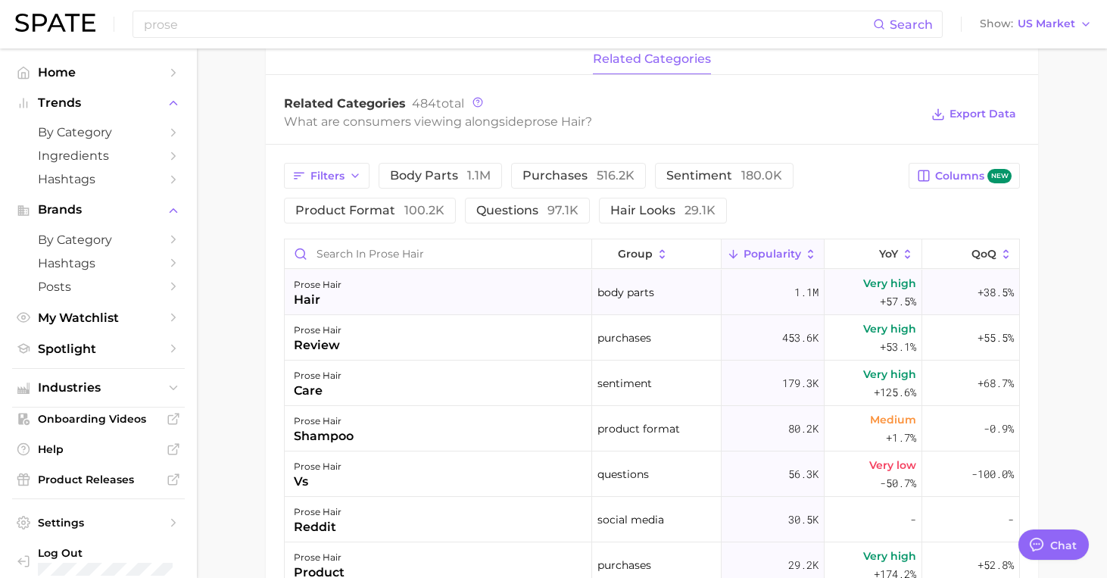
scroll to position [487, 0]
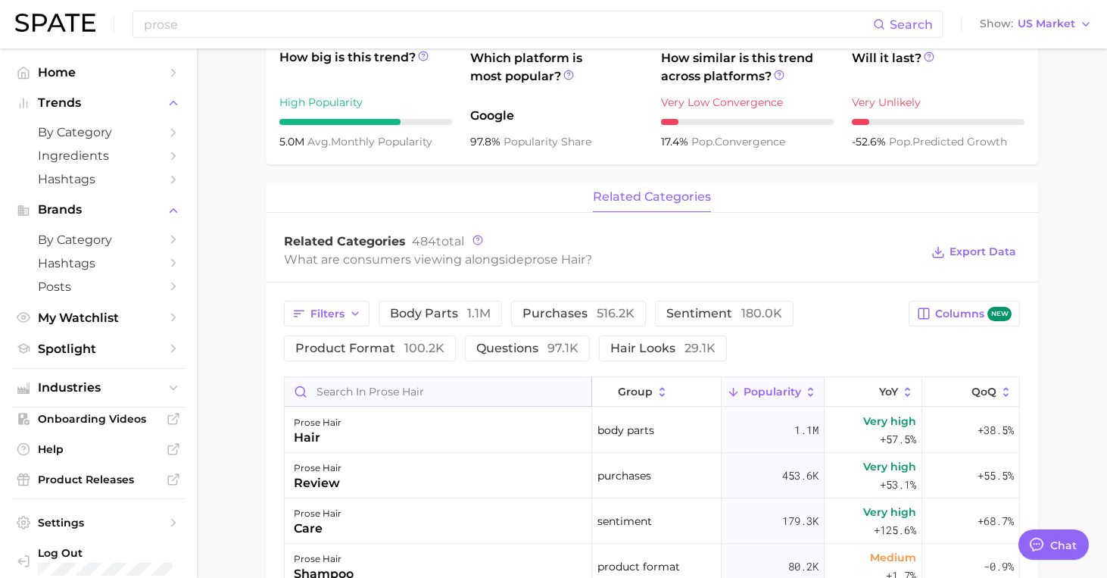
click at [364, 394] on input "Search in prose hair" at bounding box center [438, 391] width 307 height 29
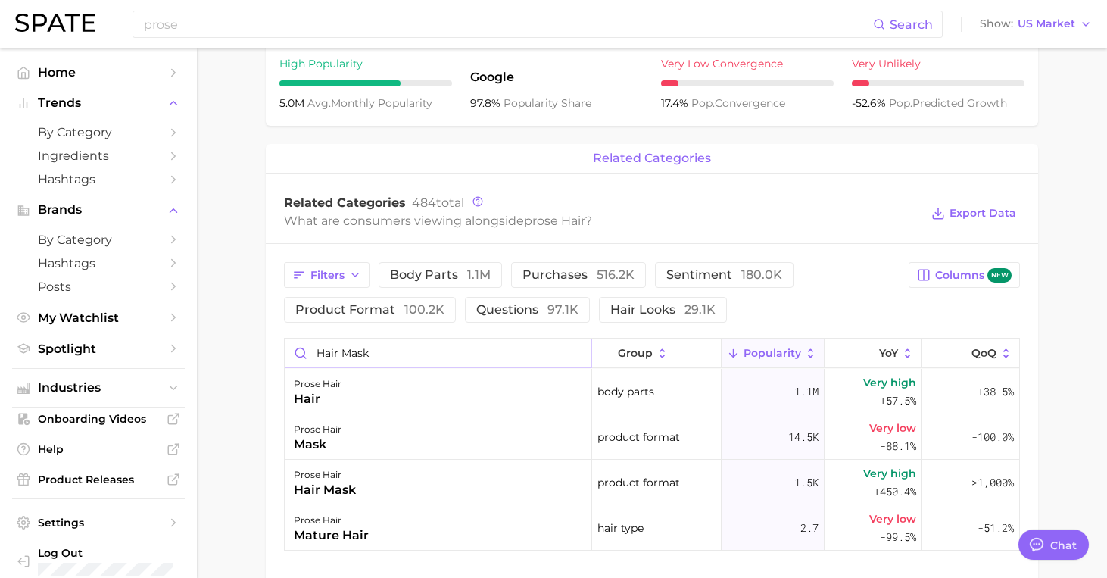
scroll to position [559, 0]
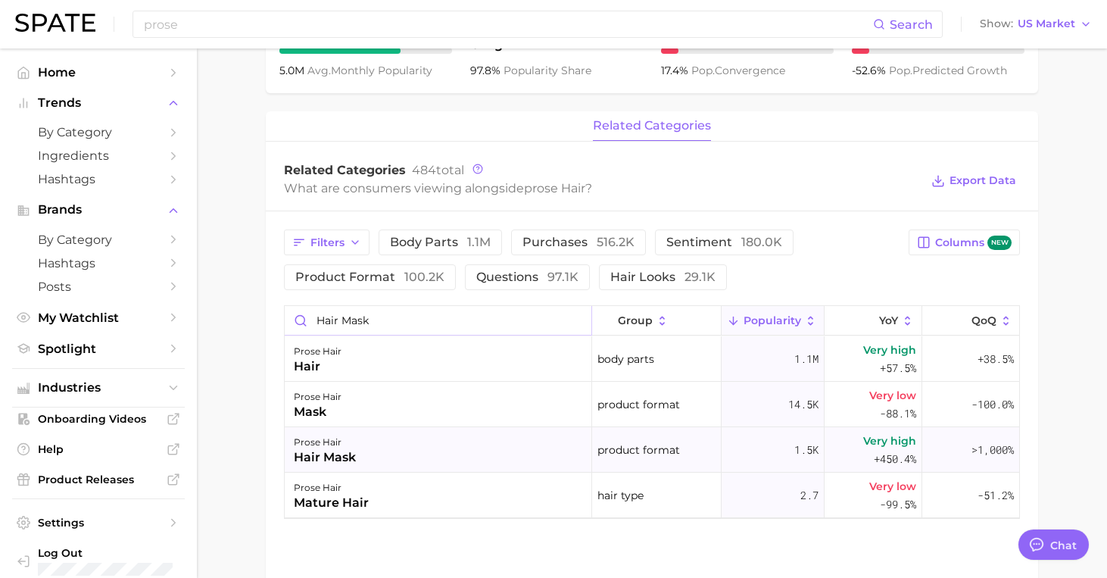
type input "hair mask"
click at [368, 450] on div "prose hair hair mask" at bounding box center [438, 449] width 307 height 45
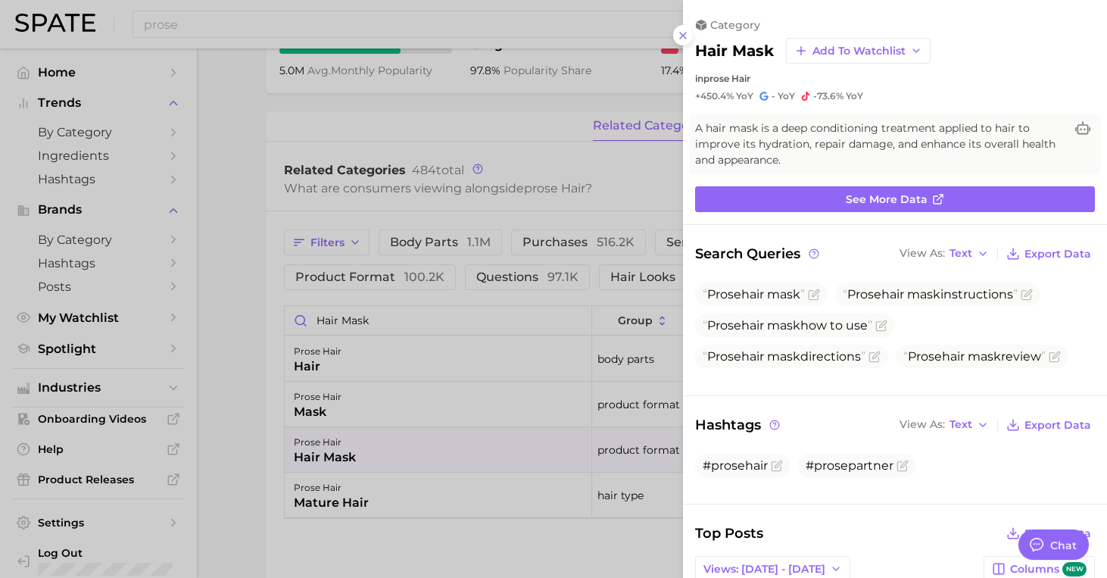
scroll to position [0, 0]
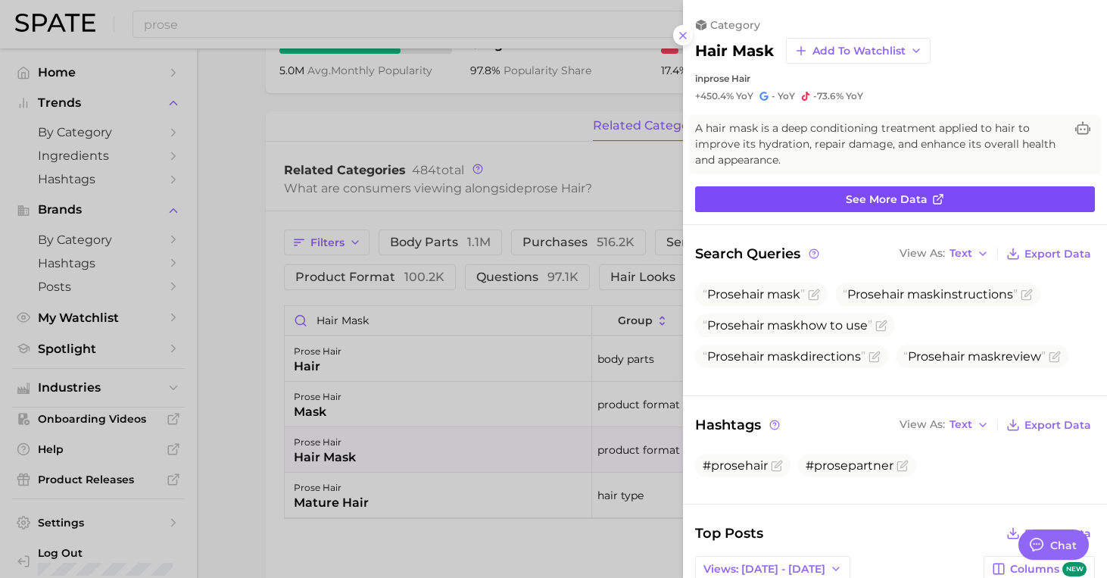
click at [767, 204] on link "See more data" at bounding box center [895, 199] width 400 height 26
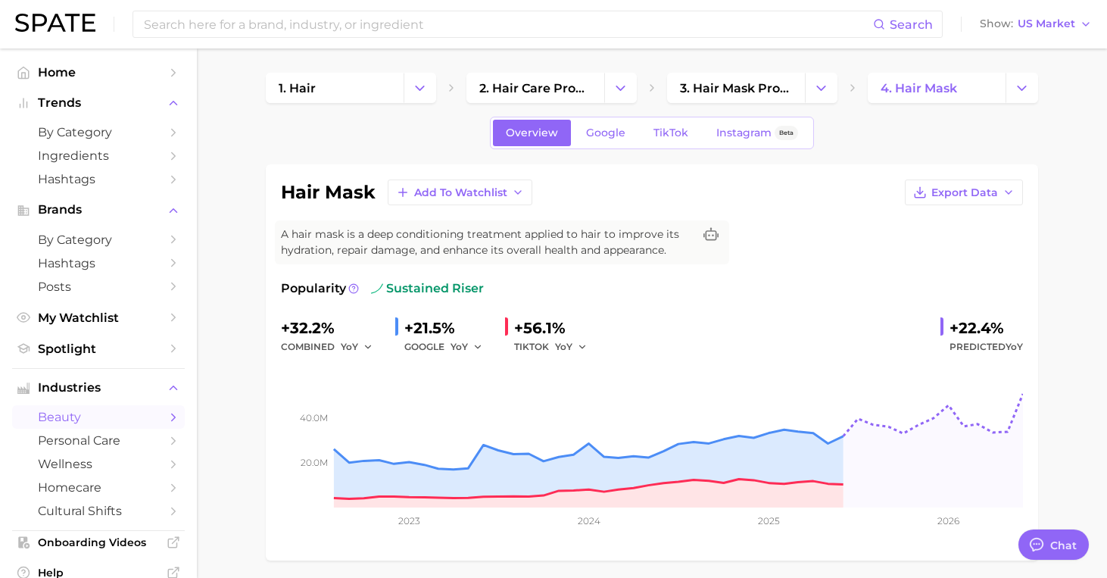
scroll to position [11, 0]
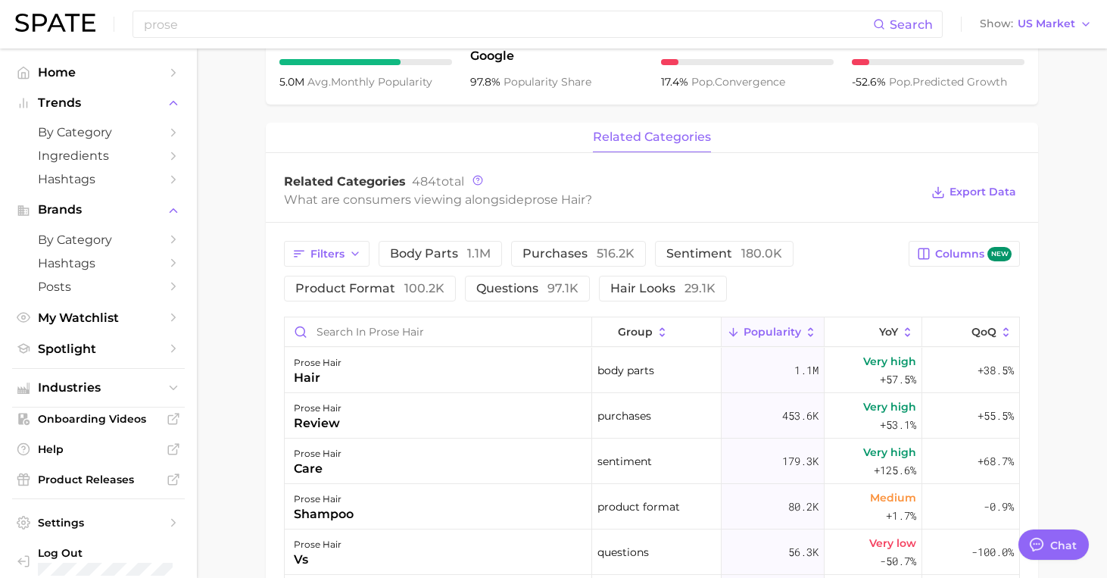
scroll to position [550, 0]
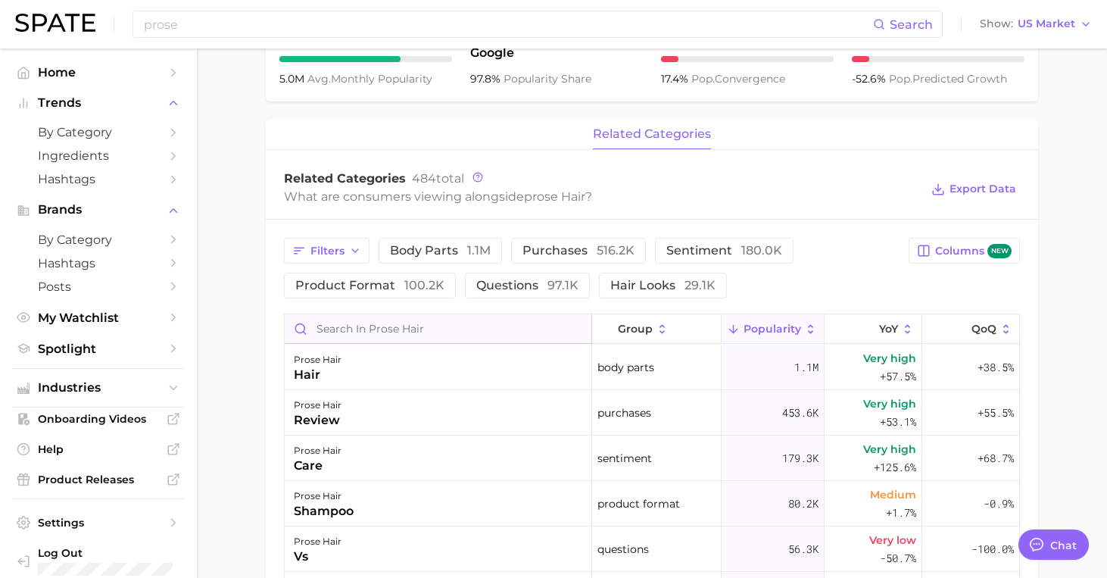
click at [431, 333] on input "Search in prose hair" at bounding box center [438, 328] width 307 height 29
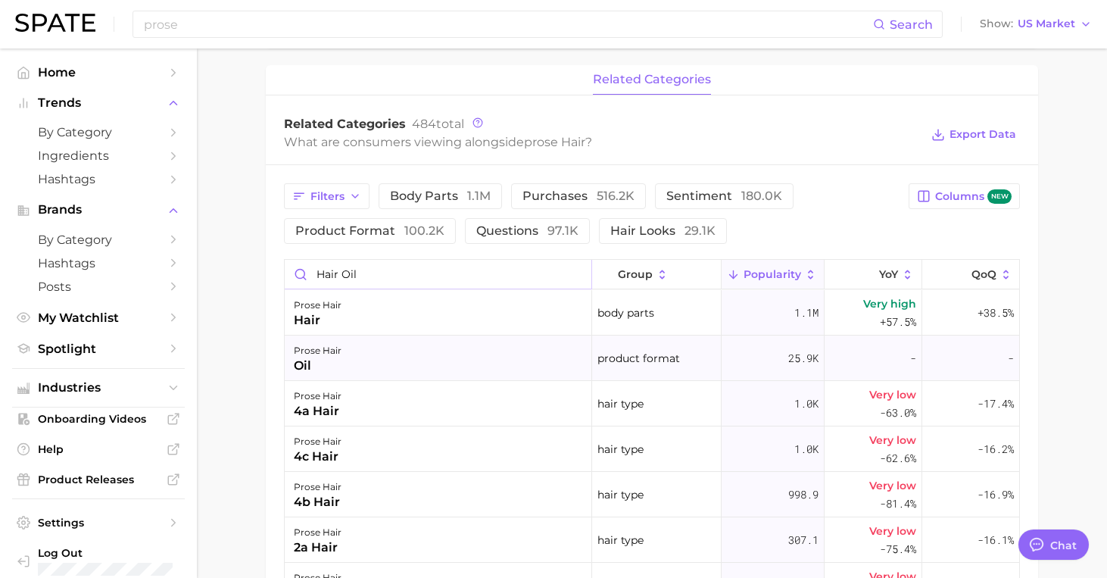
scroll to position [606, 0]
type input "hair oil"
click at [378, 360] on div "prose hair oil" at bounding box center [438, 357] width 307 height 45
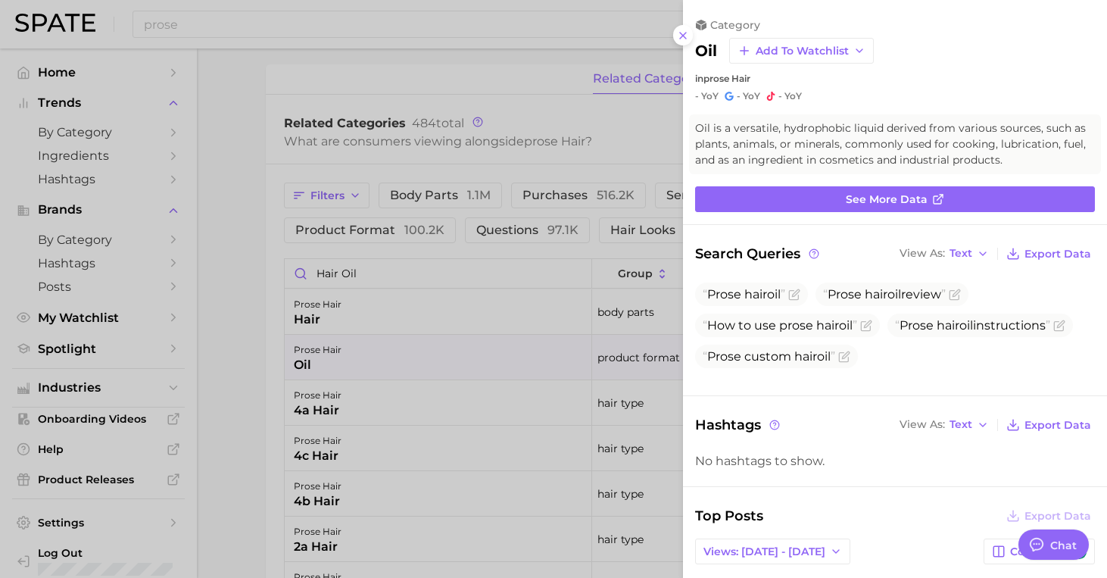
click at [456, 212] on div at bounding box center [553, 289] width 1107 height 578
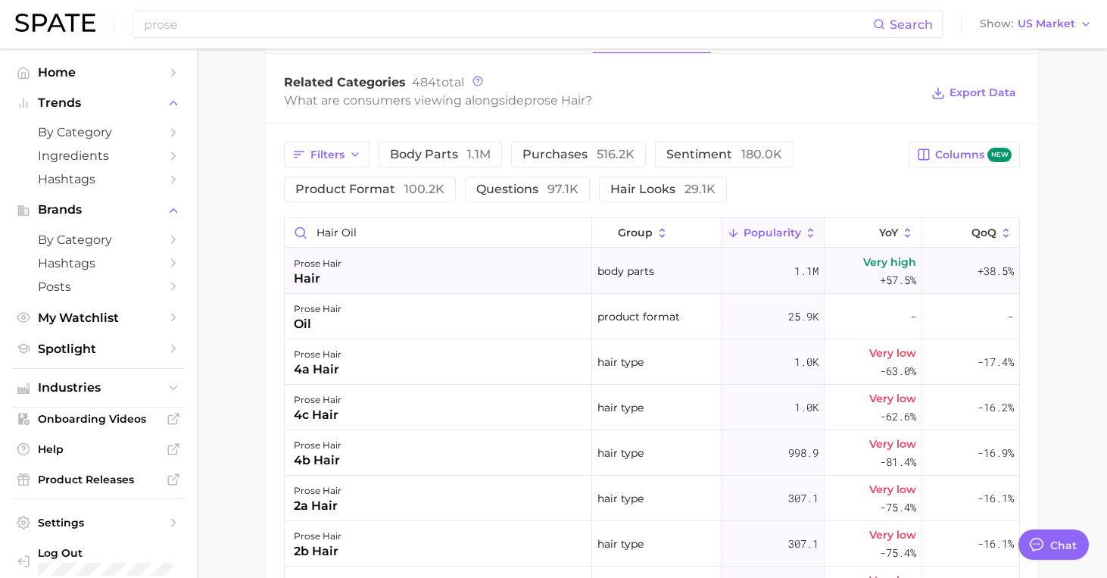
scroll to position [615, 0]
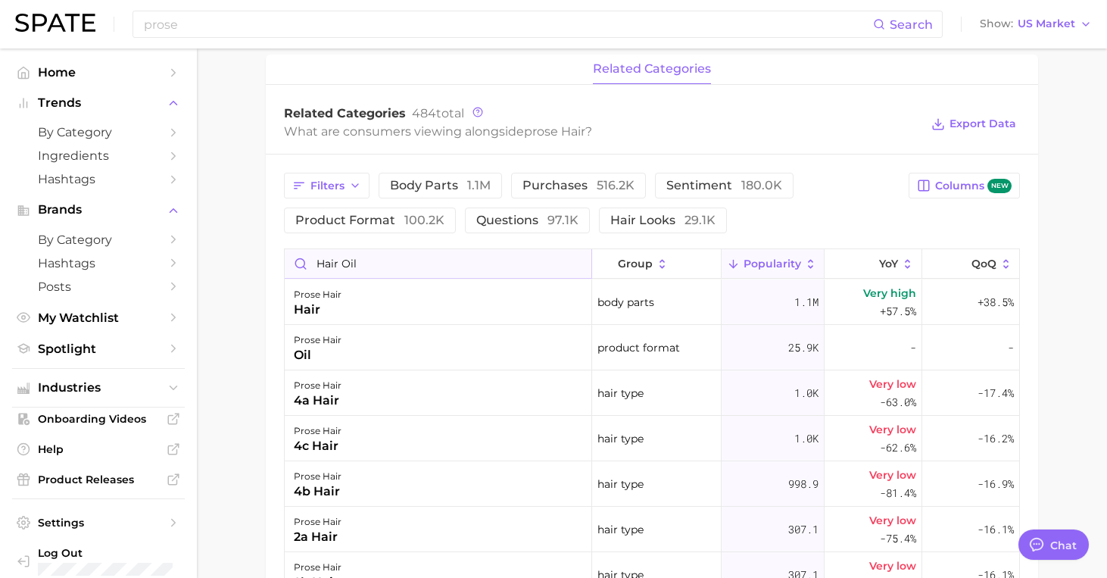
click at [572, 266] on input "hair oil" at bounding box center [438, 263] width 307 height 29
click at [577, 266] on input "hair oil" at bounding box center [438, 263] width 307 height 29
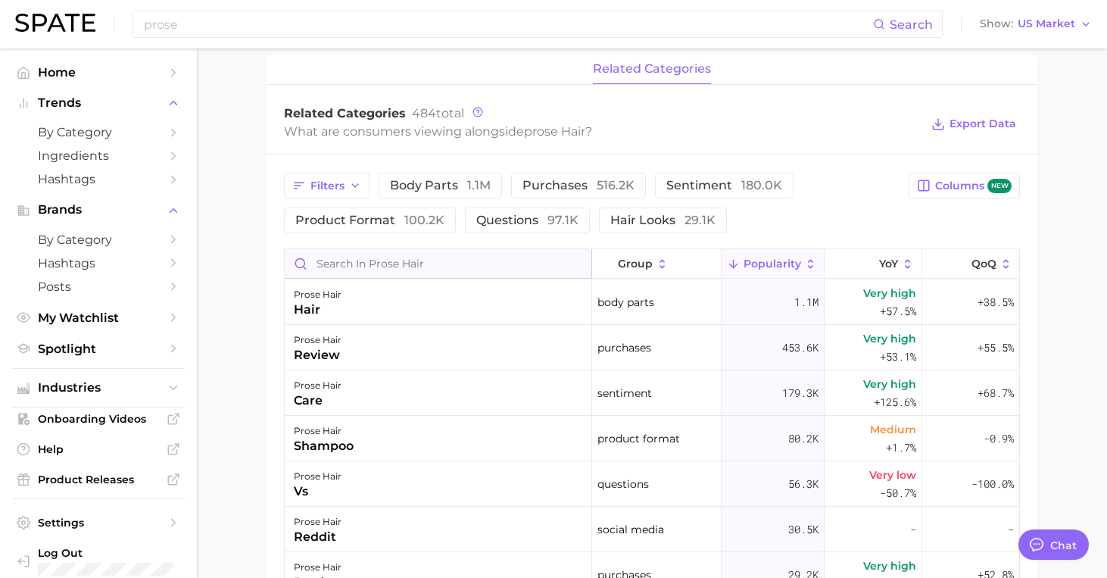
click at [373, 267] on input "Search in prose hair" at bounding box center [438, 263] width 307 height 29
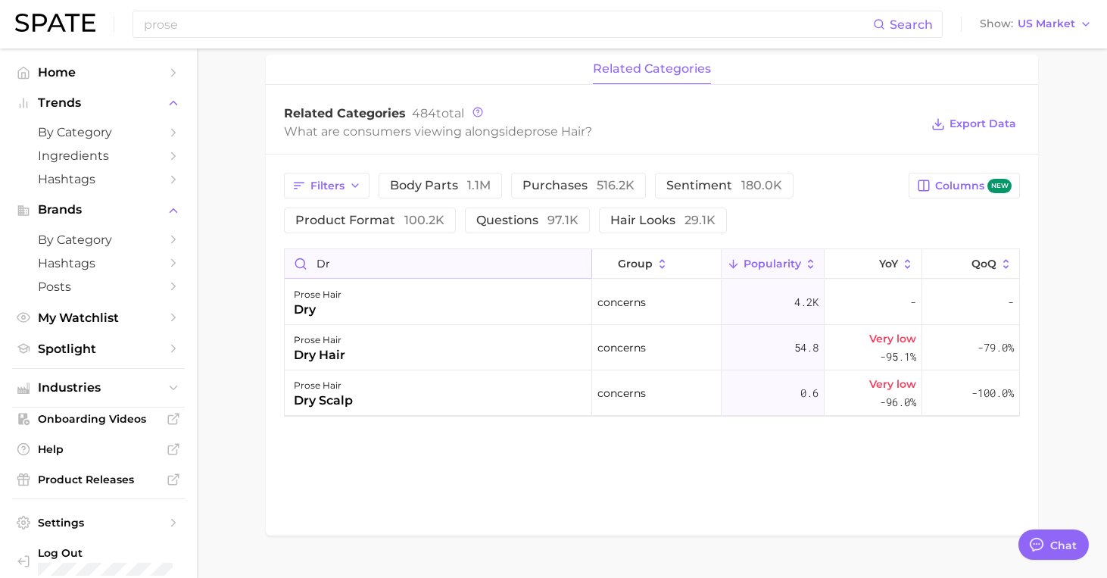
type input "d"
type input "oil"
click at [391, 397] on div "prose hair black seed oil" at bounding box center [438, 392] width 307 height 45
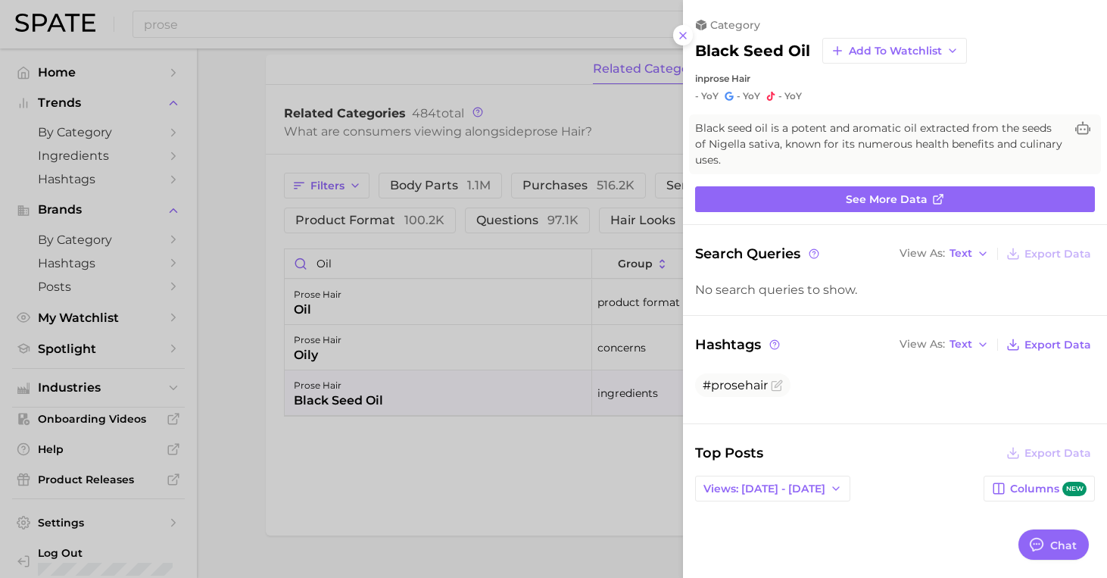
click at [441, 263] on div at bounding box center [553, 289] width 1107 height 578
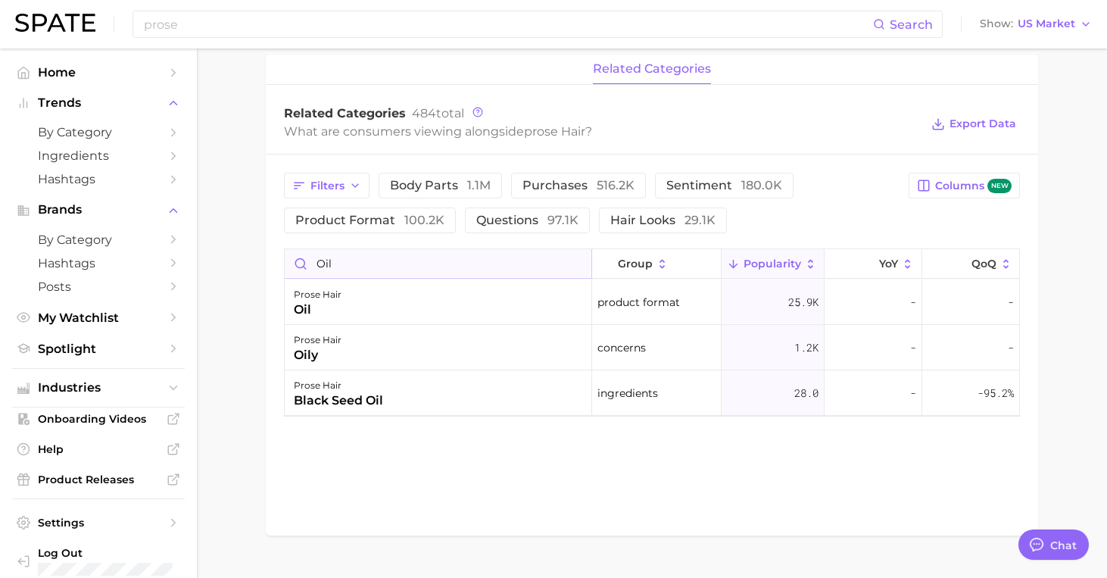
click at [578, 263] on input "oil" at bounding box center [438, 263] width 307 height 29
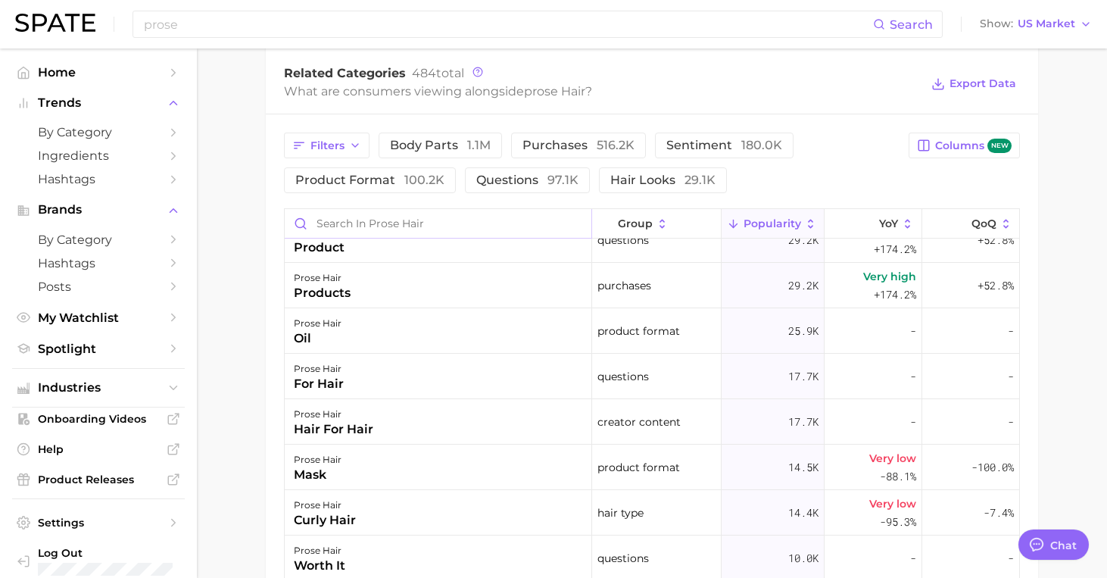
scroll to position [341, 0]
click at [497, 335] on div "prose hair oil" at bounding box center [438, 329] width 307 height 45
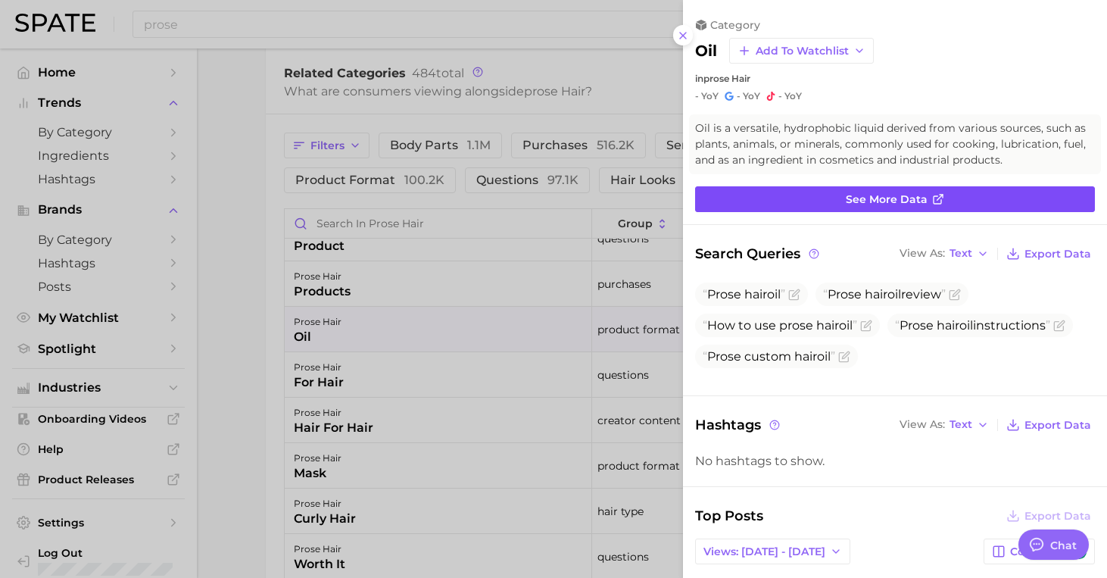
click at [771, 196] on link "See more data" at bounding box center [895, 199] width 400 height 26
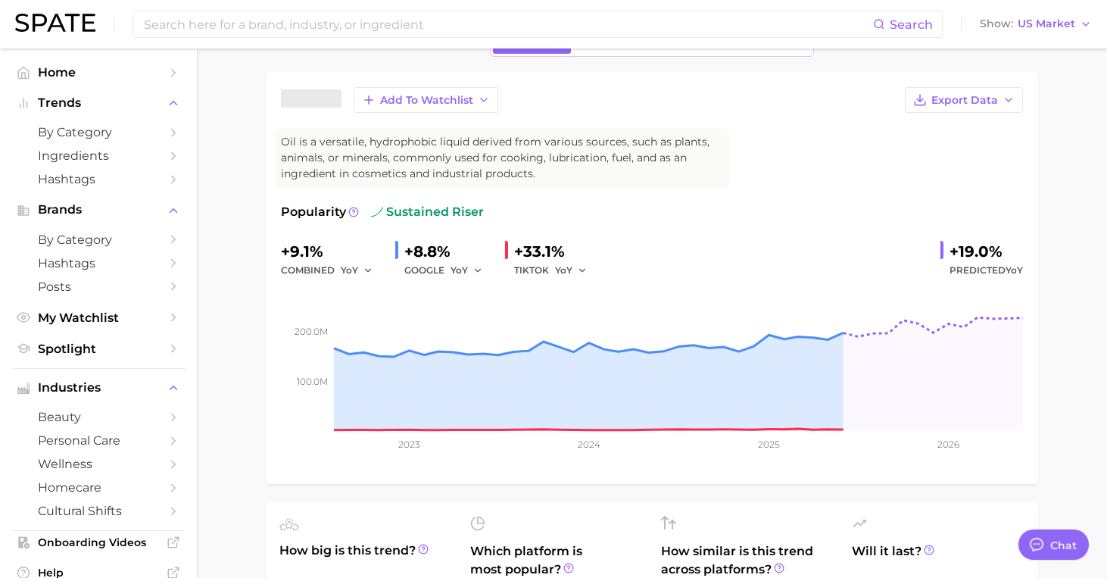
scroll to position [121, 0]
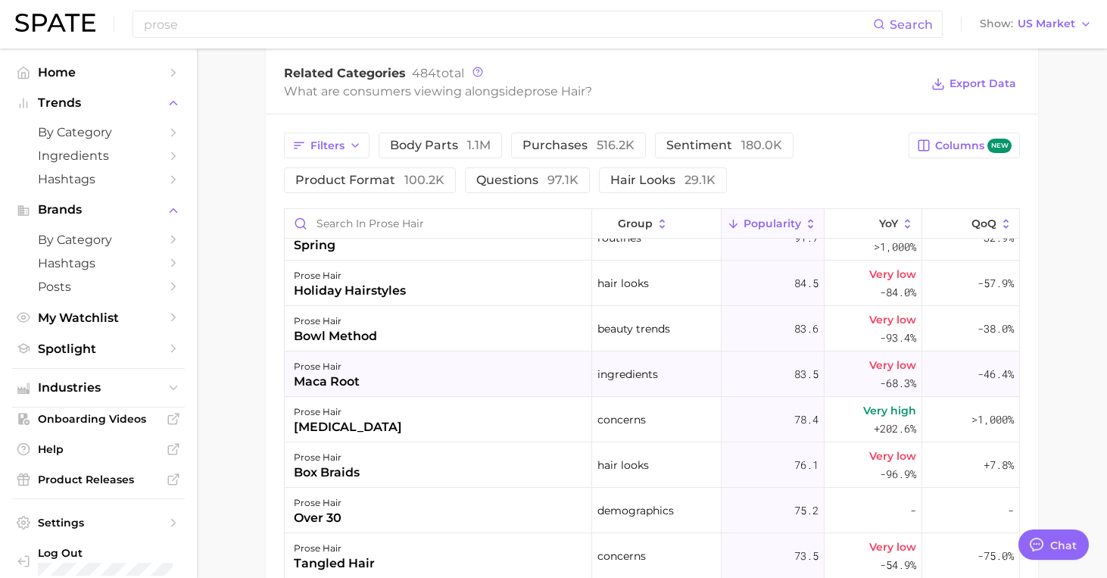
scroll to position [5835, 0]
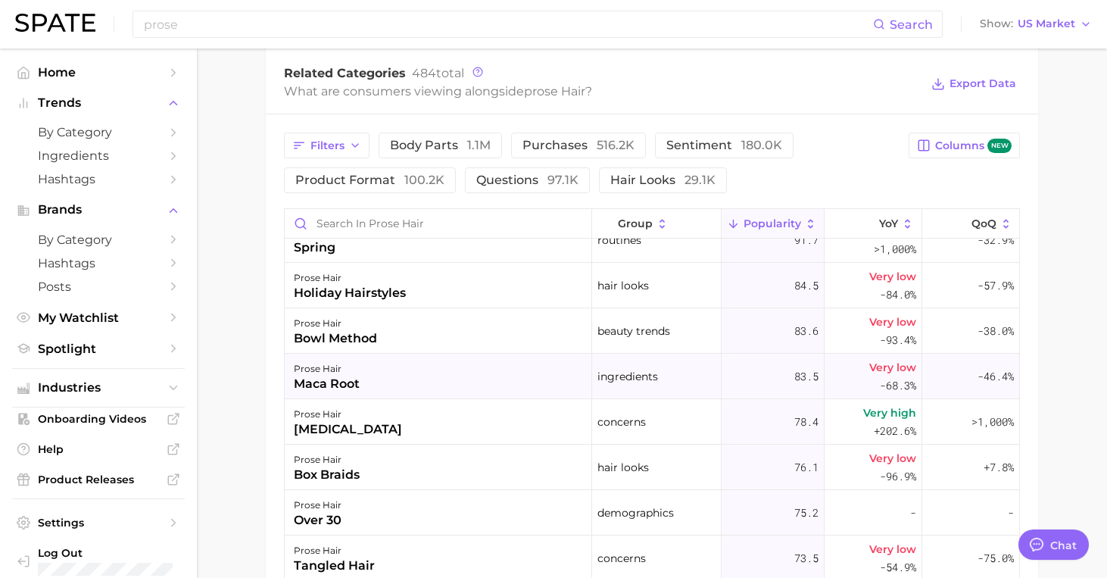
click at [385, 382] on div "prose hair maca root" at bounding box center [438, 375] width 307 height 45
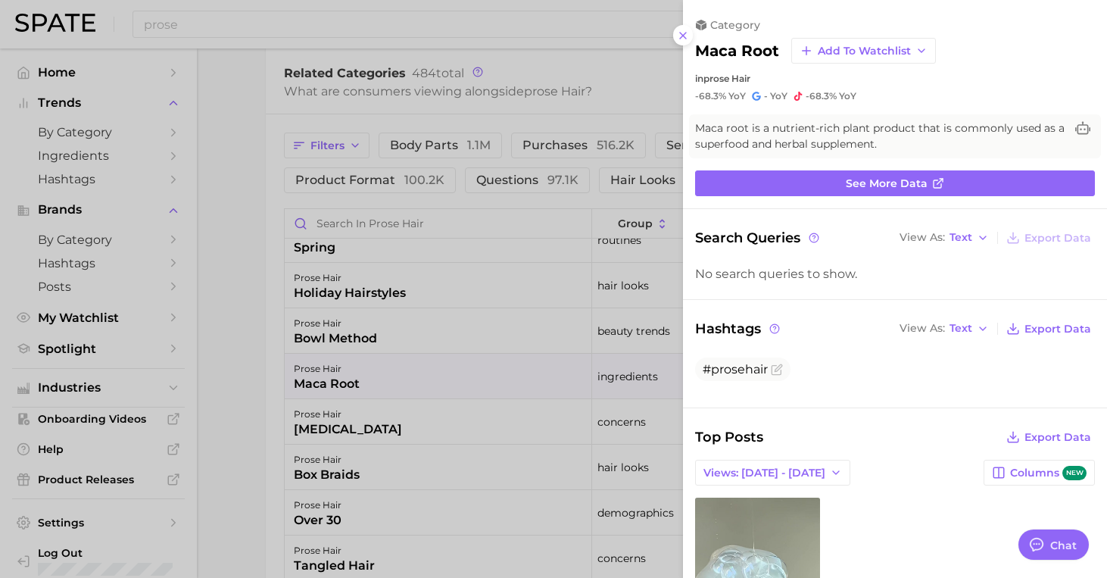
scroll to position [0, 0]
click at [436, 411] on div at bounding box center [553, 289] width 1107 height 578
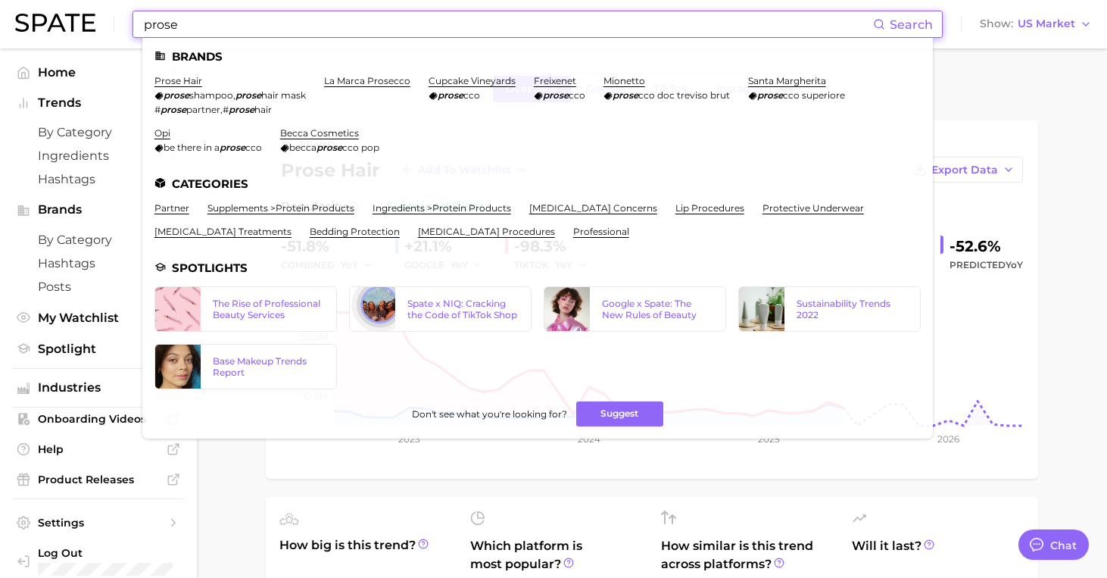
click at [234, 26] on input "prose" at bounding box center [507, 24] width 730 height 26
drag, startPoint x: 202, startPoint y: 27, endPoint x: 139, endPoint y: 26, distance: 63.6
click at [139, 26] on div "prose Search Brands prose hair prose shampoo , prose hair mask # prose partner …" at bounding box center [537, 24] width 810 height 27
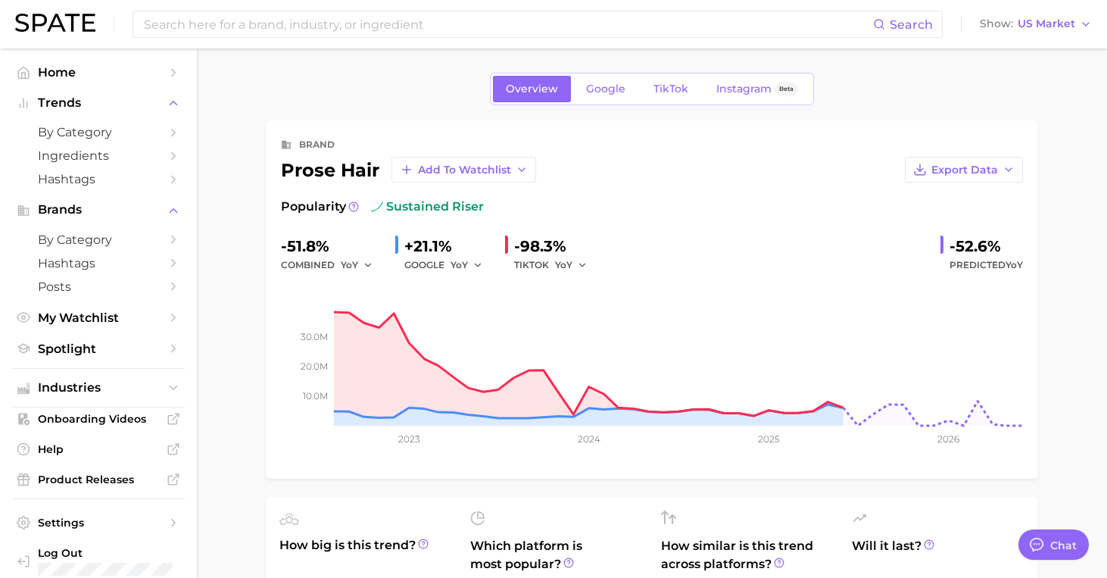
click at [106, 134] on span "by Category" at bounding box center [98, 132] width 121 height 14
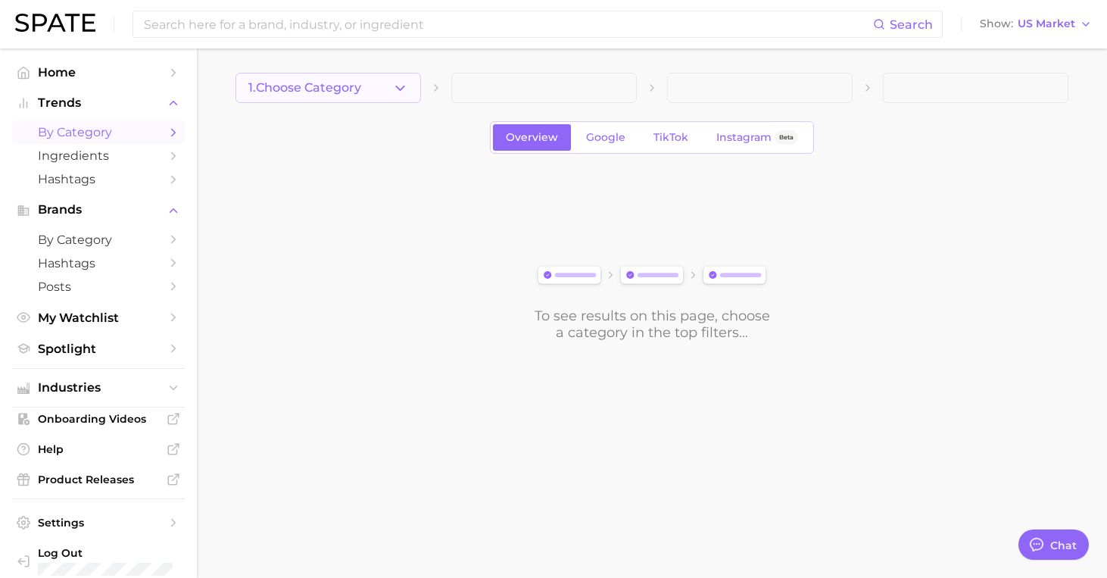
click at [324, 95] on button "1. Choose Category" at bounding box center [327, 88] width 185 height 30
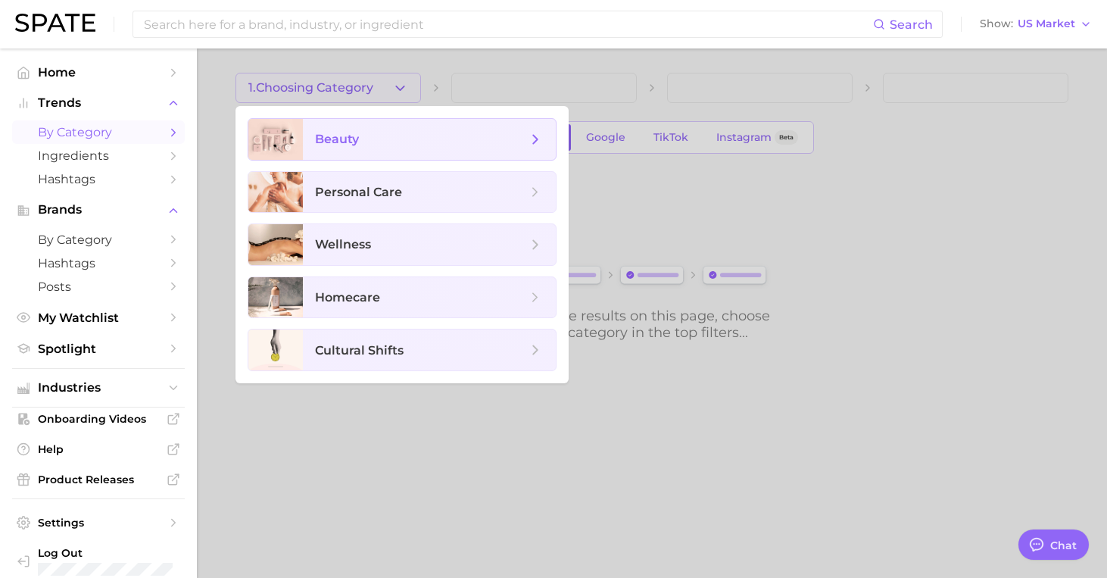
click at [370, 140] on span "beauty" at bounding box center [421, 139] width 212 height 17
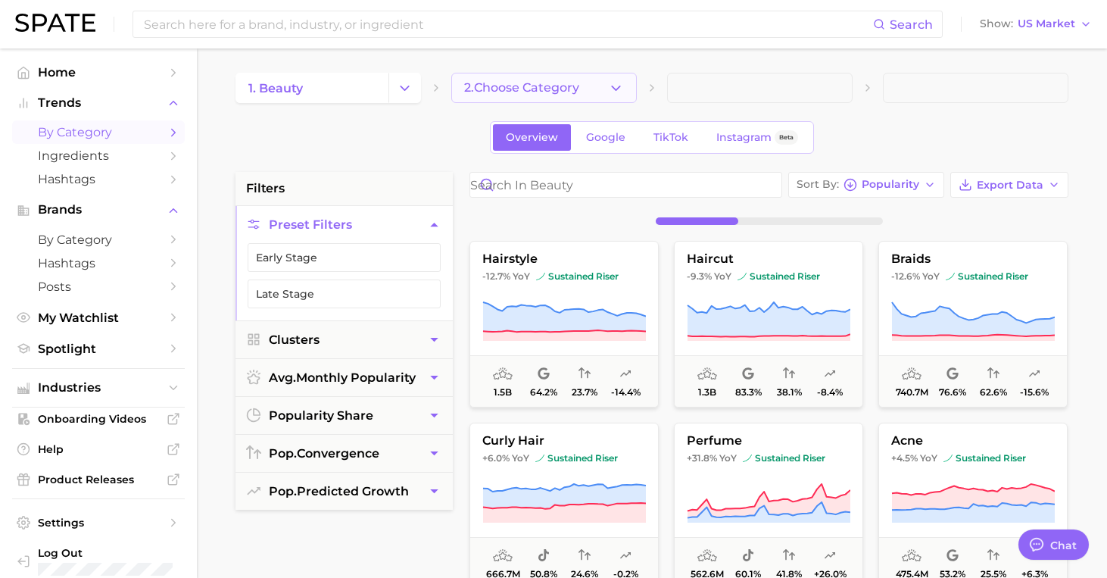
click at [531, 79] on button "2. Choose Category" at bounding box center [543, 88] width 185 height 30
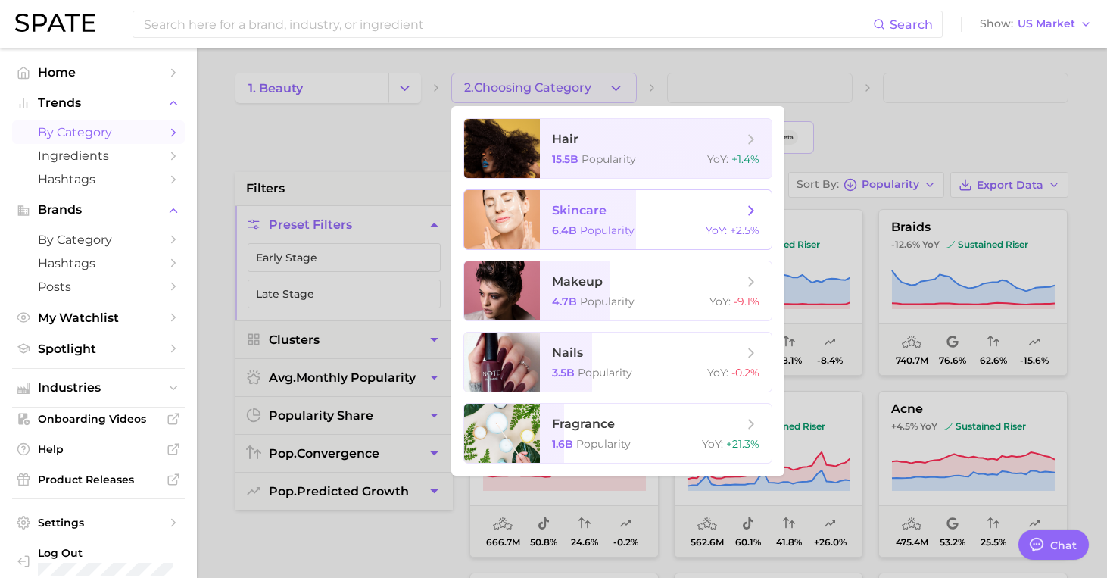
click at [656, 232] on div "6.4b Popularity YoY : +2.5%" at bounding box center [655, 230] width 207 height 14
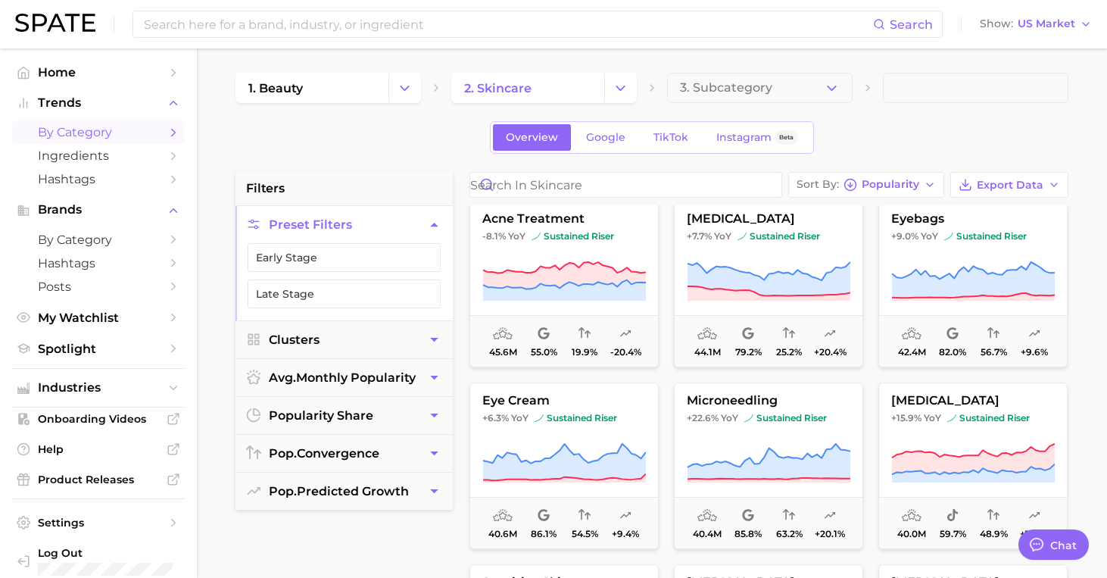
scroll to position [1294, 0]
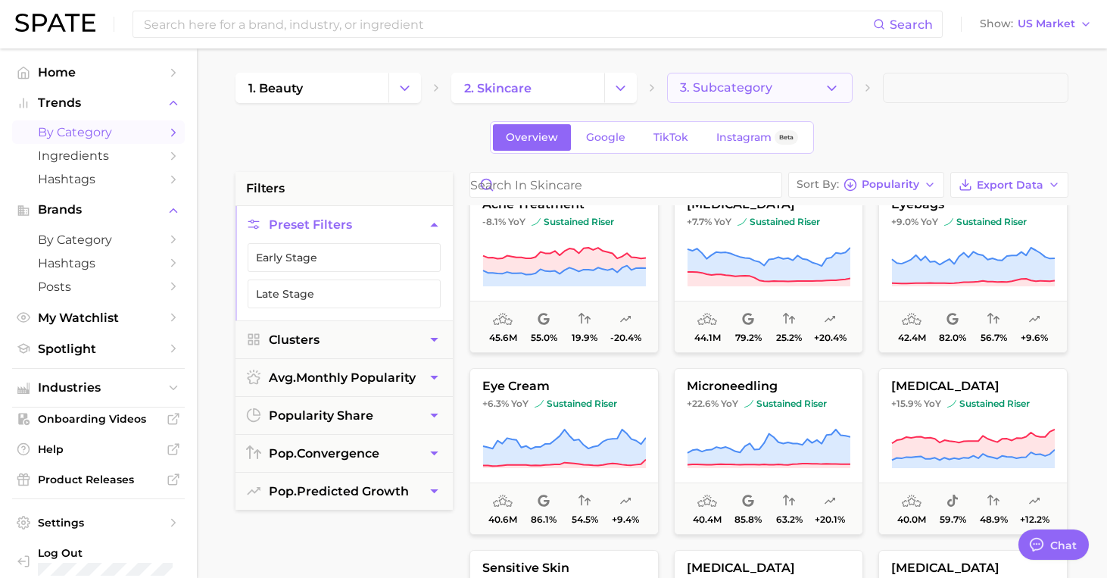
click at [758, 90] on span "3. Subcategory" at bounding box center [726, 88] width 92 height 14
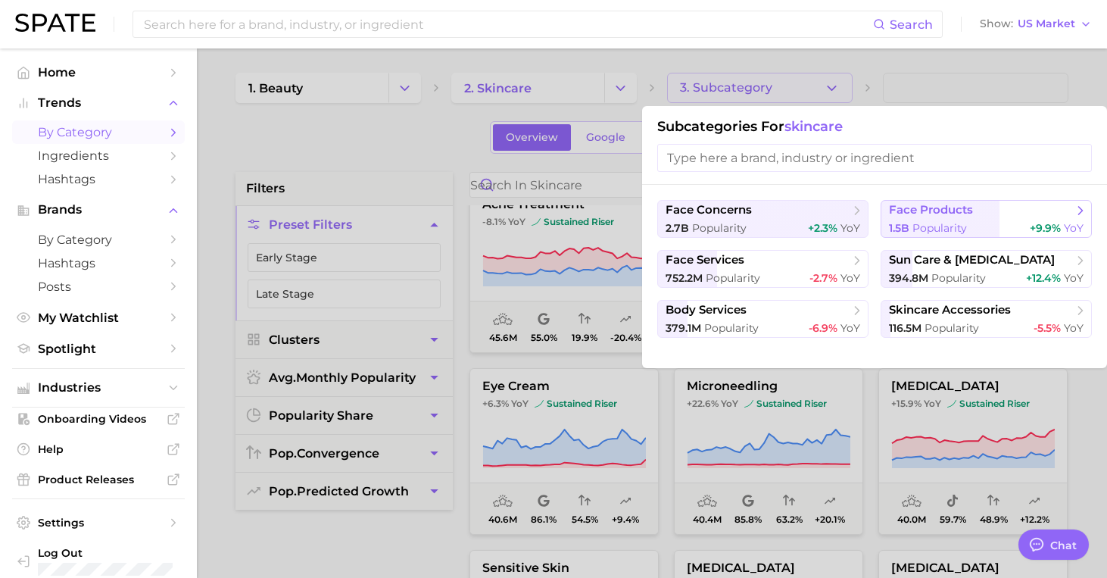
click at [897, 223] on span "1.5b" at bounding box center [899, 228] width 20 height 14
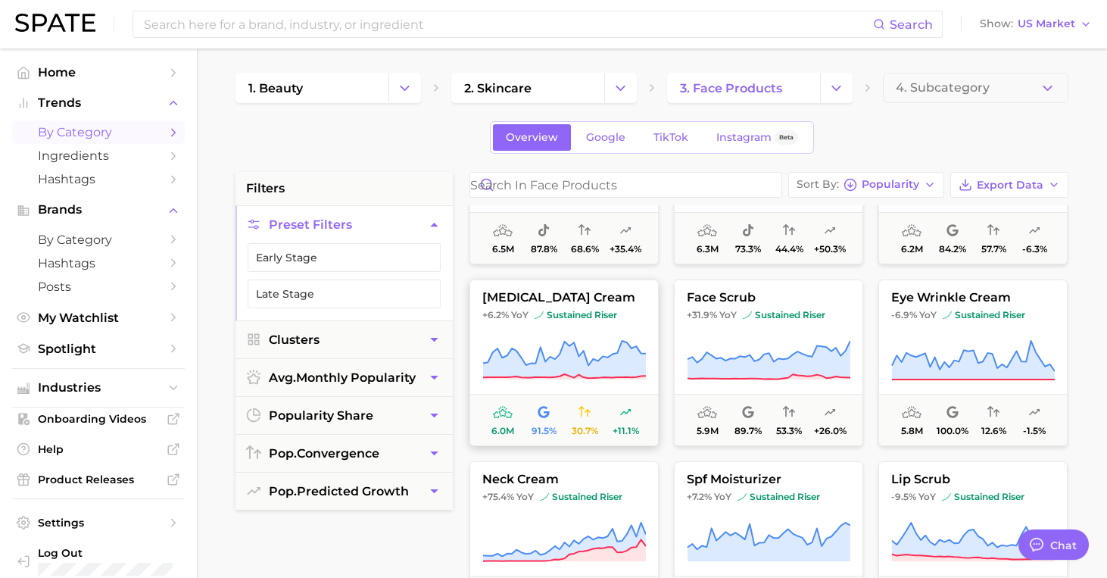
scroll to position [2475, 0]
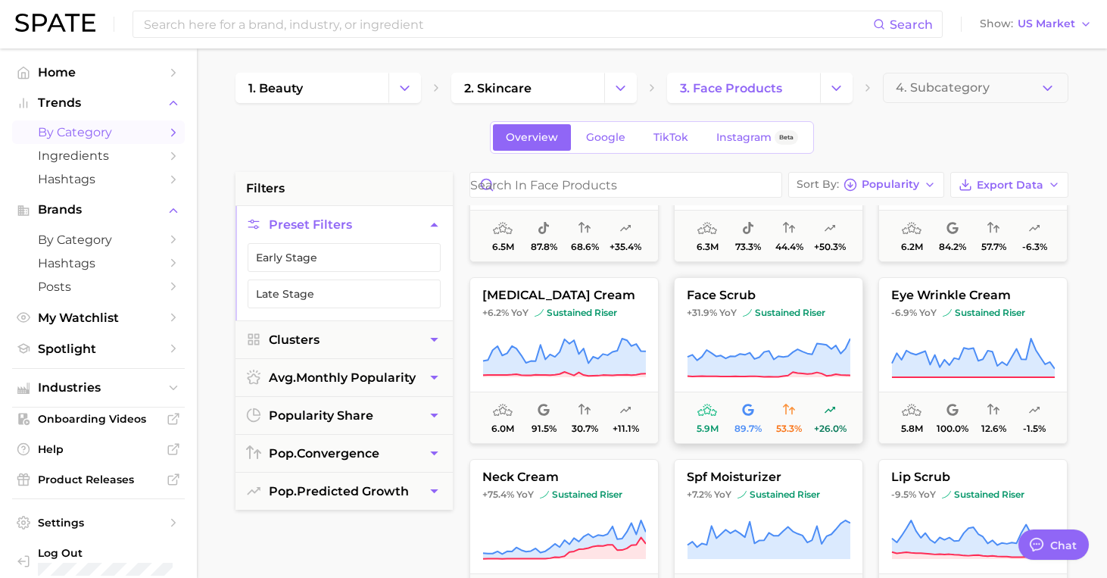
click at [734, 338] on icon at bounding box center [769, 358] width 164 height 42
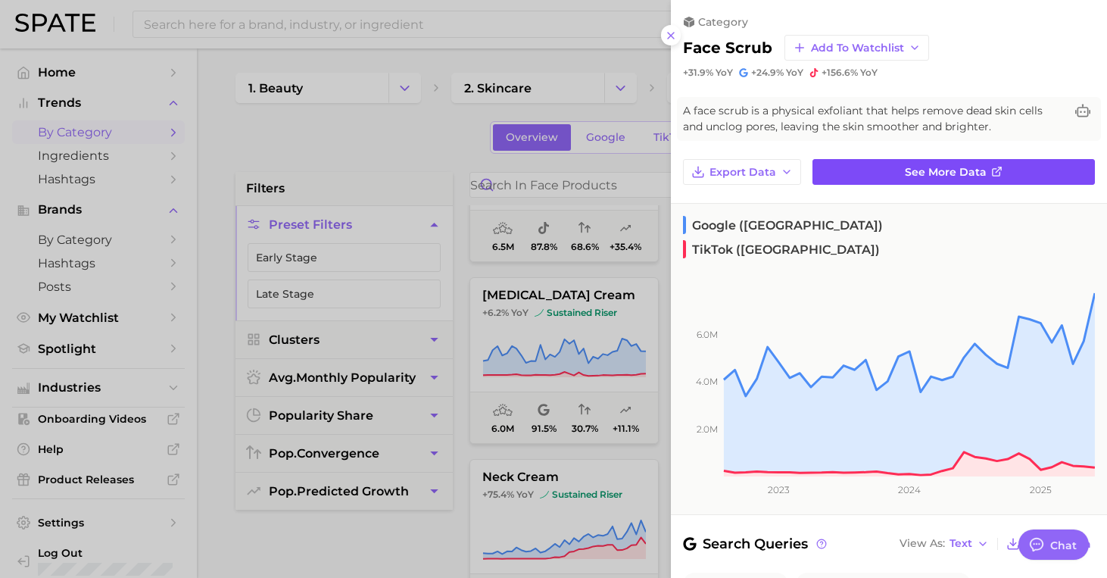
click at [854, 172] on link "See more data" at bounding box center [953, 172] width 282 height 26
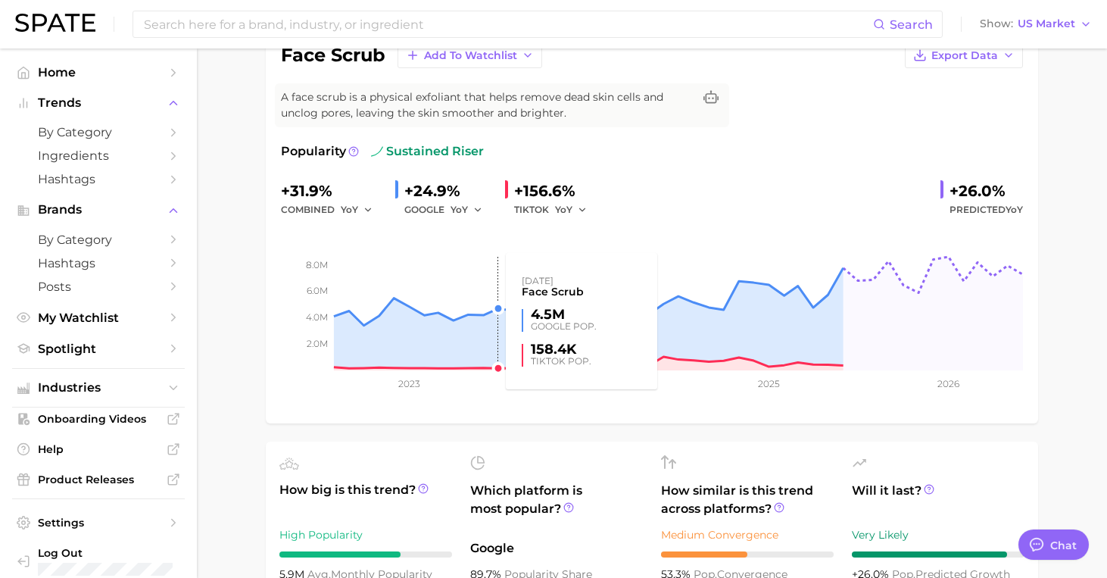
scroll to position [138, 0]
